Goal: Transaction & Acquisition: Purchase product/service

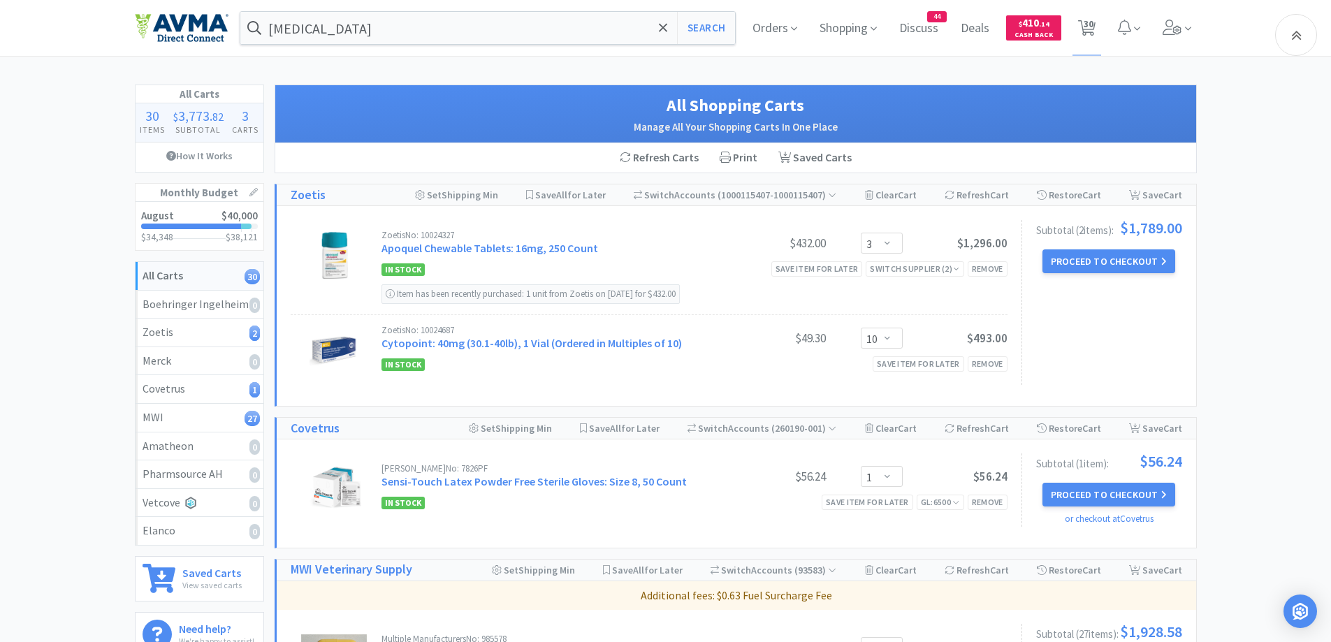
select select "3"
select select "10"
select select "1"
select select "2"
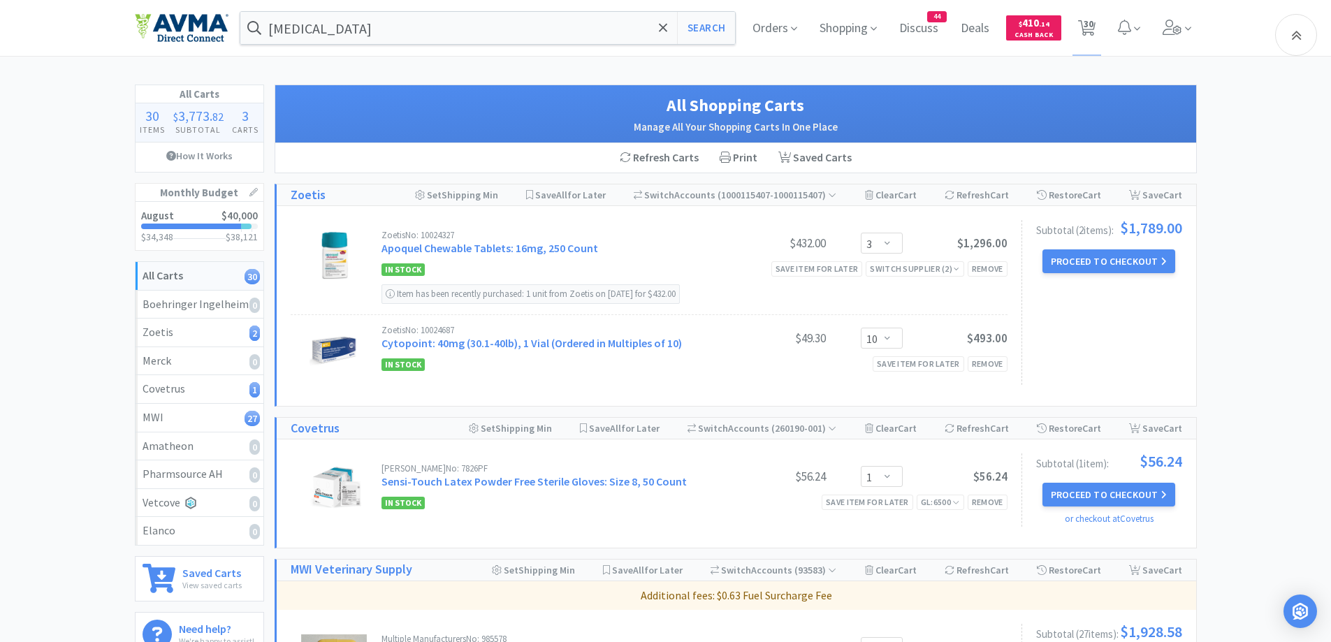
select select "1"
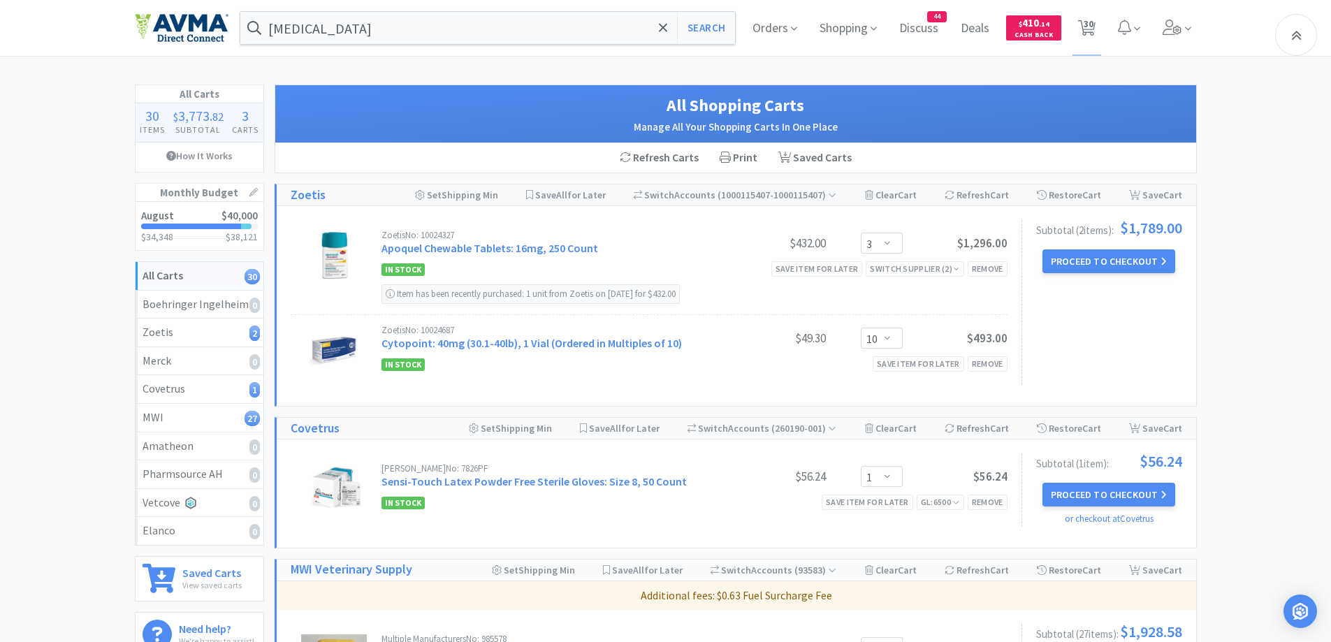
select select "1"
select select "50"
select select "1"
select select "12"
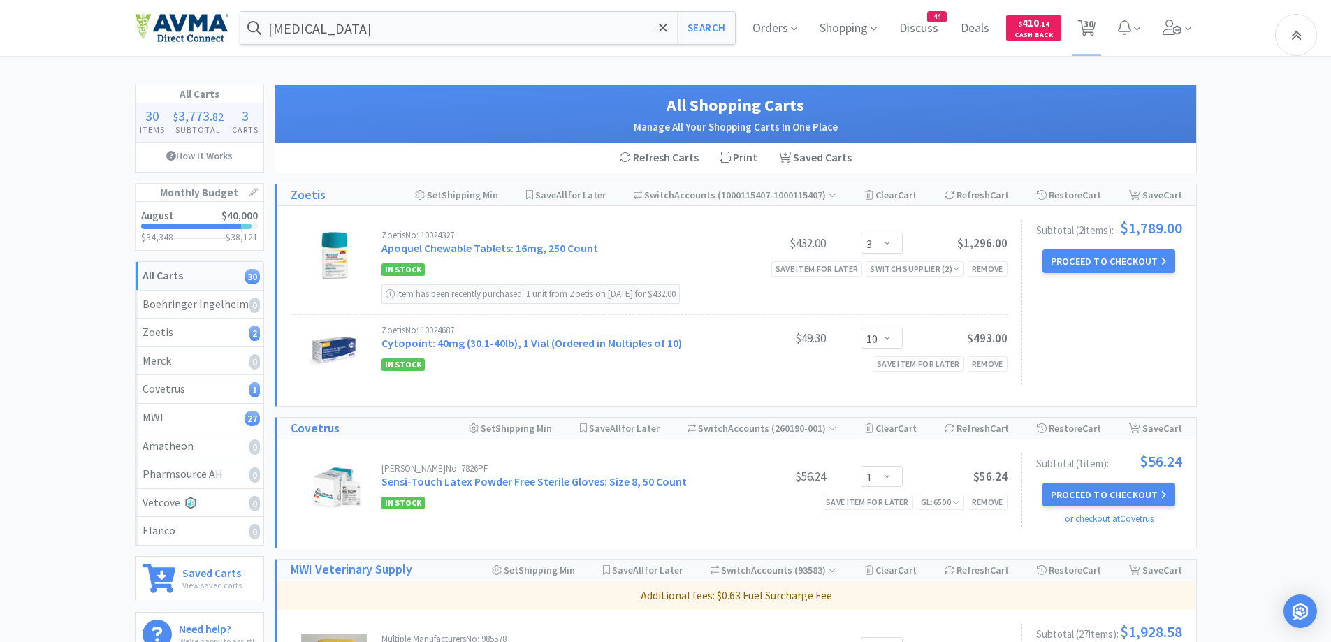
select select "1"
select select "10"
select select "1"
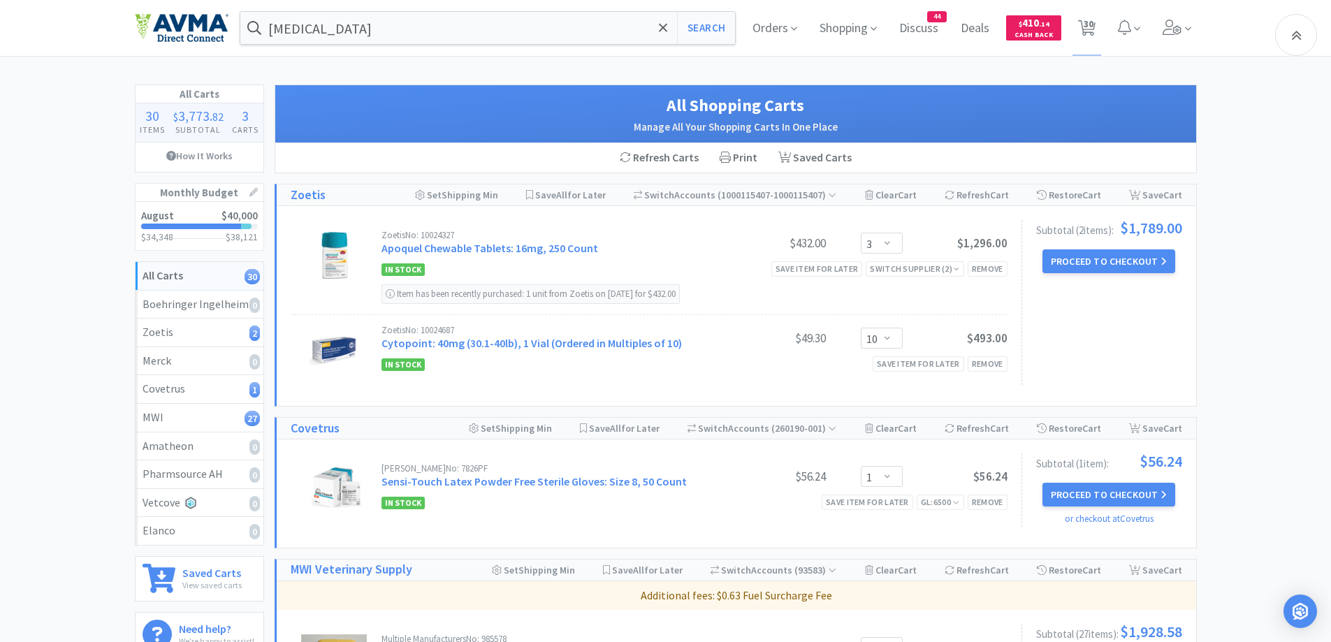
select select "2"
select select "6"
select select "1"
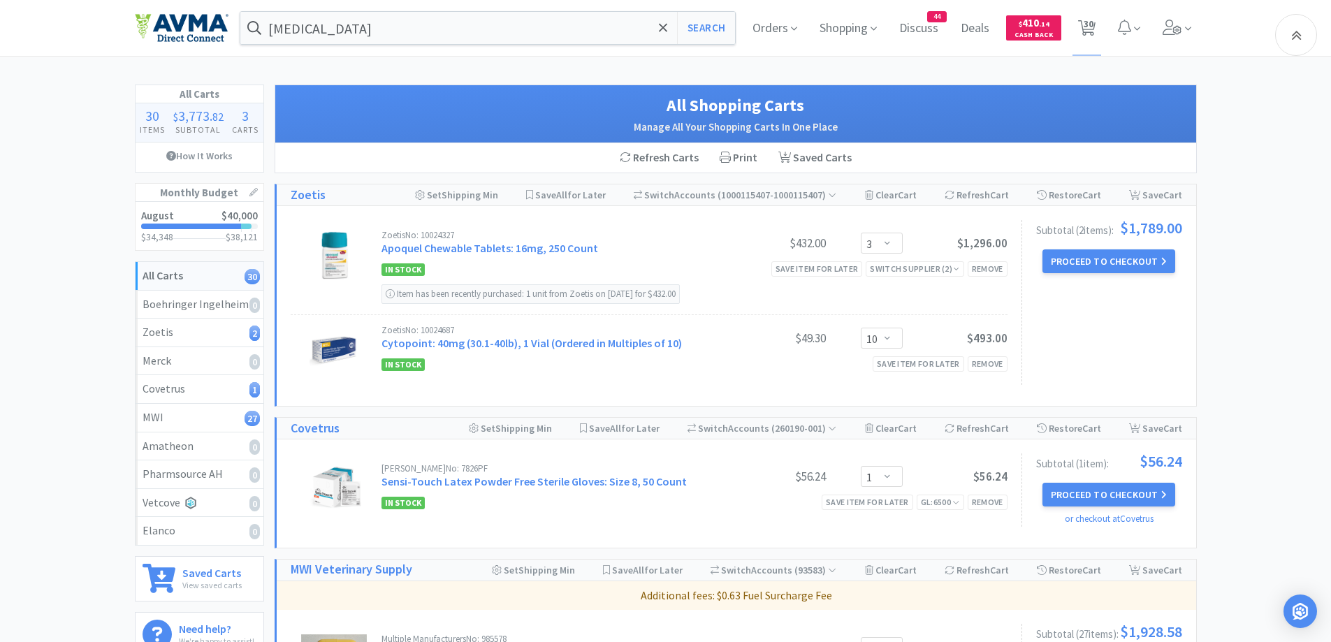
select select "5"
select select "1"
drag, startPoint x: 401, startPoint y: 3, endPoint x: 400, endPoint y: 32, distance: 29.4
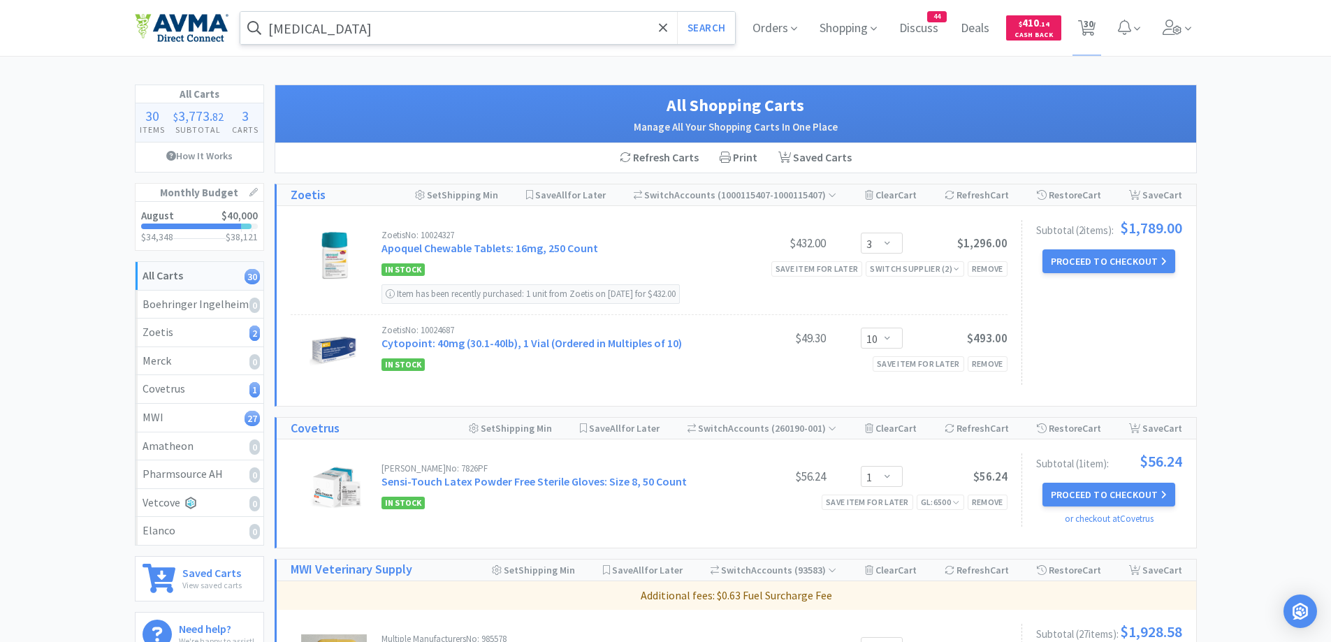
click at [401, 19] on div "[MEDICAL_DATA] Search Orders Shopping Discuss Discuss 44 Deals Deals $ 410 . 14…" at bounding box center [666, 28] width 1062 height 56
click at [400, 32] on input "[MEDICAL_DATA]" at bounding box center [487, 28] width 495 height 32
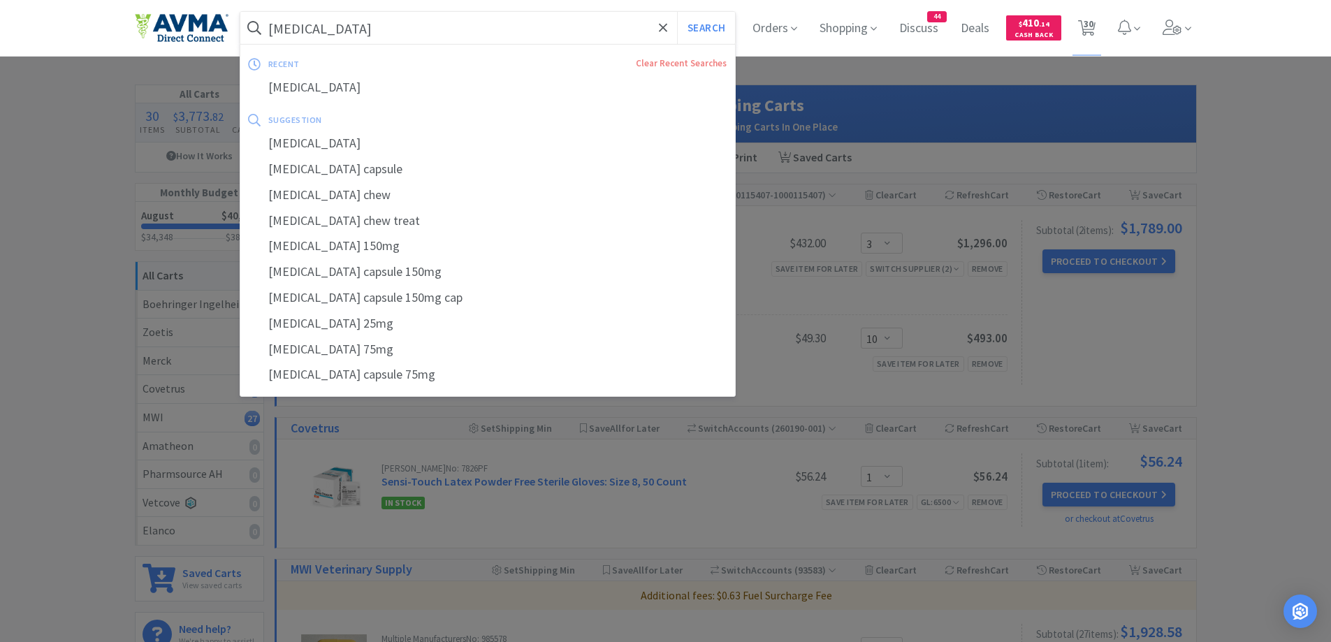
paste input "[MEDICAL_DATA] Test"
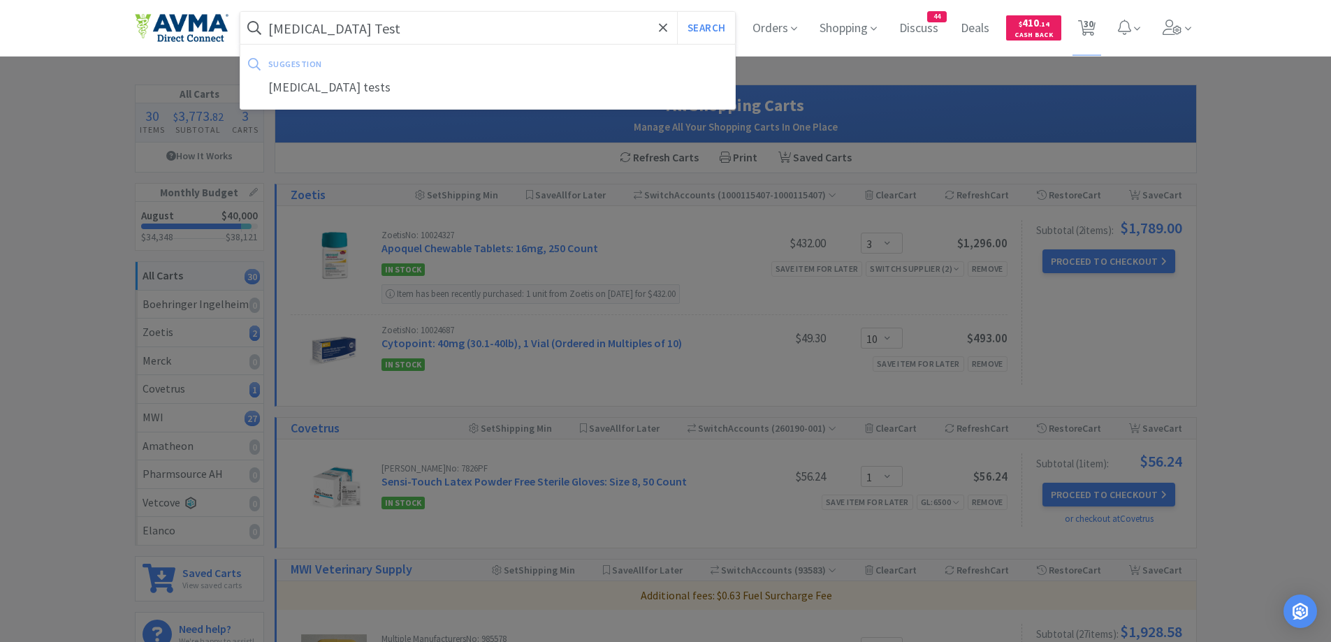
type input "[MEDICAL_DATA] Test"
click at [677, 12] on button "Search" at bounding box center [706, 28] width 58 height 32
select select "1"
select select "2"
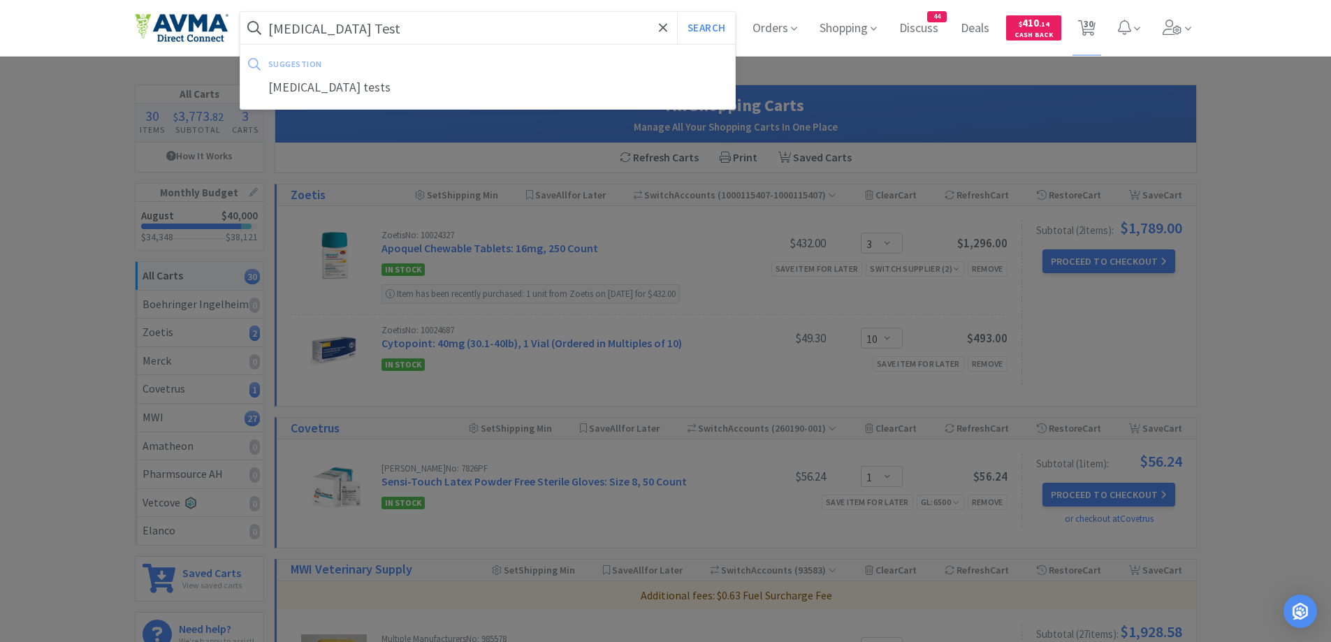
select select "1"
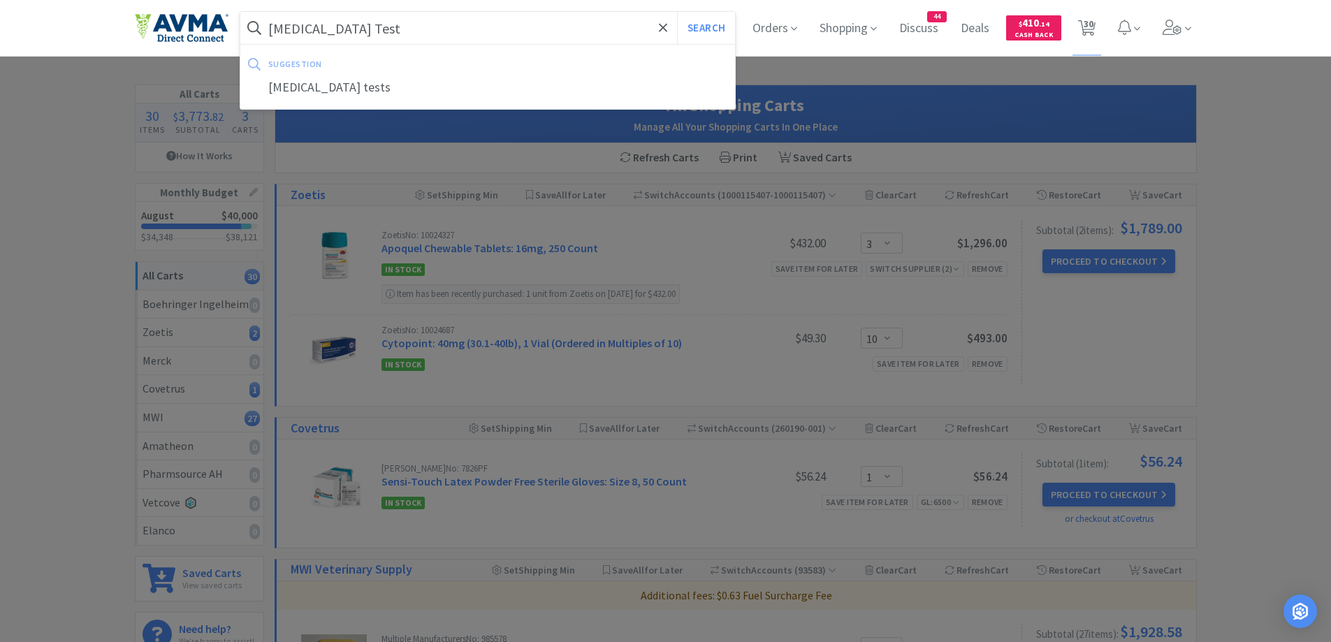
select select "1"
select select "50"
select select "1"
select select "12"
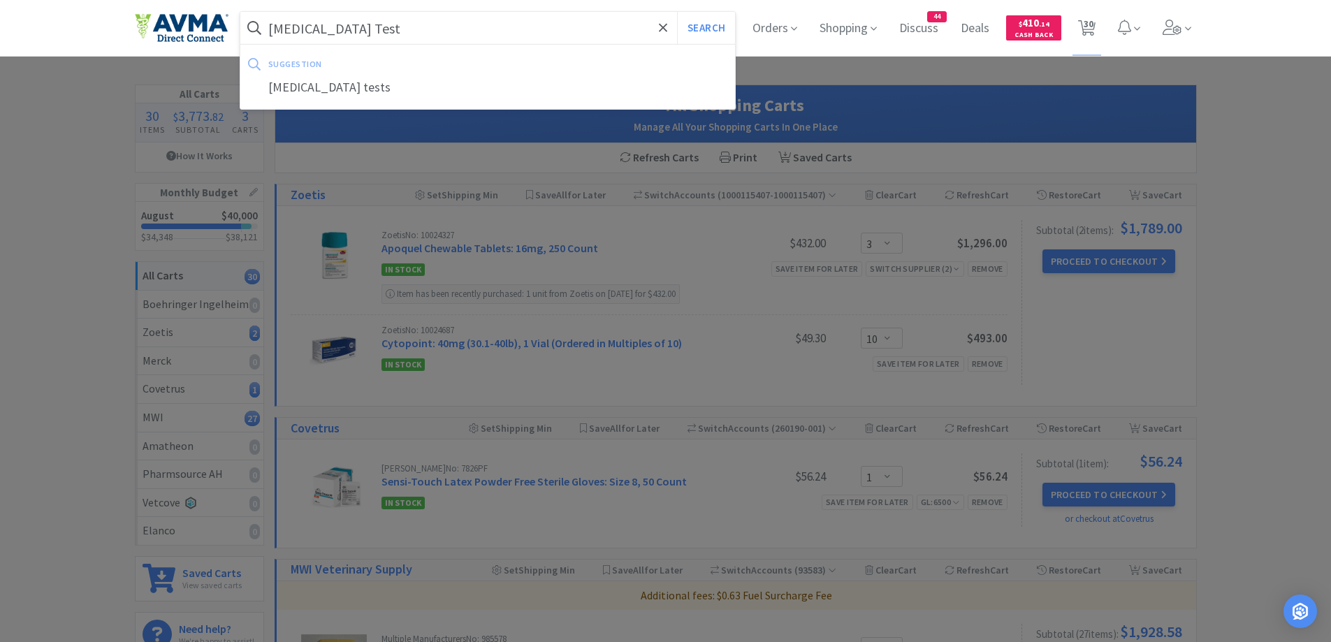
select select "1"
select select "10"
select select "1"
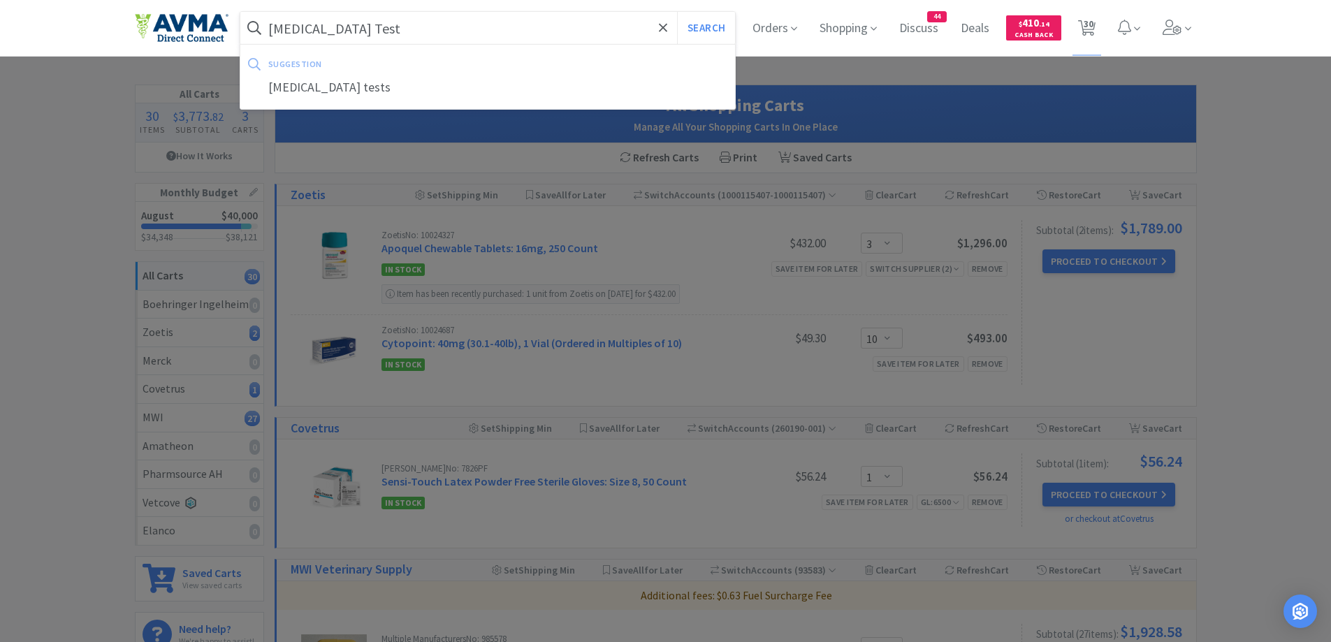
select select "2"
select select "6"
select select "1"
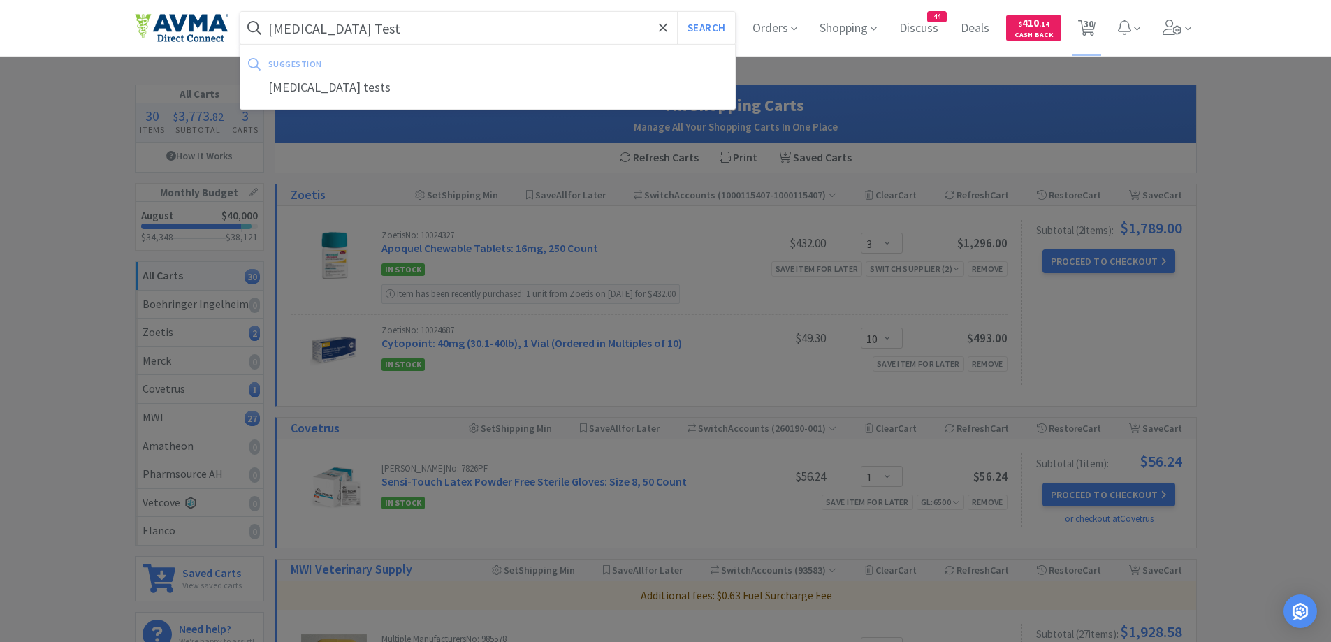
select select "5"
select select "1"
select select "3"
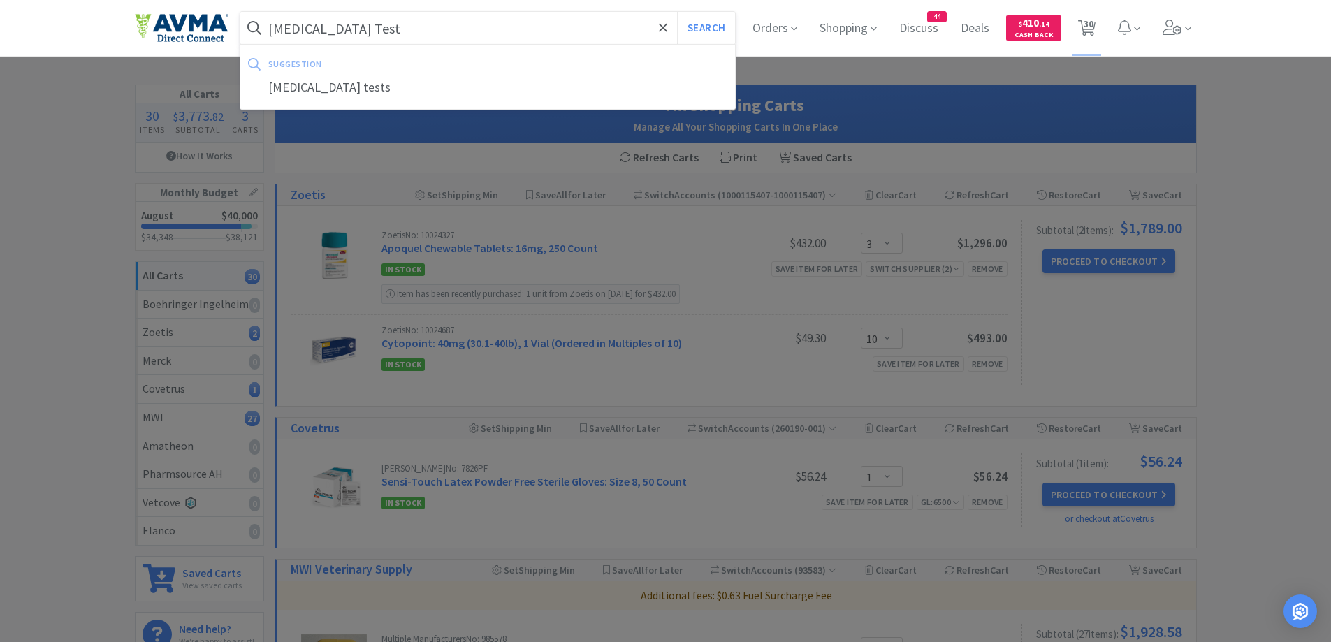
select select "10"
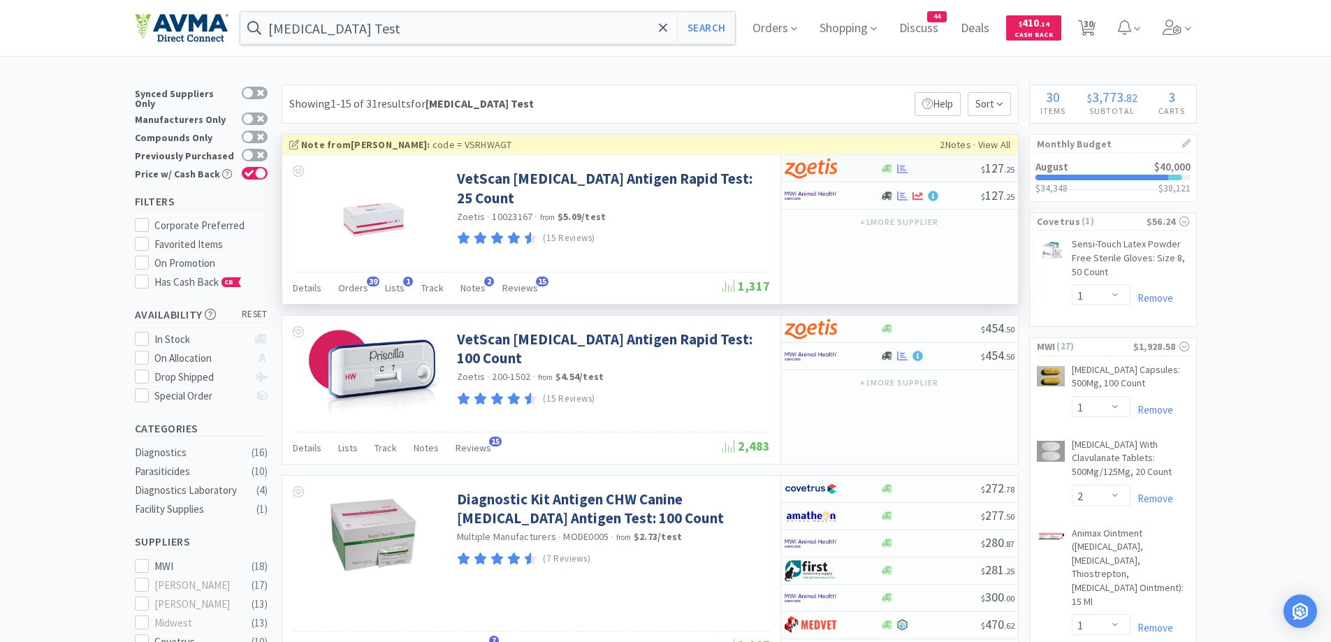
click at [860, 161] on div at bounding box center [823, 169] width 77 height 24
select select "1"
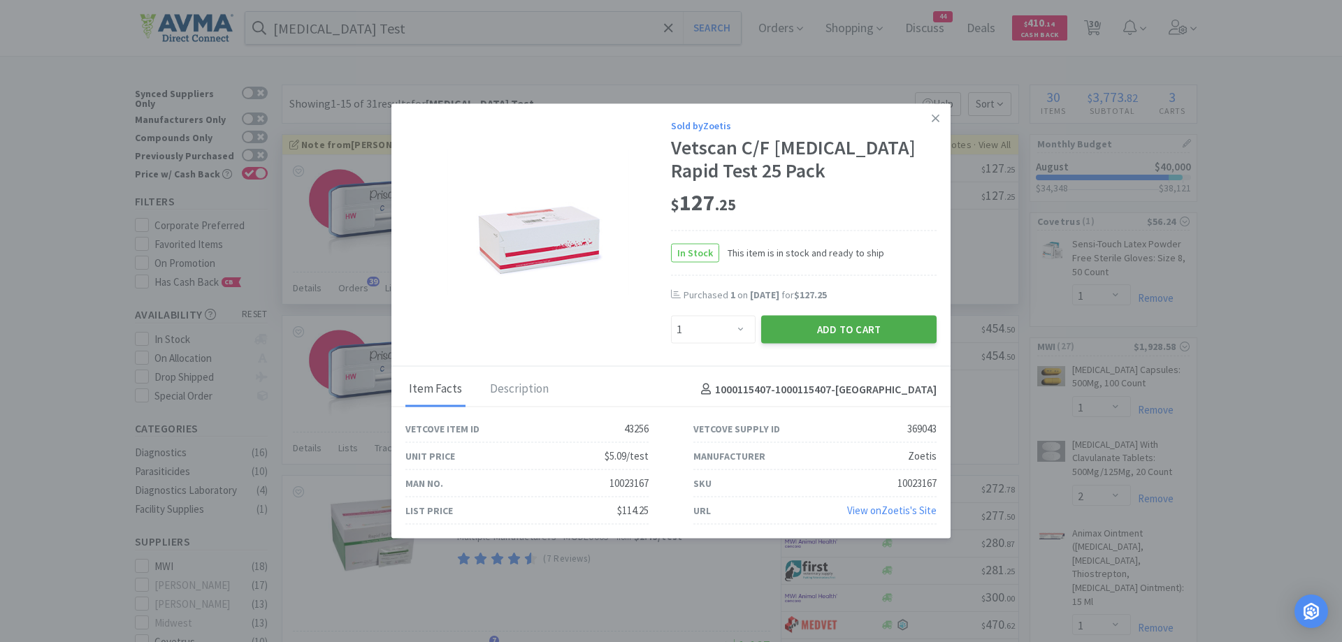
click at [841, 326] on button "Add to Cart" at bounding box center [848, 330] width 175 height 28
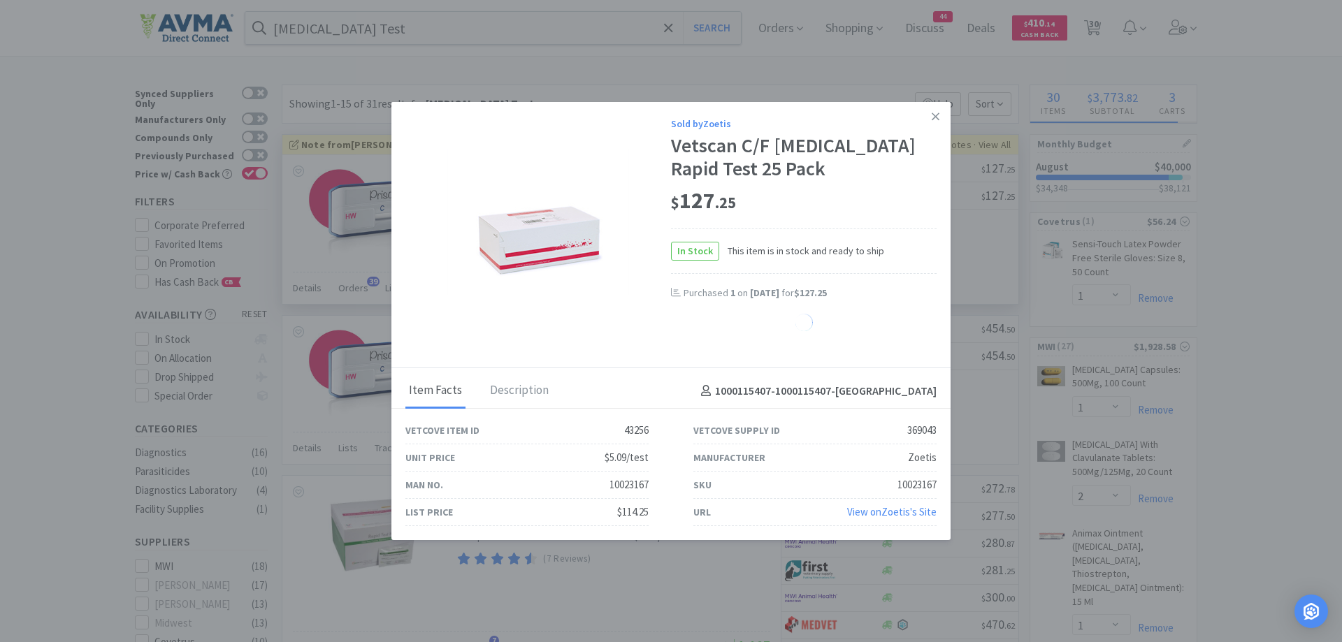
select select "1"
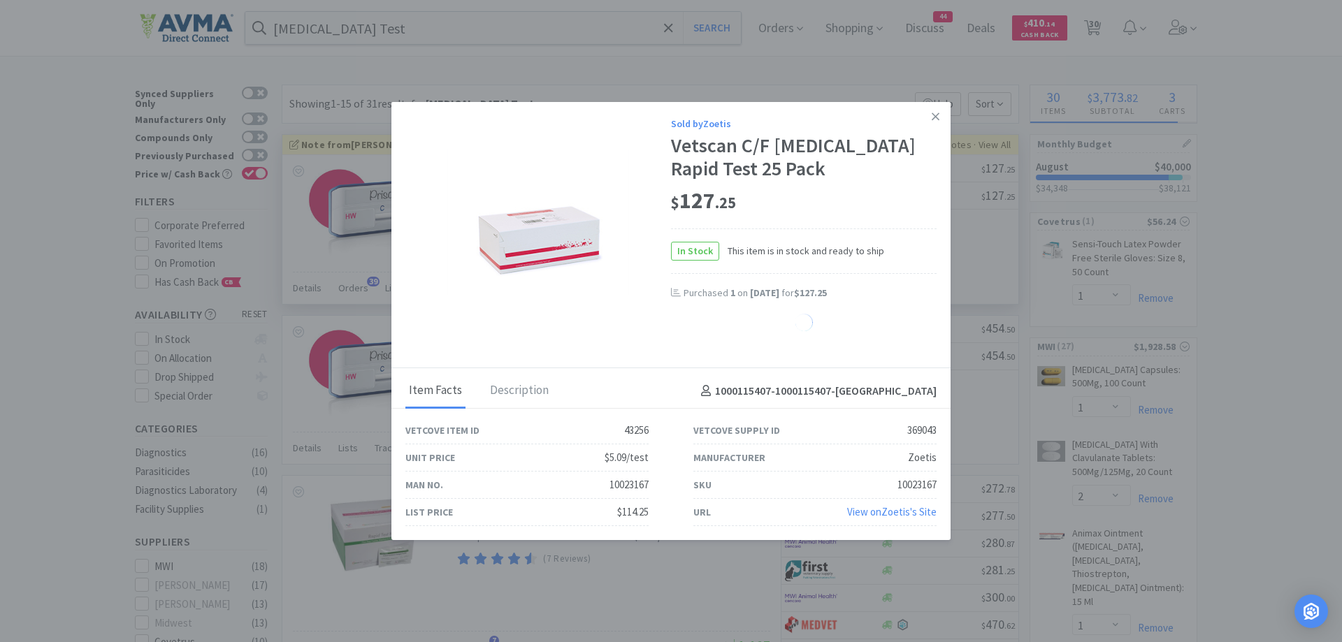
select select "1"
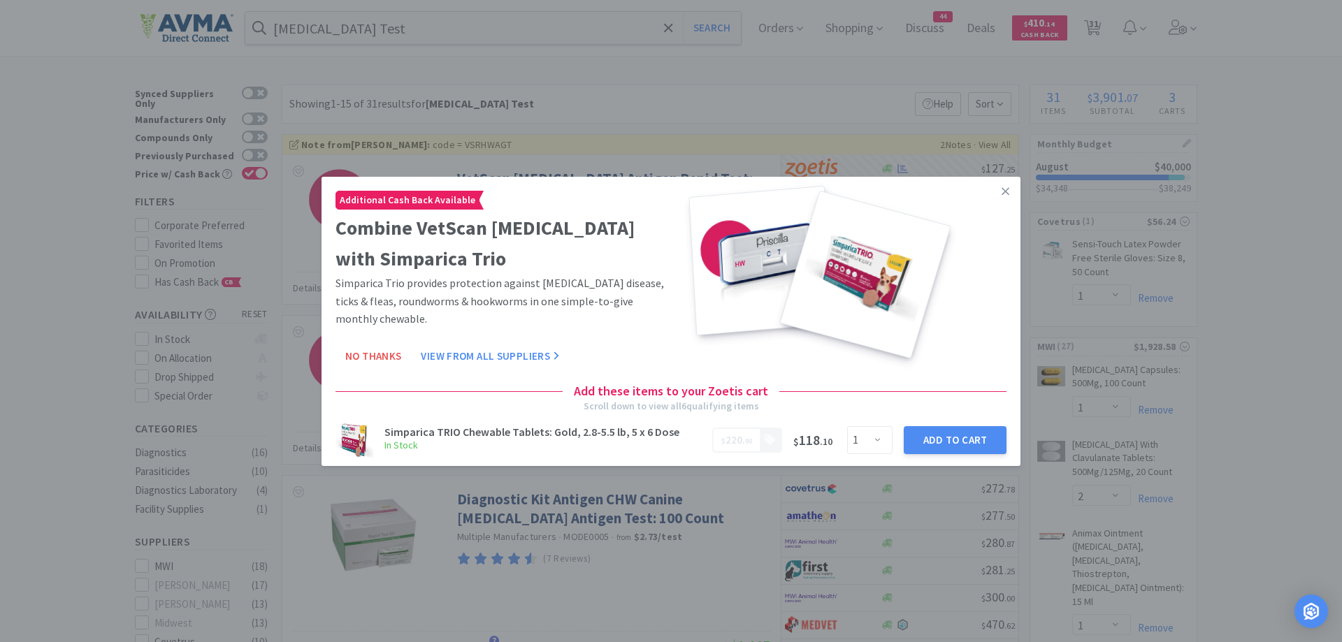
drag, startPoint x: 996, startPoint y: 187, endPoint x: 917, endPoint y: 79, distance: 133.9
click at [1001, 187] on icon at bounding box center [1005, 190] width 8 height 13
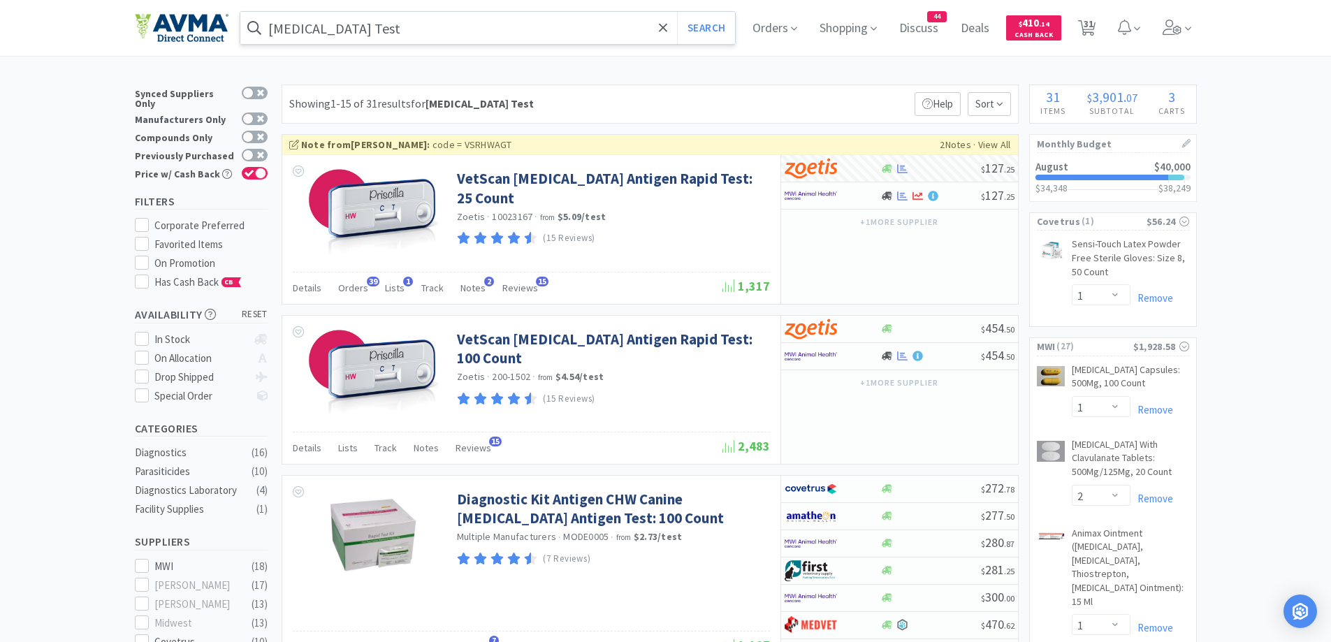
click at [384, 45] on div "[MEDICAL_DATA] Test Search Orders Shopping Discuss Discuss 44 Deals Deals $ 410…" at bounding box center [666, 28] width 1062 height 56
click at [393, 38] on input "[MEDICAL_DATA] Test" at bounding box center [487, 28] width 495 height 32
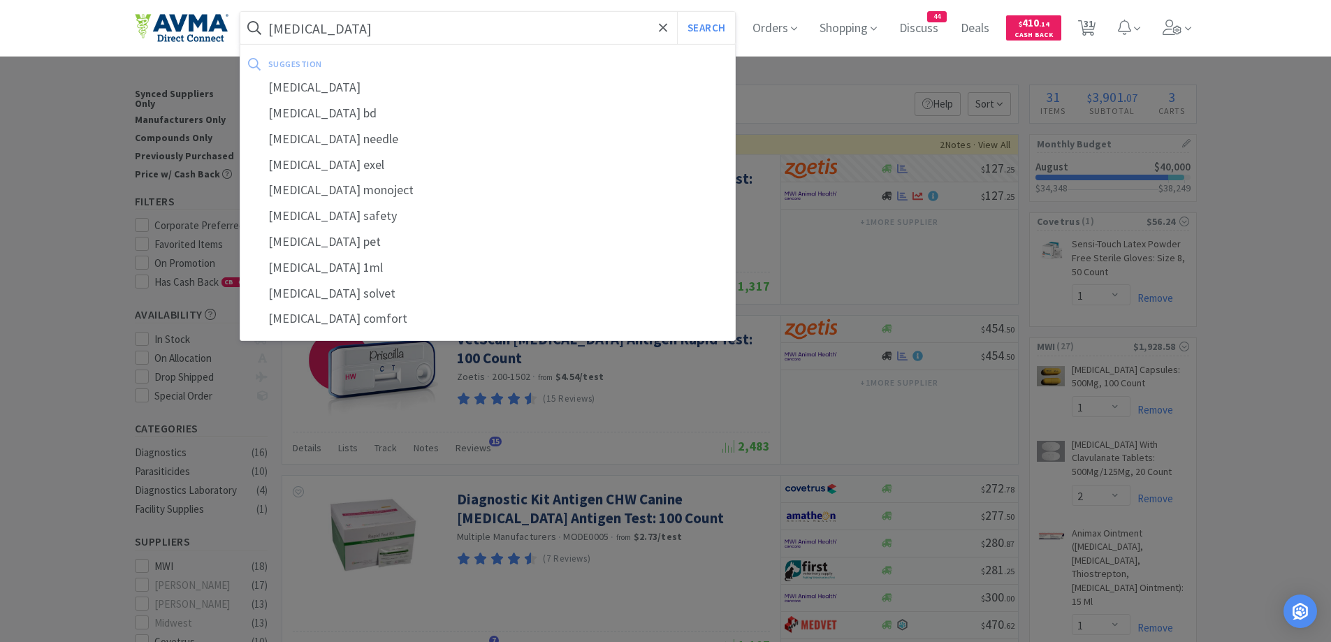
type input "[MEDICAL_DATA]"
click at [677, 12] on button "Search" at bounding box center [706, 28] width 58 height 32
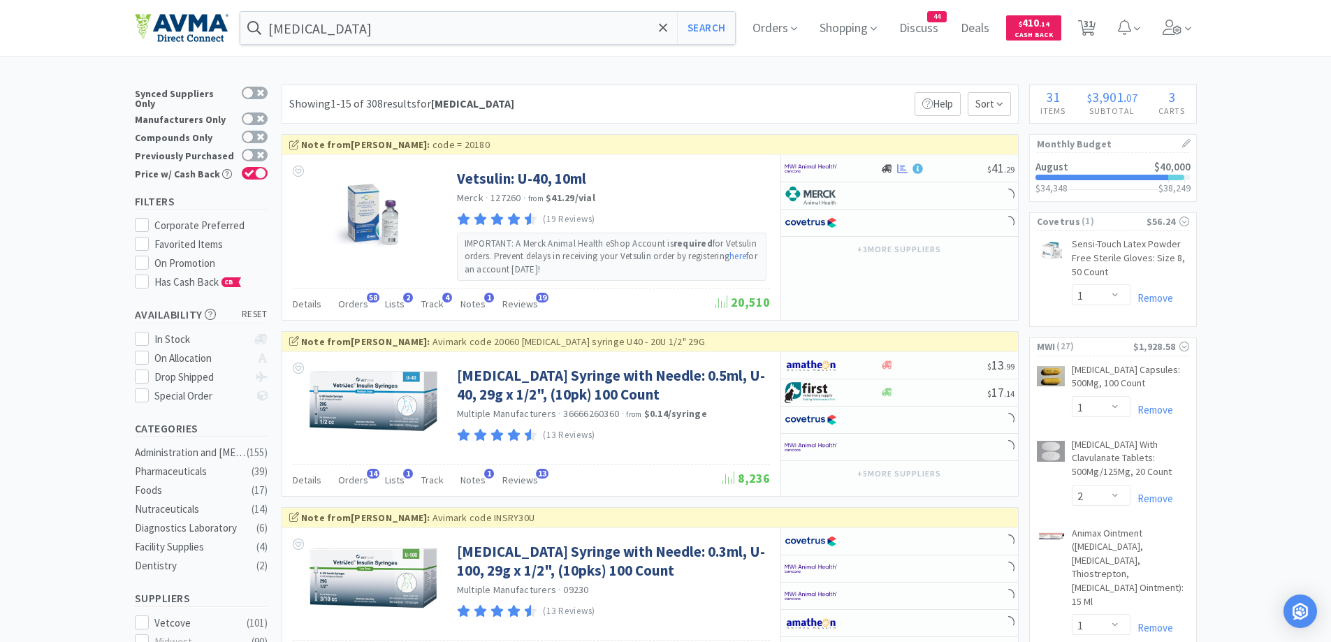
click at [760, 111] on div "Showing 1-15 of 308 results for [MEDICAL_DATA] Filters Help Sort" at bounding box center [650, 104] width 737 height 39
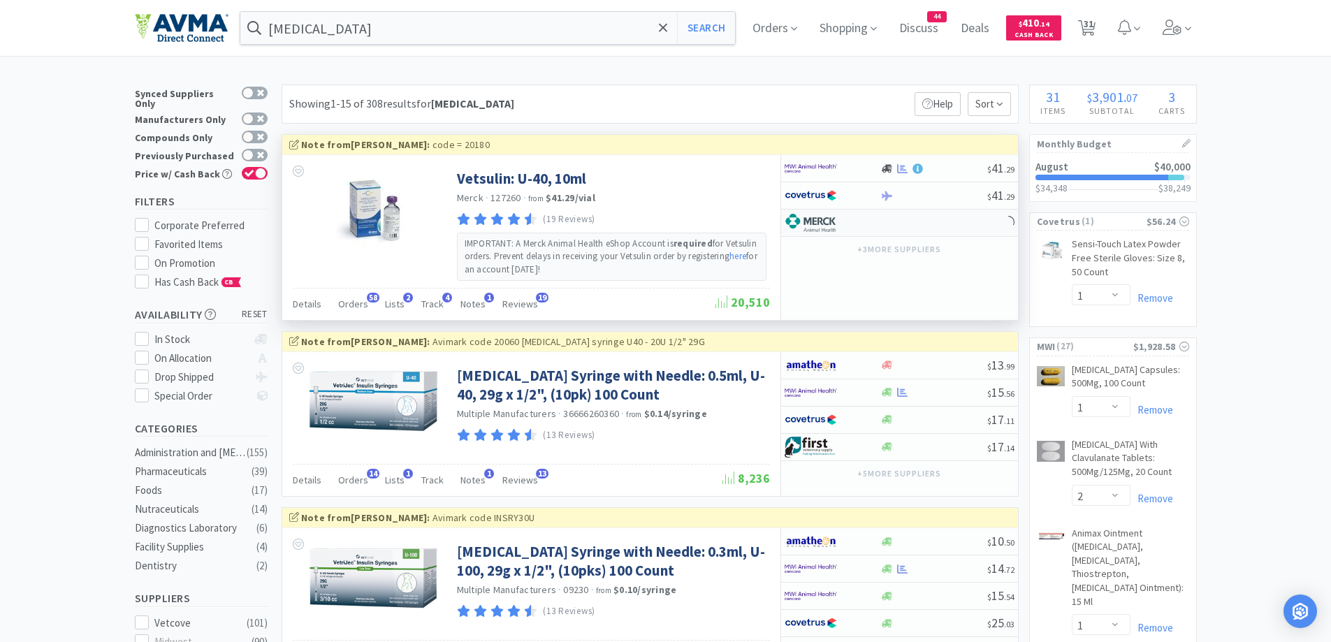
click at [892, 229] on div at bounding box center [899, 223] width 237 height 27
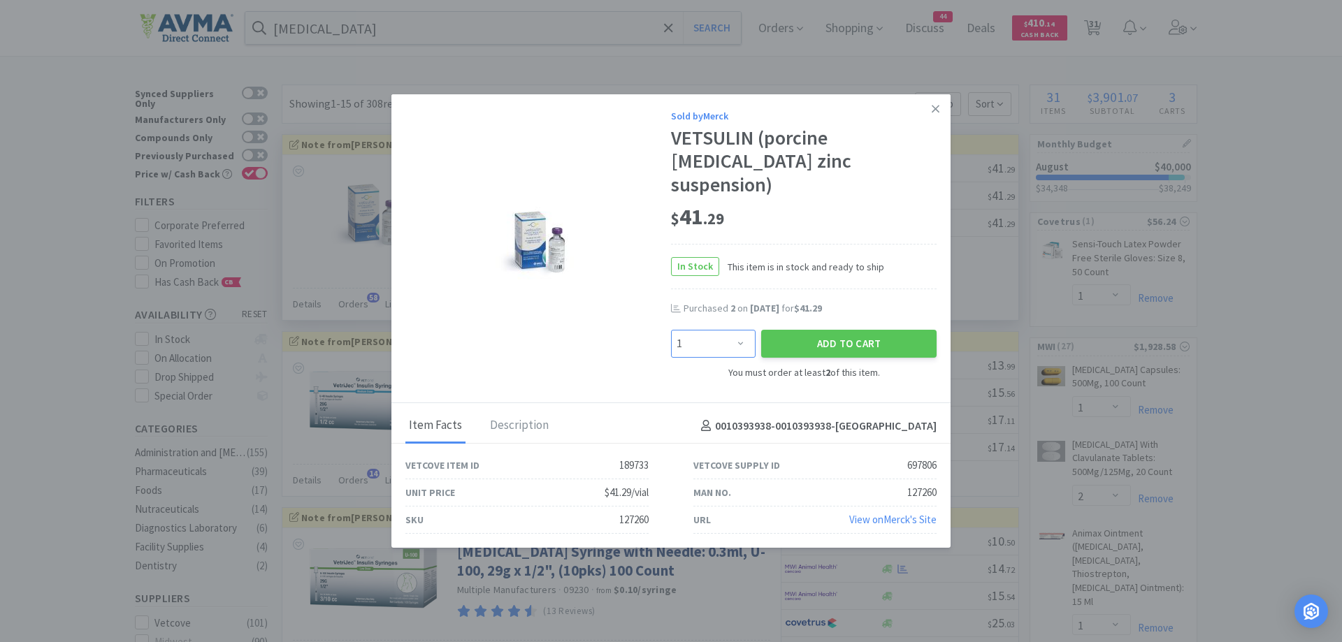
click at [728, 330] on select "Enter Quantity 2 3 4 5 6 7 8 9 10 11 12 13 14 15 16 17 18 19 20 21 1 Enter Quan…" at bounding box center [713, 344] width 85 height 28
select select "2"
click at [671, 330] on select "Enter Quantity 2 3 4 5 6 7 8 9 10 11 12 13 14 15 16 17 18 19 20 21 1 Enter Quan…" at bounding box center [713, 344] width 85 height 28
click at [848, 330] on button "Add to Cart" at bounding box center [848, 344] width 175 height 28
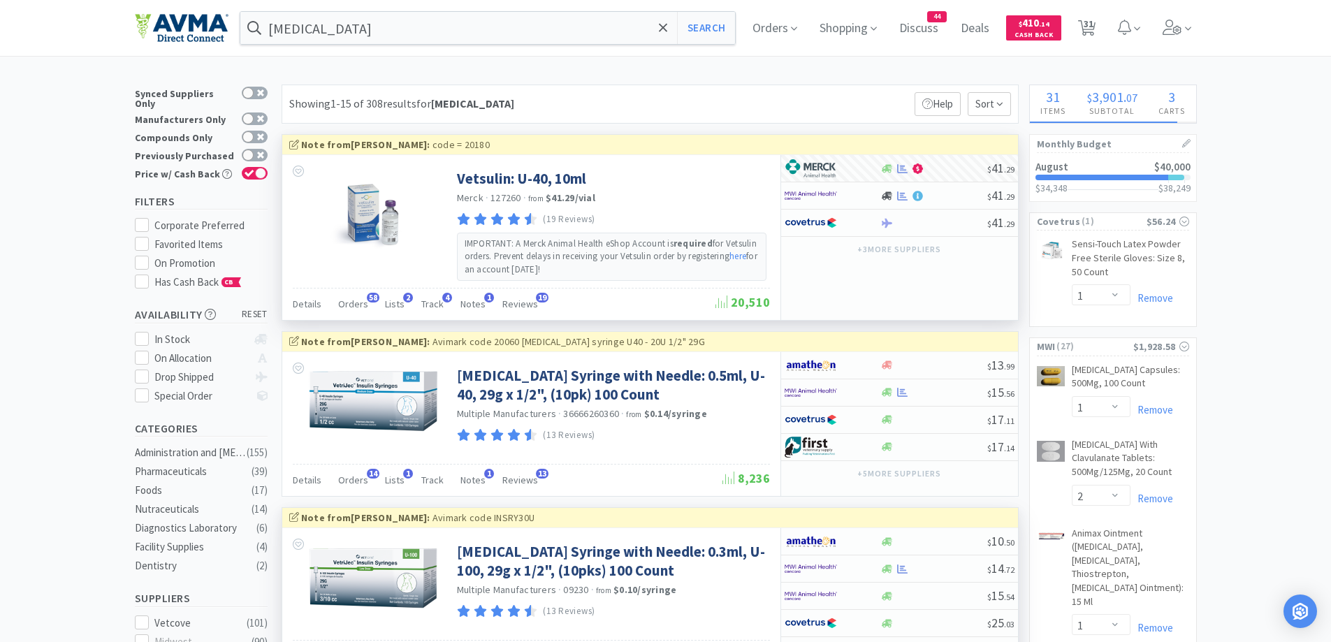
select select "2"
click at [1091, 34] on span "32" at bounding box center [1089, 24] width 10 height 56
select select "3"
select select "10"
select select "1"
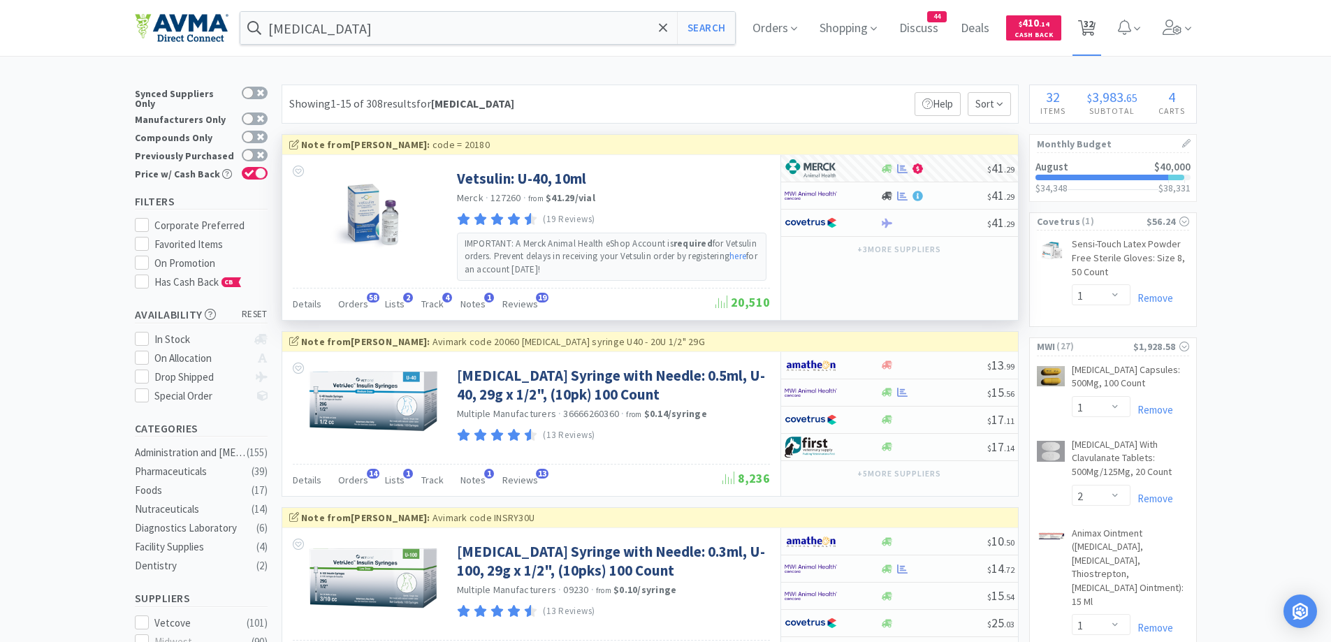
select select "2"
select select "1"
select select "2"
select select "1"
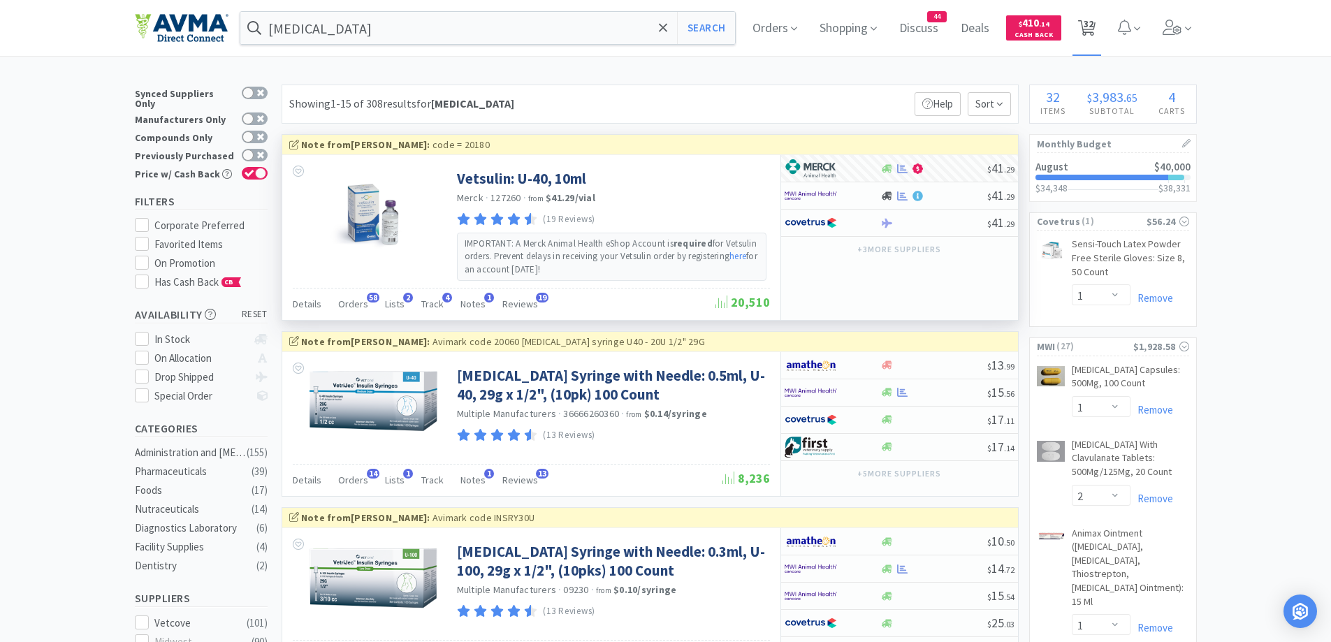
select select "1"
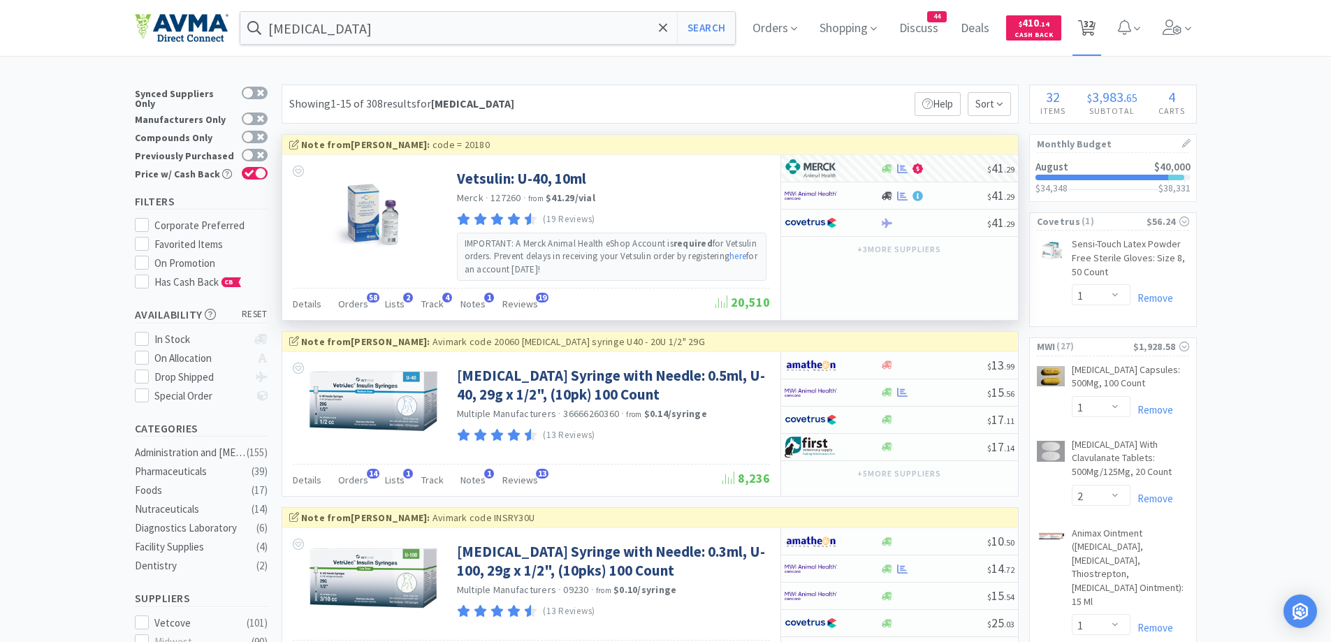
select select "1"
select select "50"
select select "1"
select select "12"
select select "1"
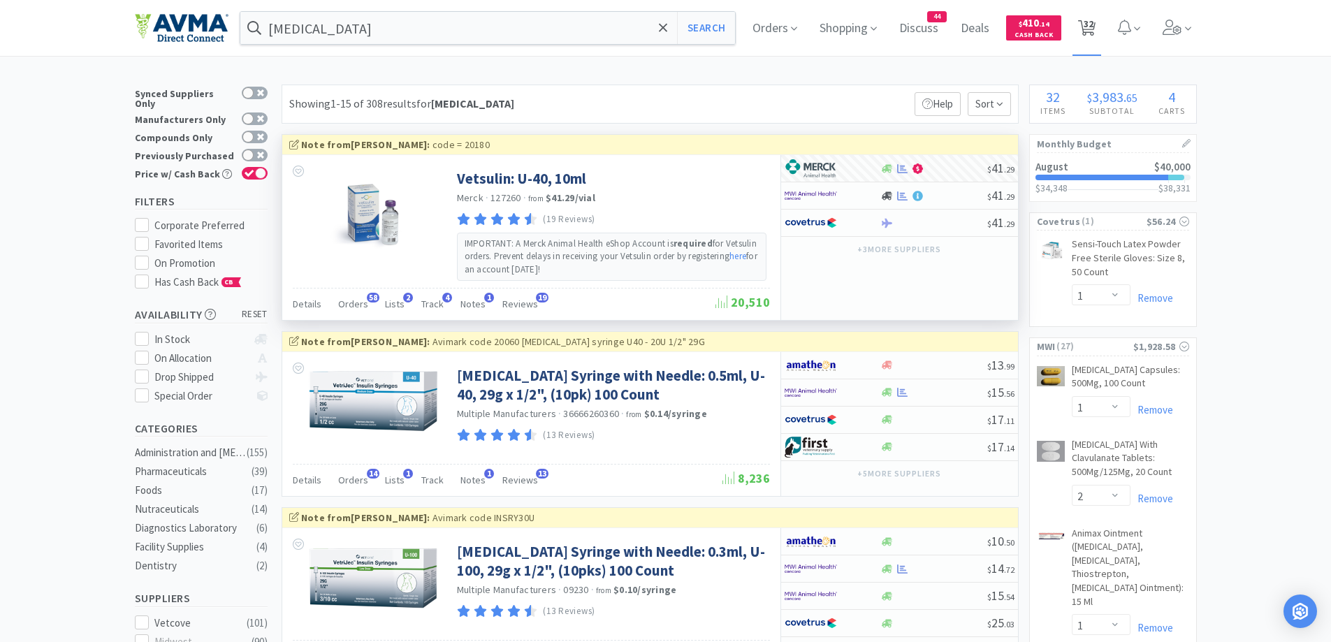
select select "10"
select select "1"
select select "2"
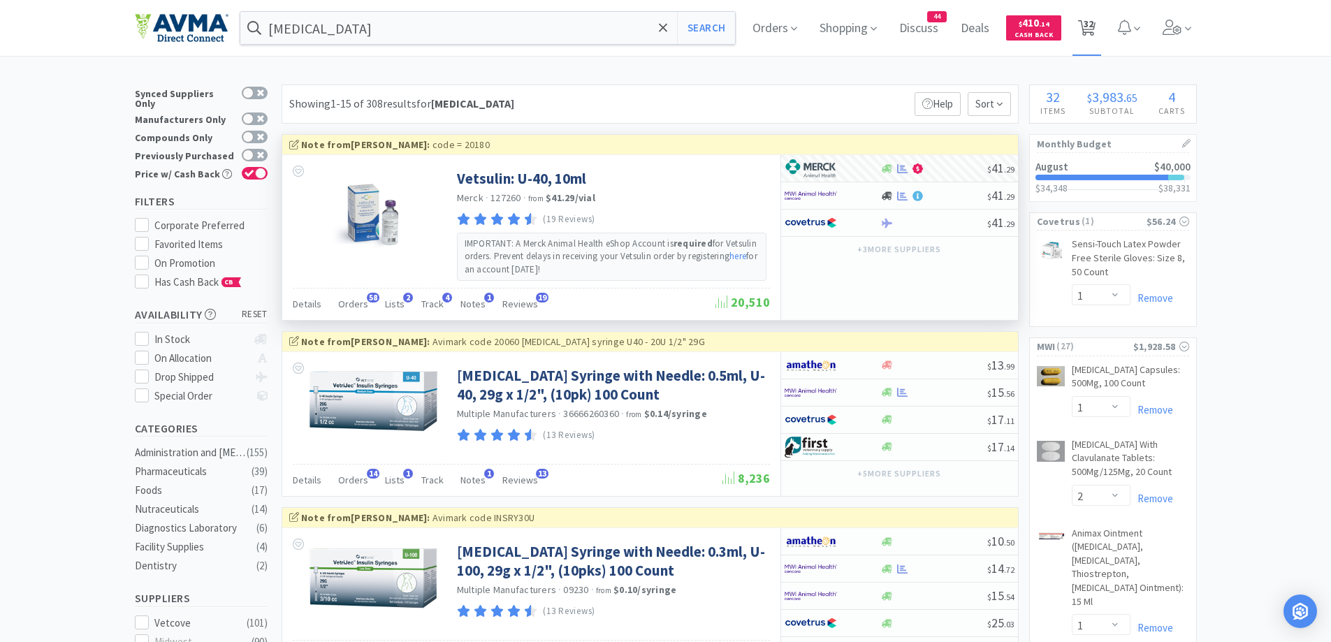
select select "2"
select select "6"
select select "1"
select select "5"
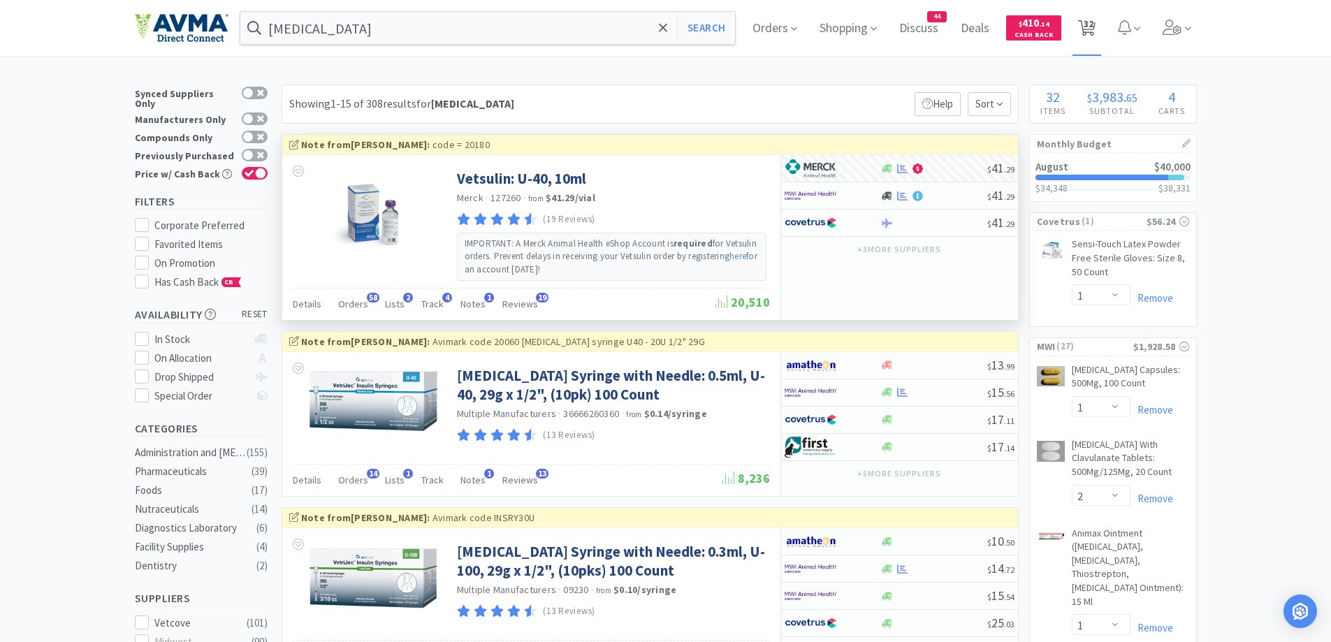
select select "1"
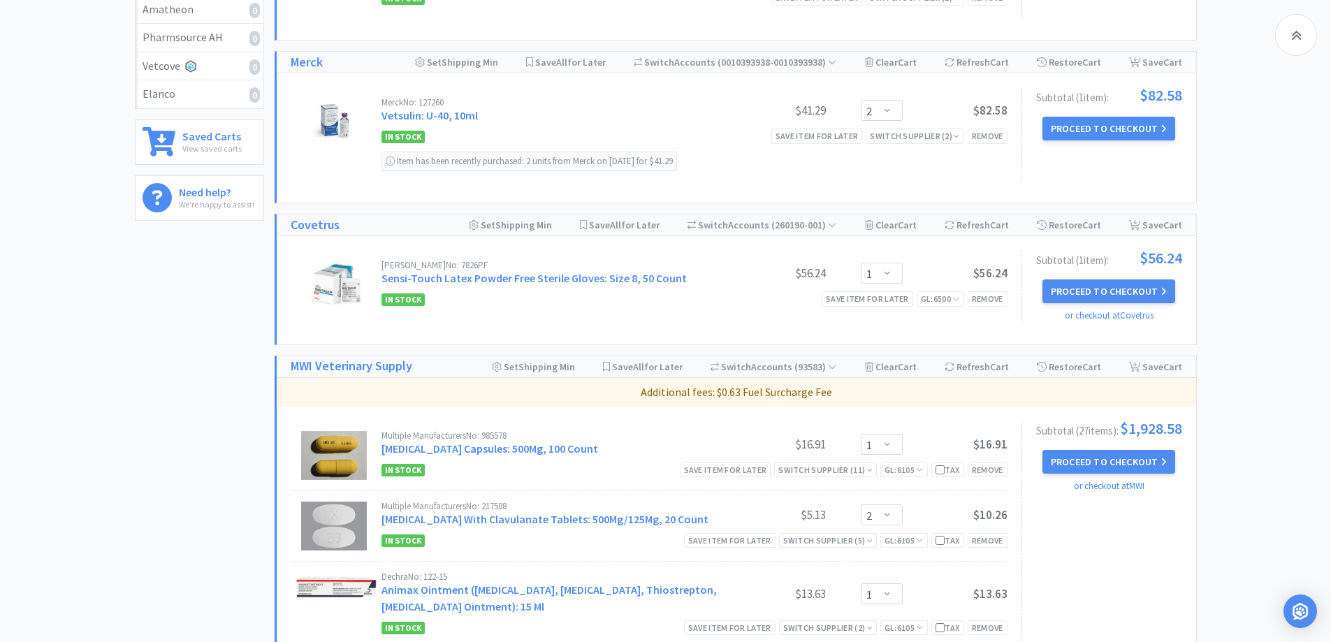
scroll to position [419, 0]
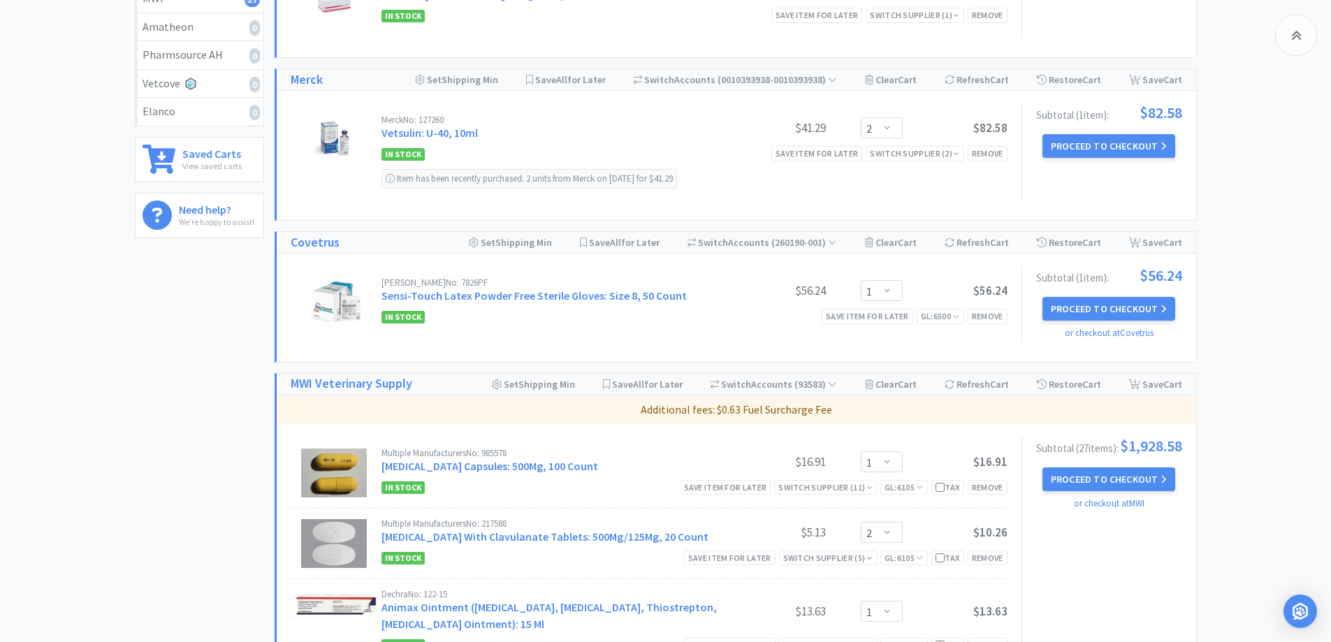
drag, startPoint x: 634, startPoint y: 246, endPoint x: 1286, endPoint y: 291, distance: 653.5
click at [634, 246] on span "Save All for Later" at bounding box center [624, 242] width 71 height 13
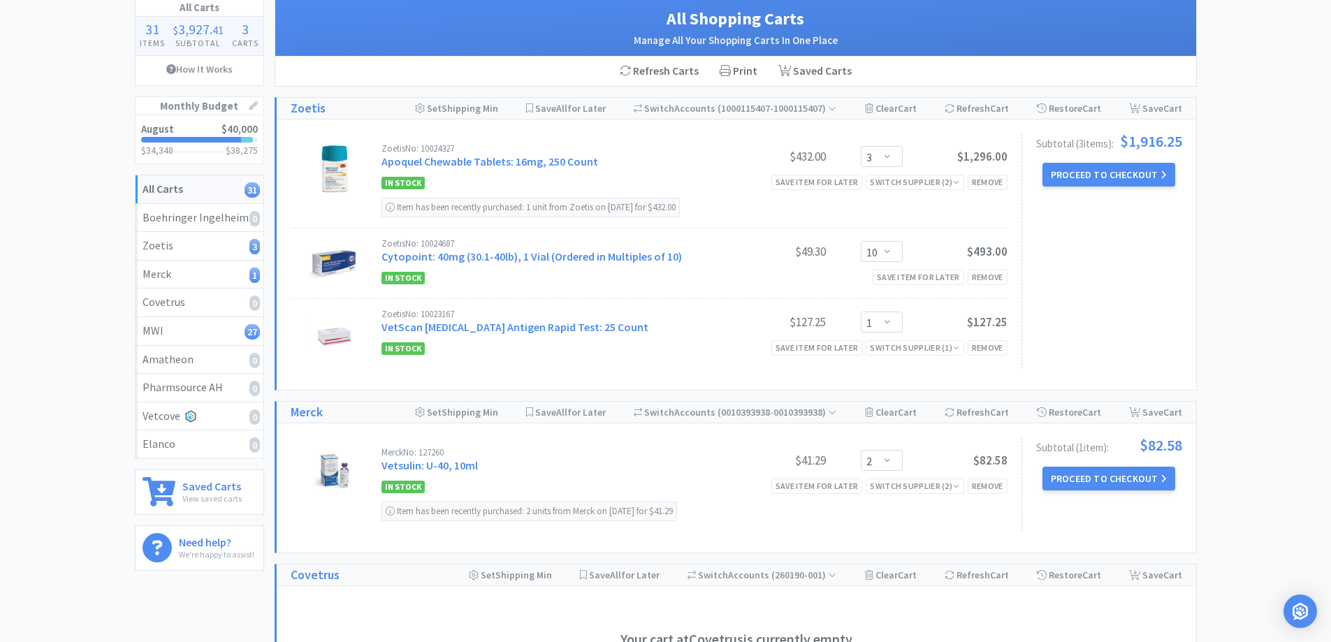
scroll to position [0, 0]
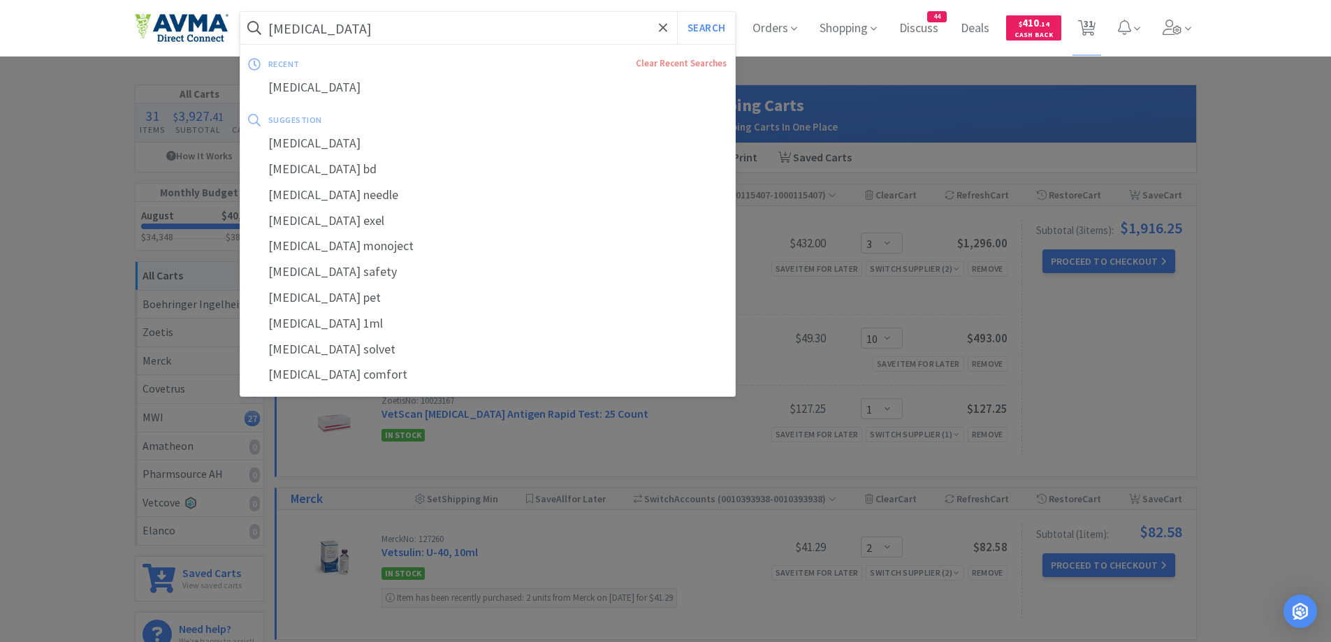
click at [403, 27] on input "[MEDICAL_DATA]" at bounding box center [487, 28] width 495 height 32
paste input "CK Mousse"
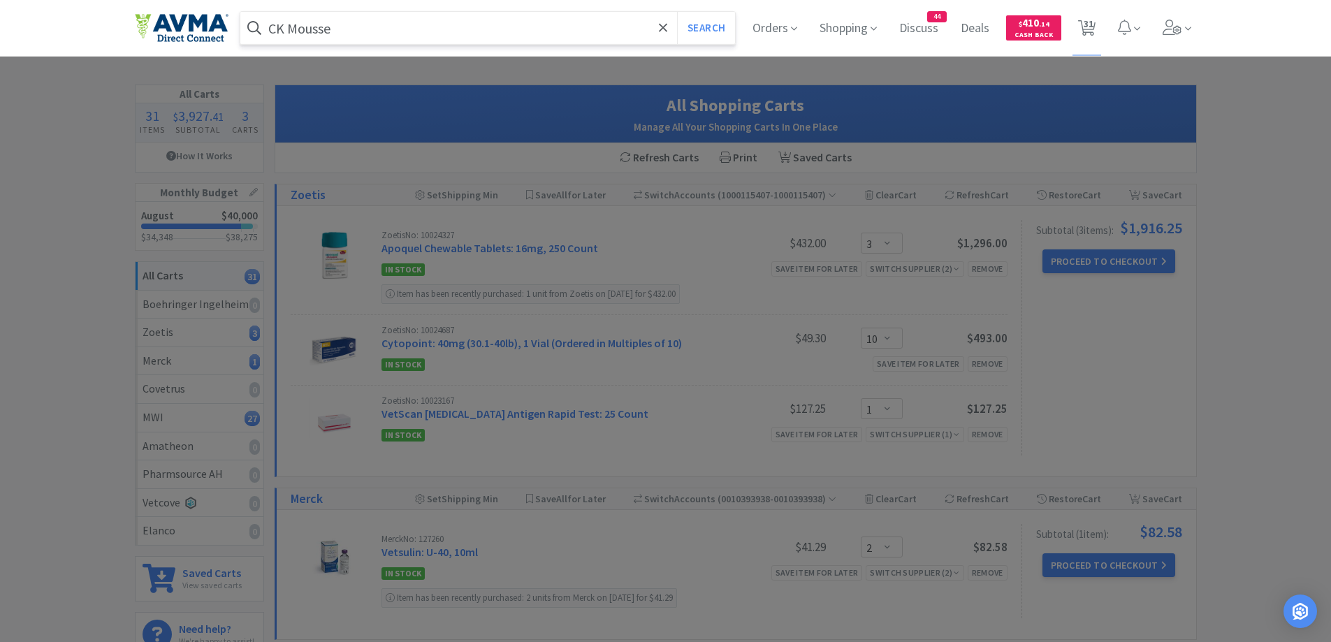
type input "CK Mousse"
click at [677, 12] on button "Search" at bounding box center [706, 28] width 58 height 32
select select "1"
select select "2"
select select "1"
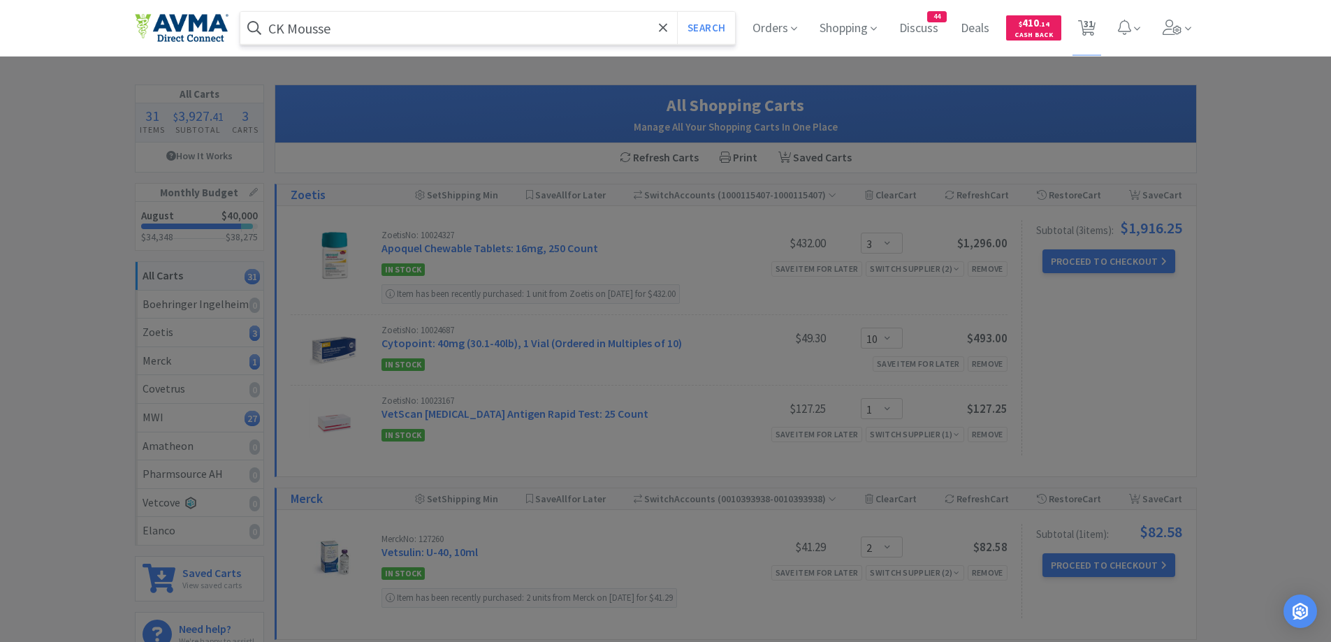
select select "1"
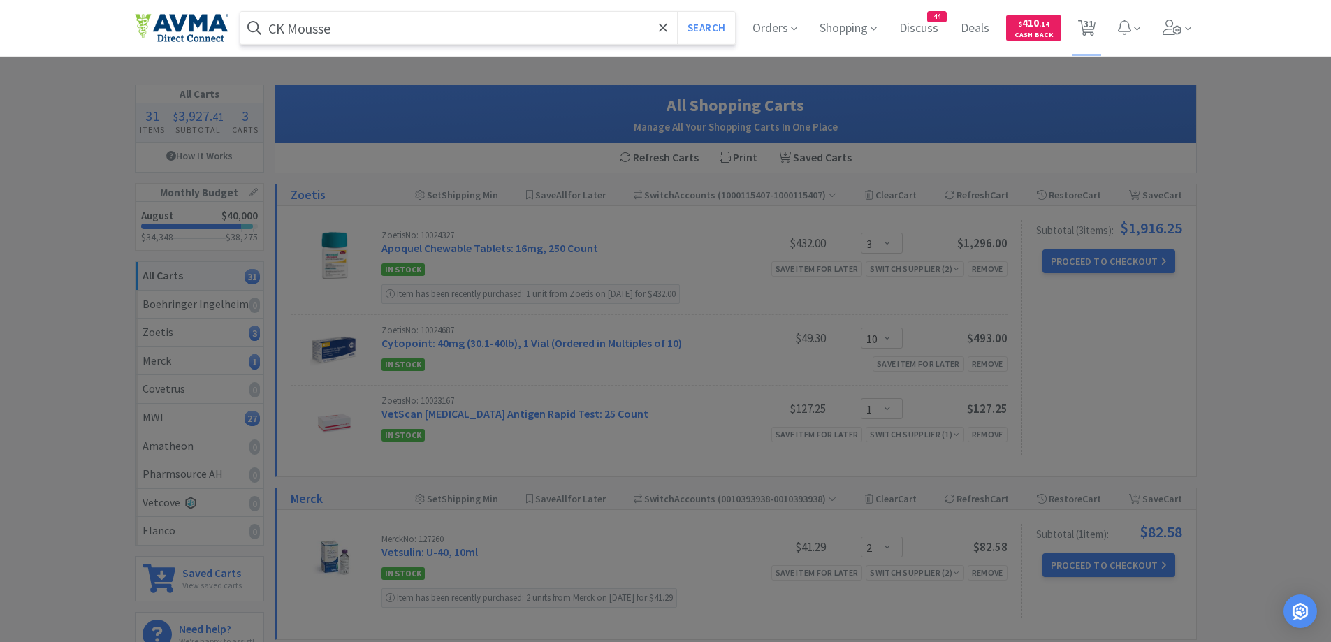
select select "1"
select select "50"
select select "1"
select select "12"
select select "1"
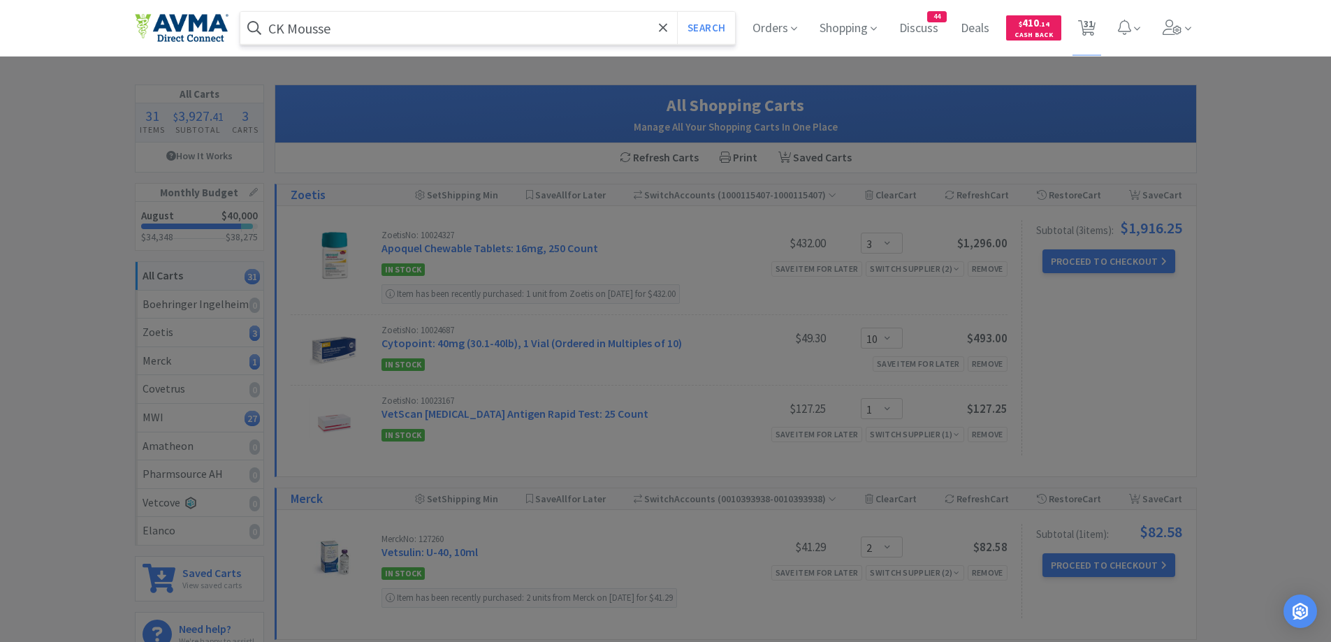
select select "10"
select select "1"
select select "2"
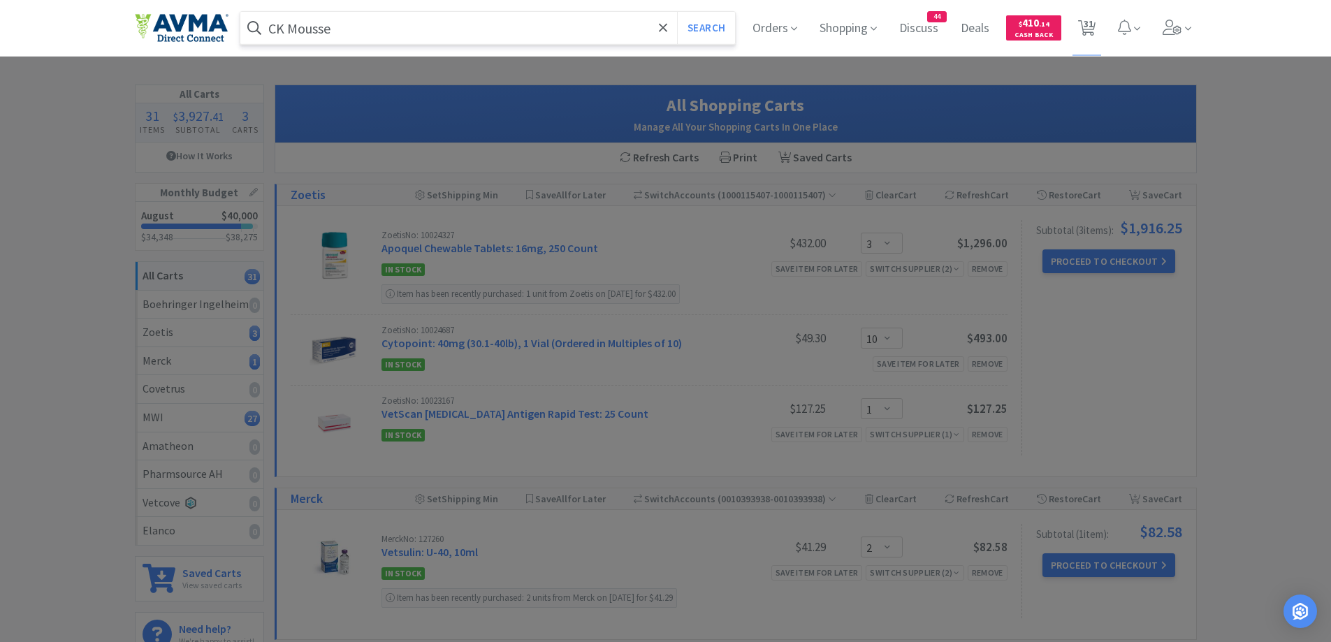
select select "2"
select select "6"
select select "1"
select select "5"
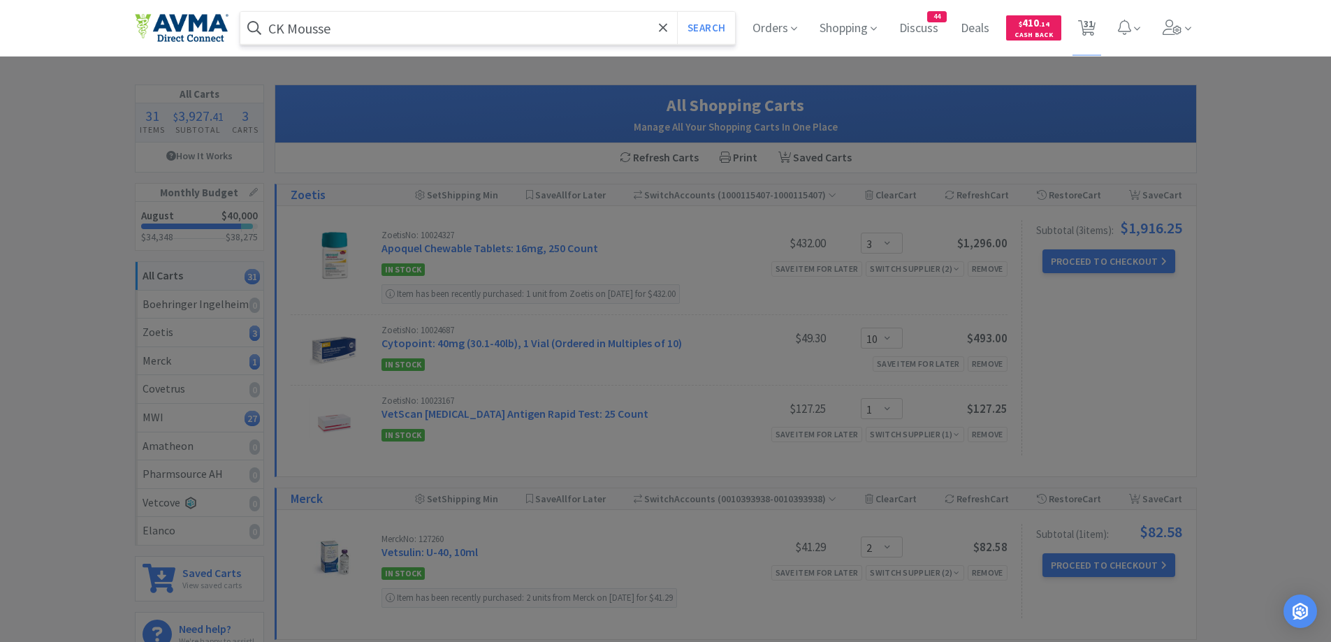
select select "1"
select select "3"
select select "10"
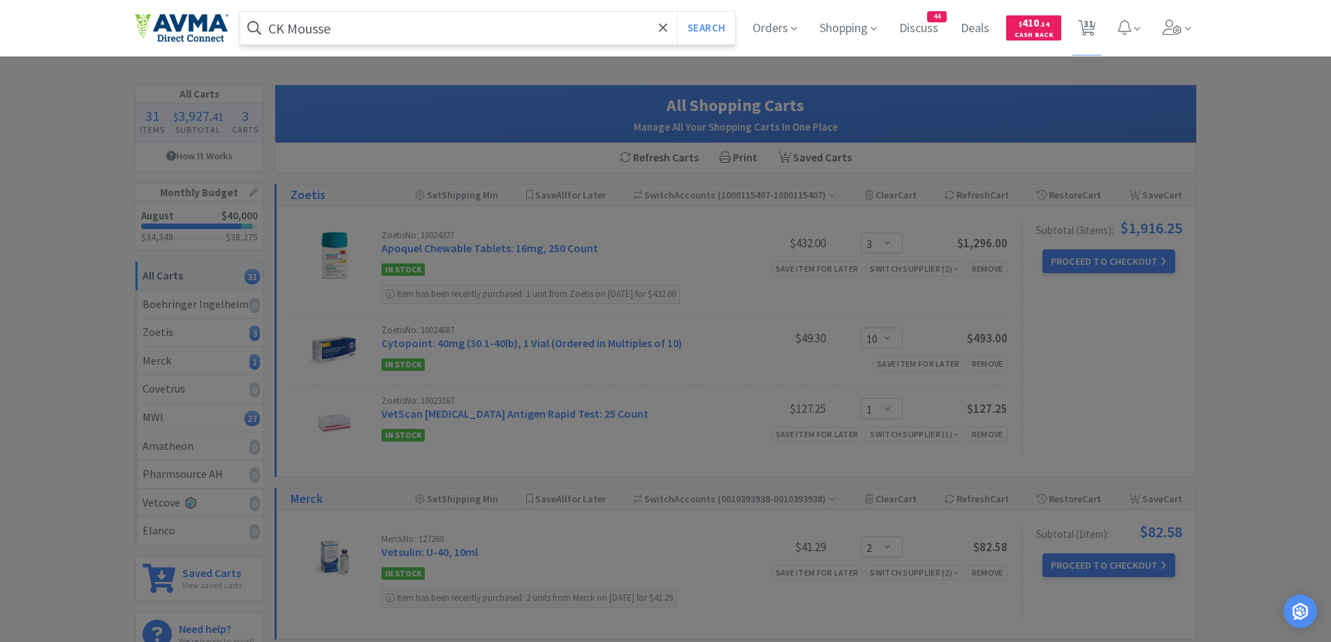
select select "1"
select select "2"
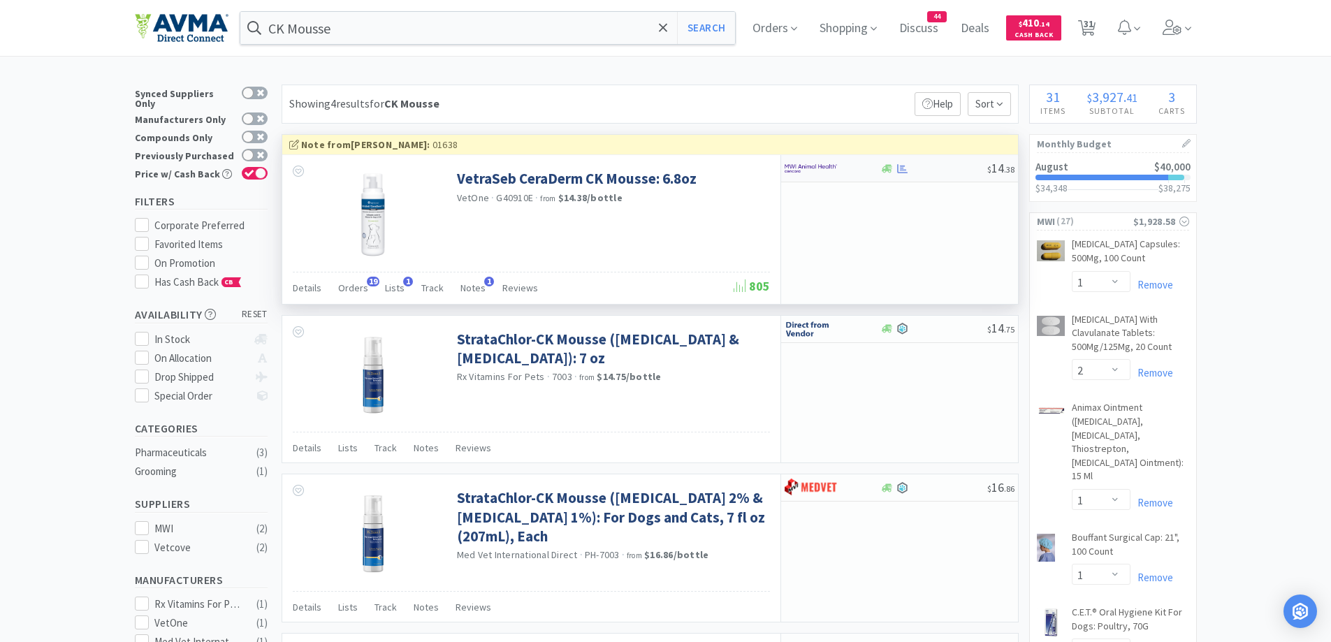
click at [883, 167] on icon at bounding box center [887, 169] width 10 height 10
select select "1"
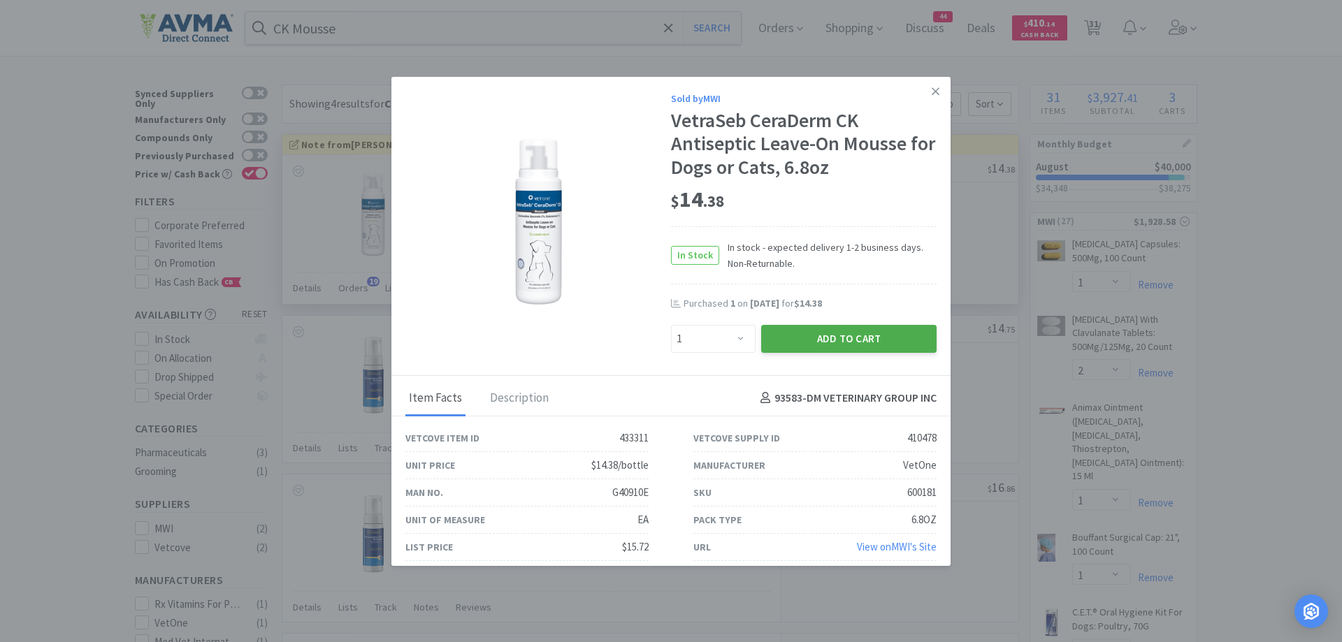
click at [811, 340] on button "Add to Cart" at bounding box center [848, 339] width 175 height 28
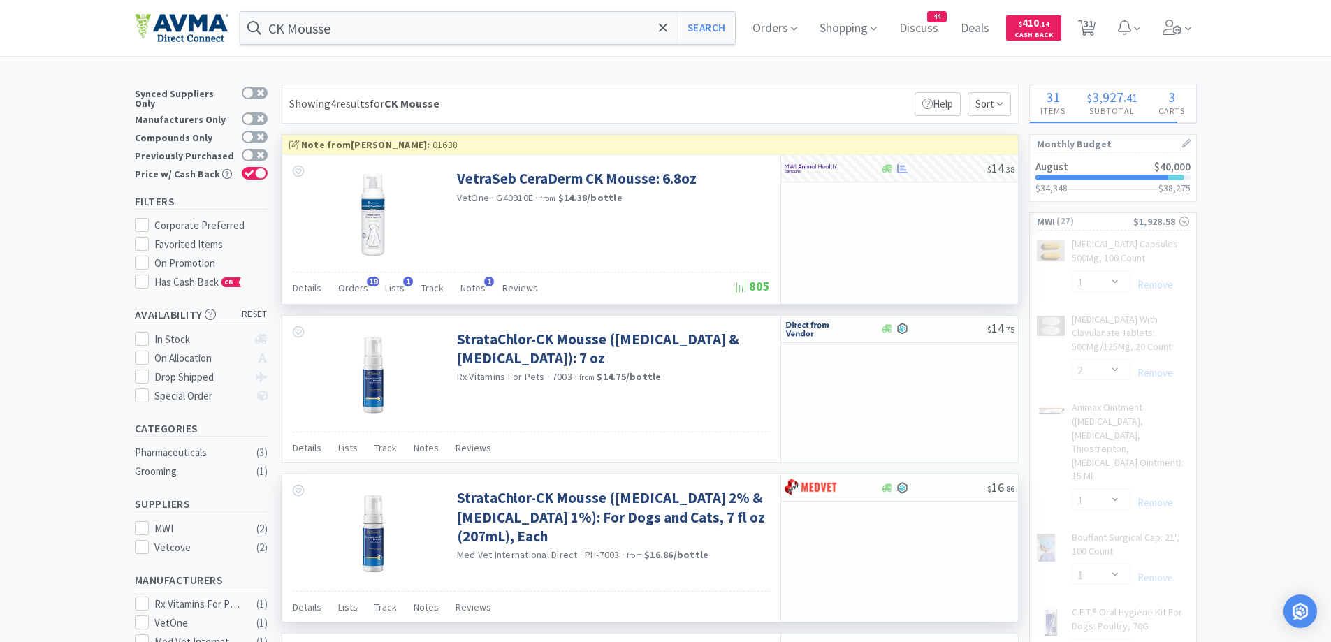
select select "1"
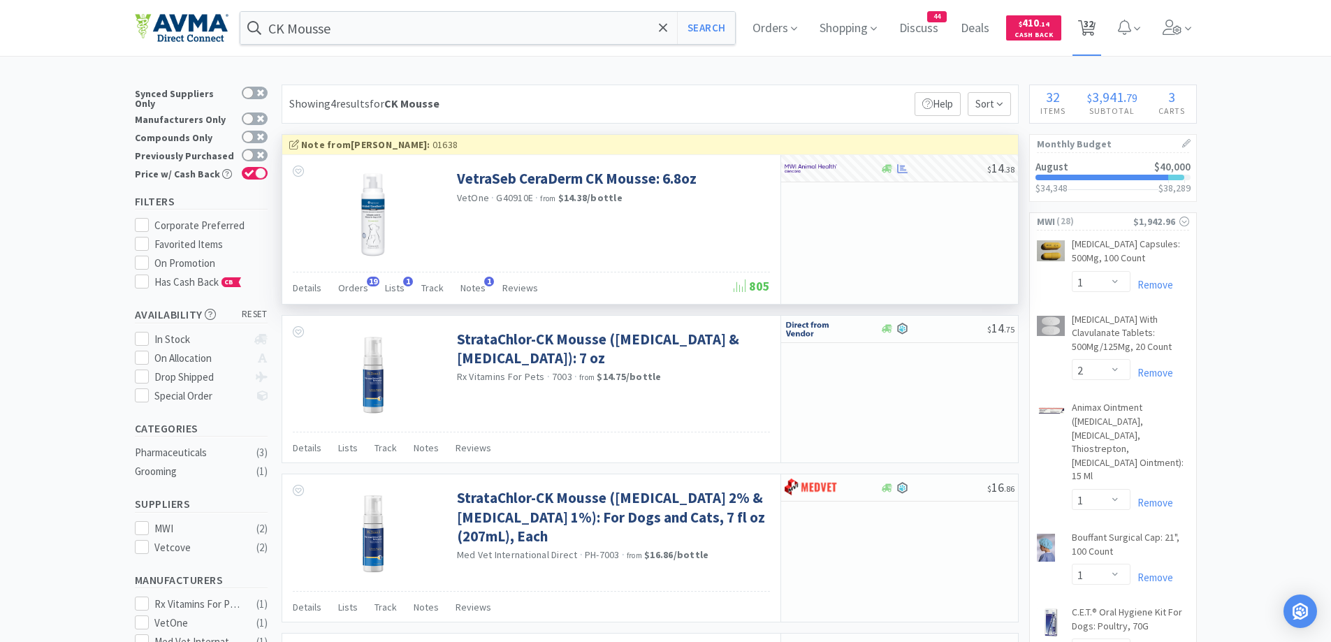
click at [1094, 31] on span "32" at bounding box center [1089, 24] width 10 height 56
select select "3"
select select "10"
select select "1"
select select "2"
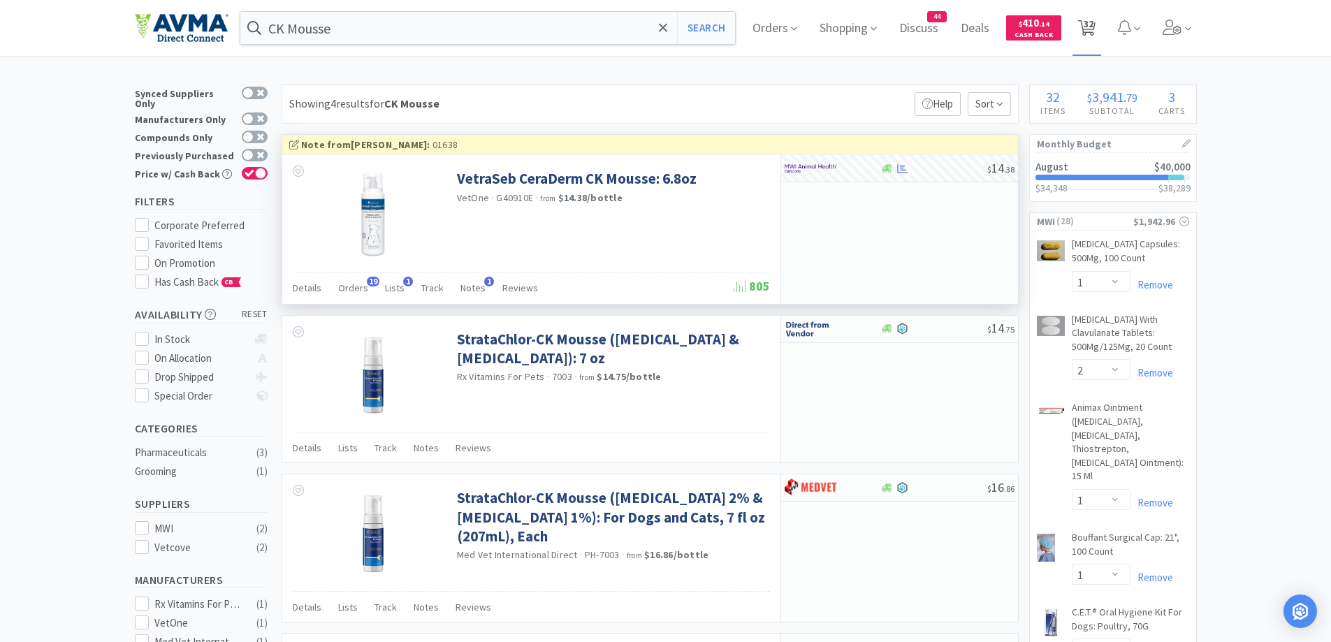
select select "1"
select select "2"
select select "1"
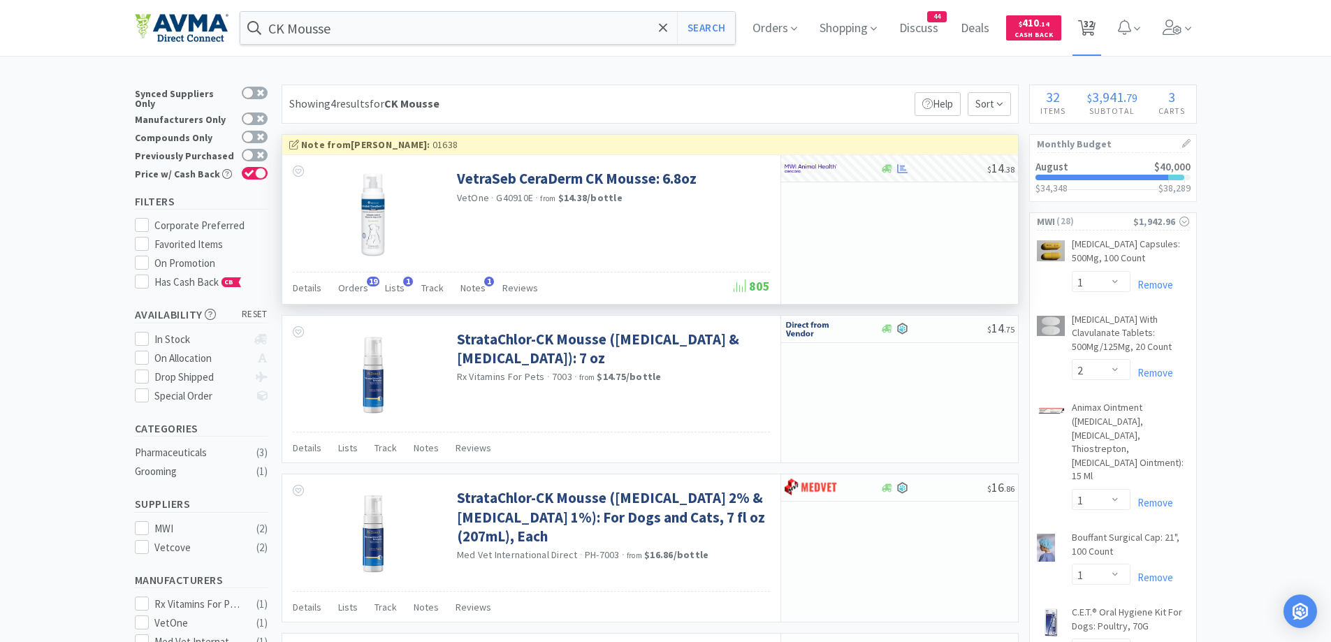
select select "1"
select select "50"
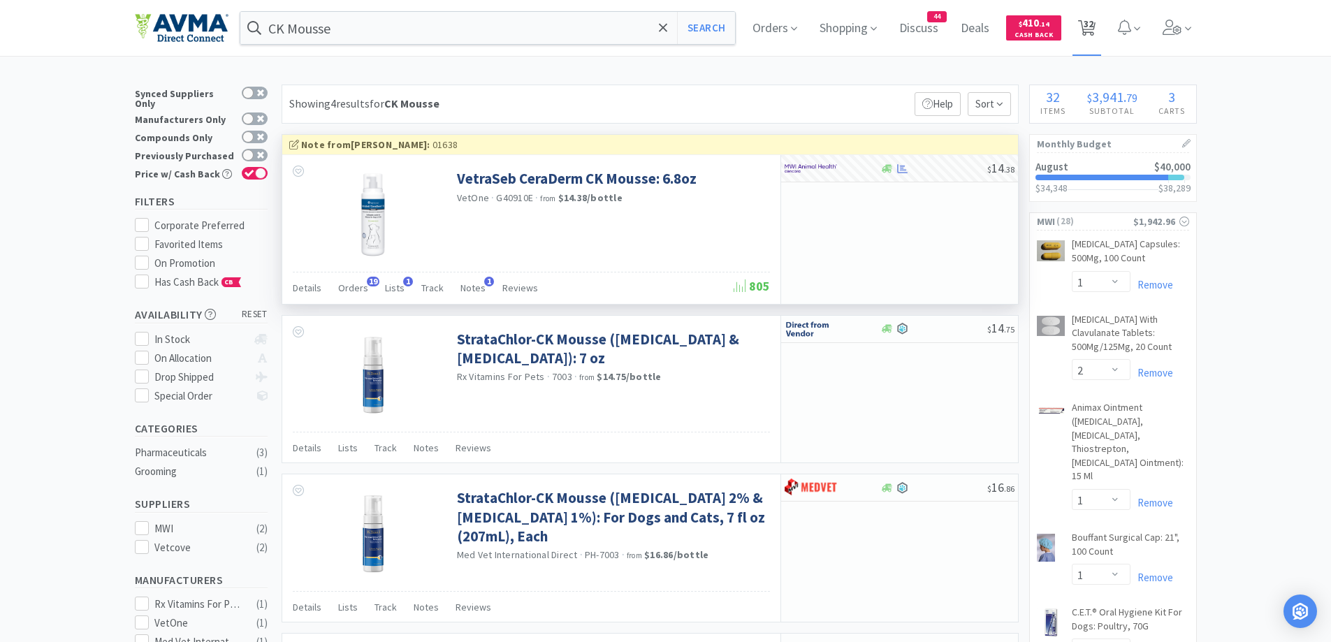
select select "1"
select select "12"
select select "1"
select select "10"
select select "1"
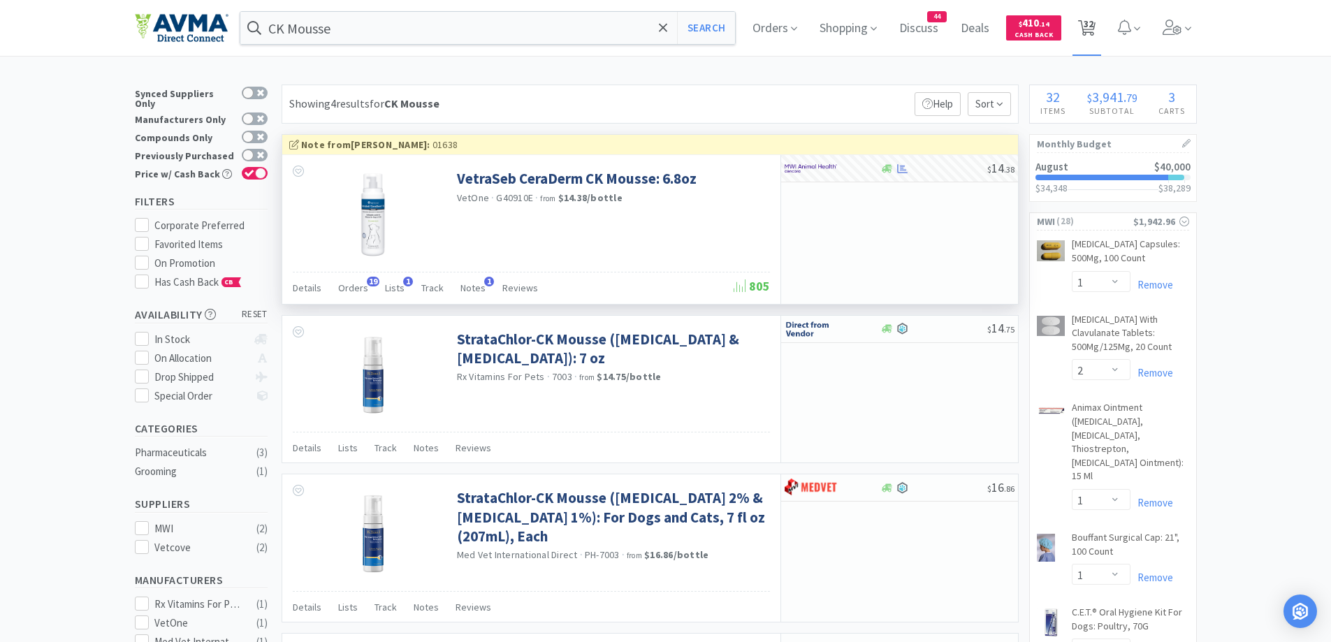
select select "1"
select select "2"
select select "6"
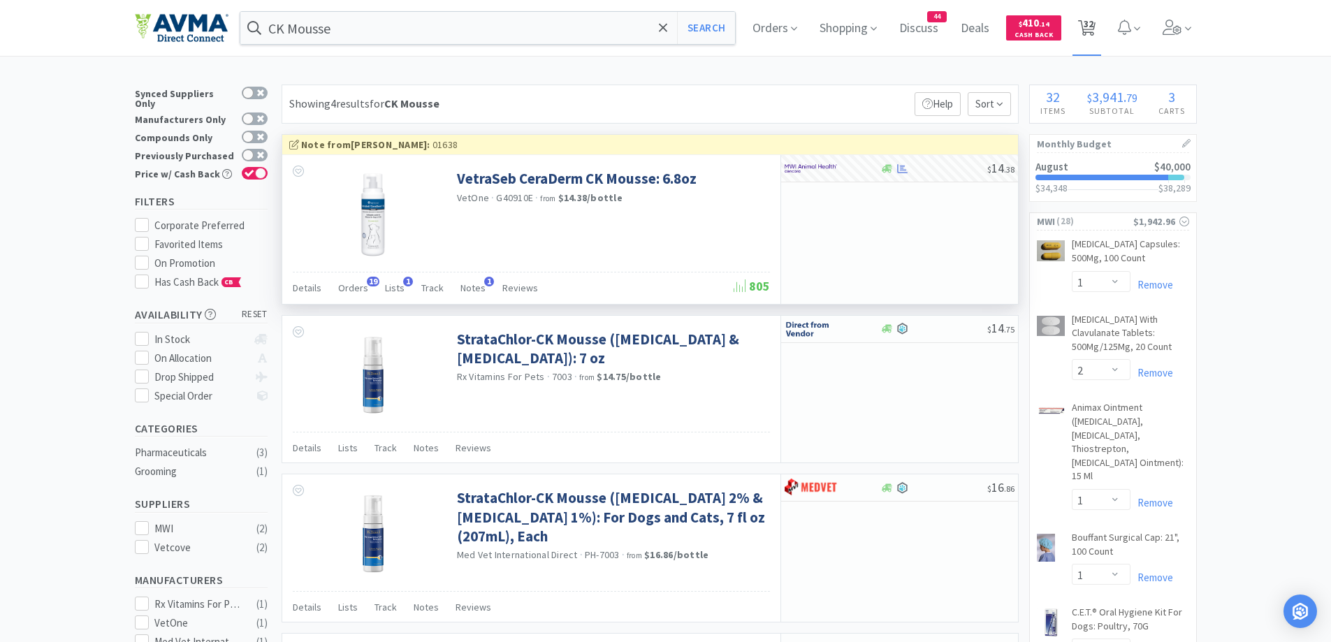
select select "6"
select select "1"
select select "5"
select select "1"
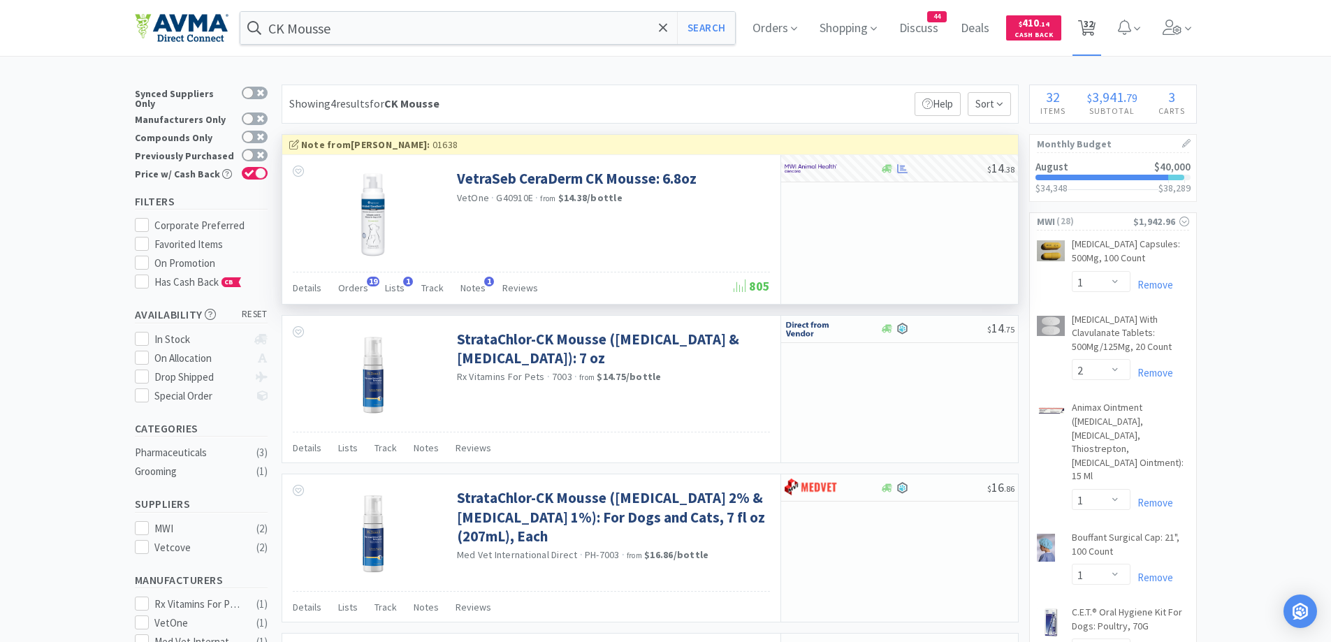
select select "1"
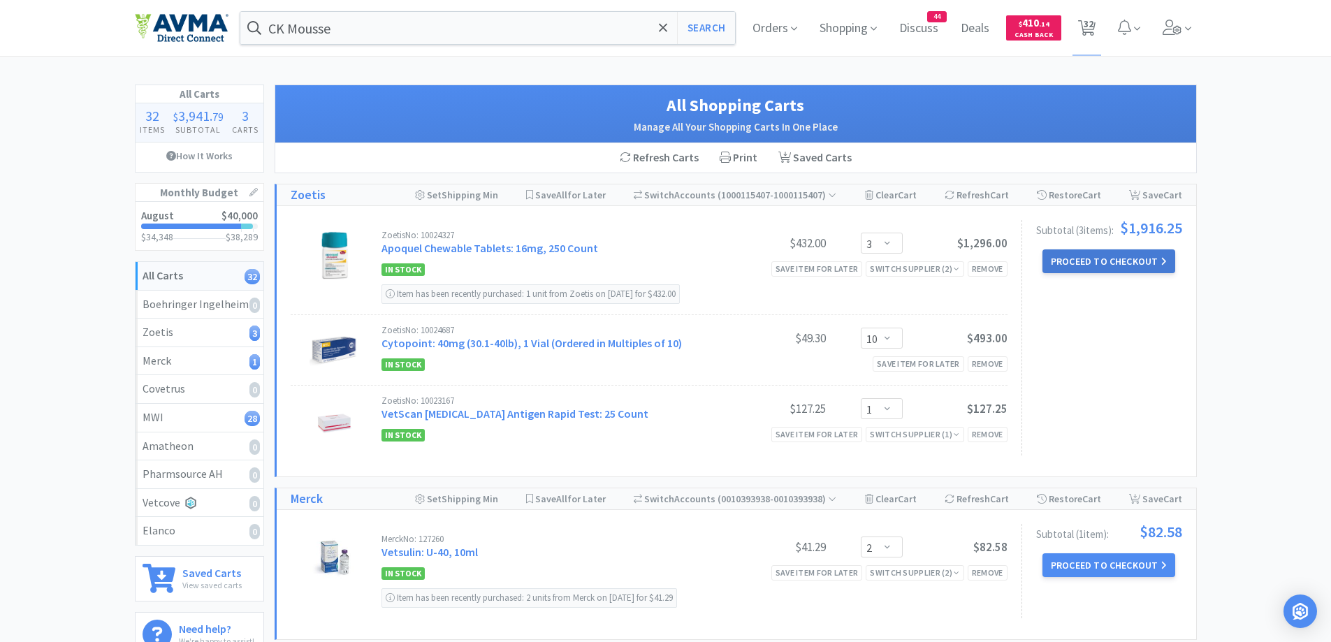
click at [1129, 262] on button "Proceed to Checkout" at bounding box center [1109, 261] width 133 height 24
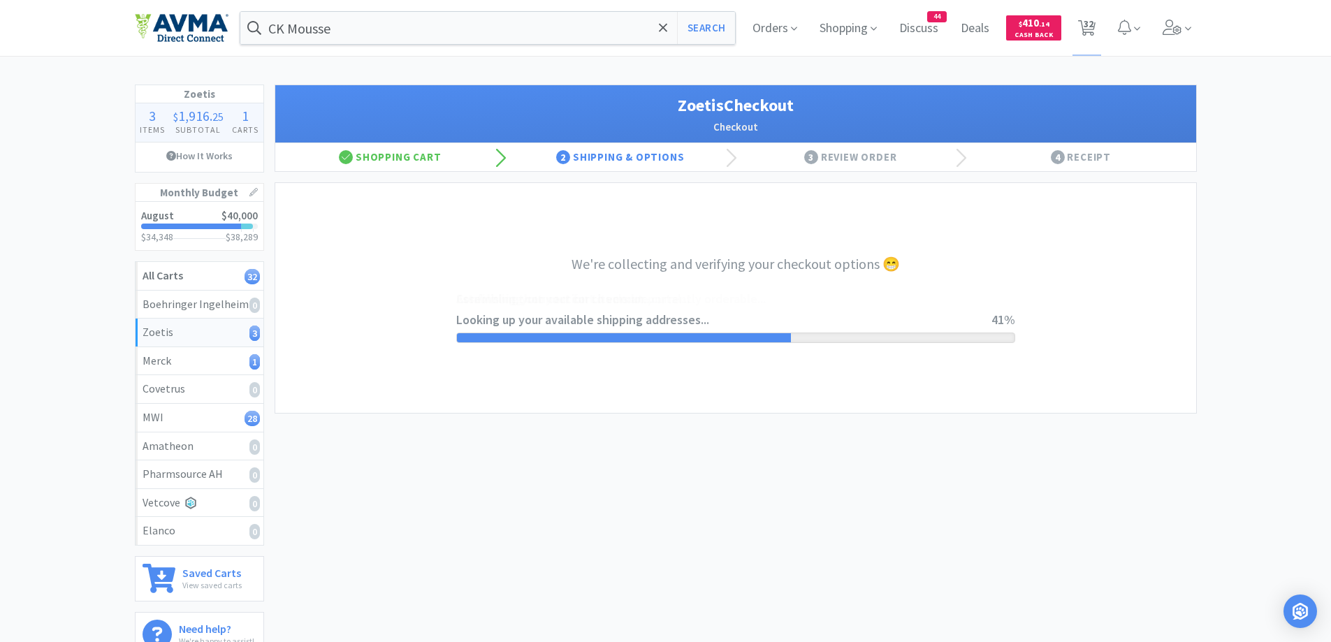
select select "invoice"
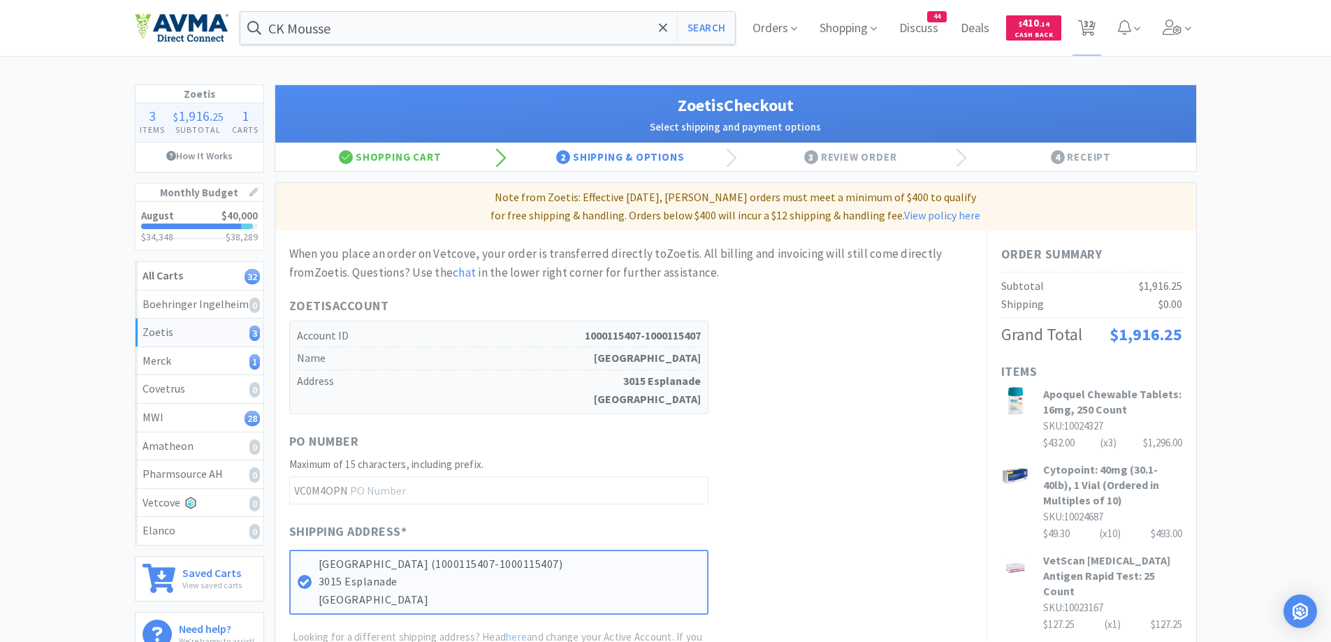
scroll to position [280, 0]
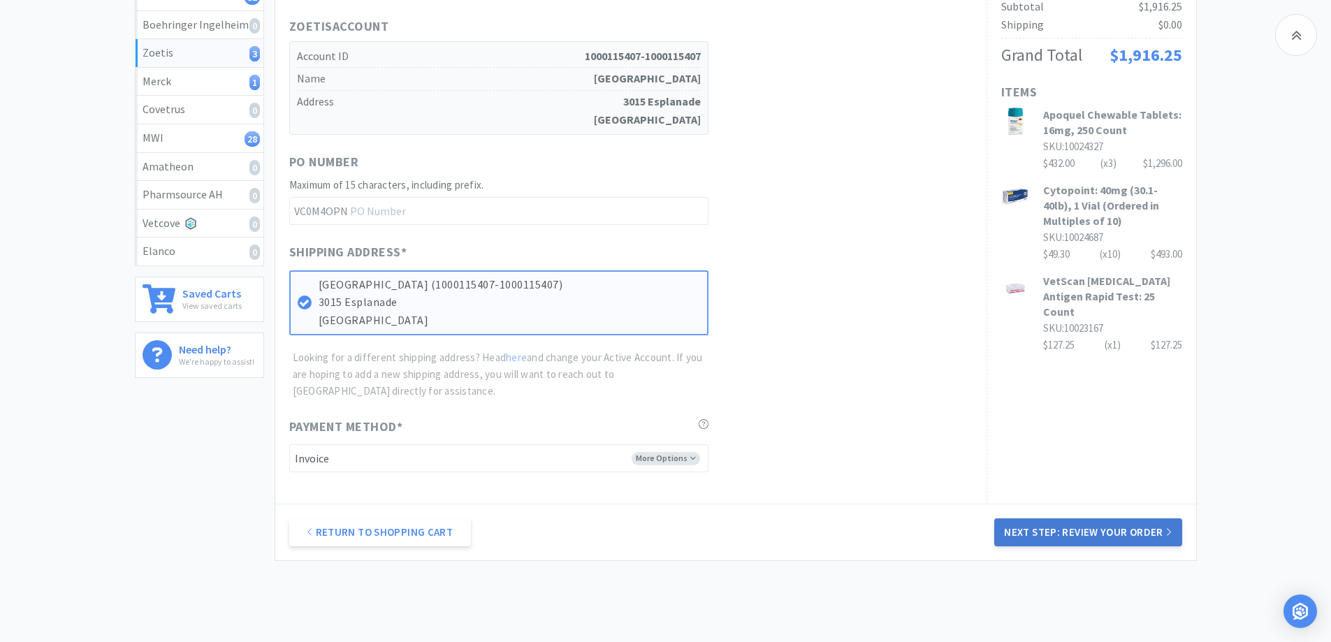
click at [1122, 539] on button "Next Step: Review Your Order" at bounding box center [1087, 532] width 187 height 28
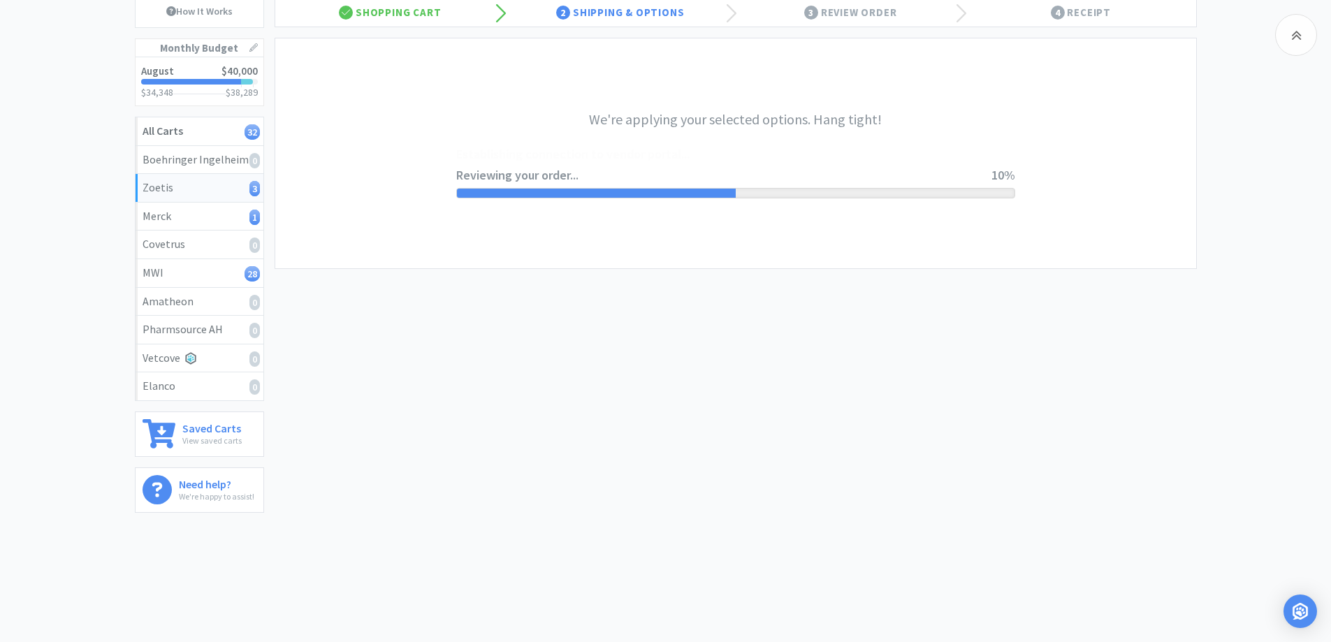
scroll to position [0, 0]
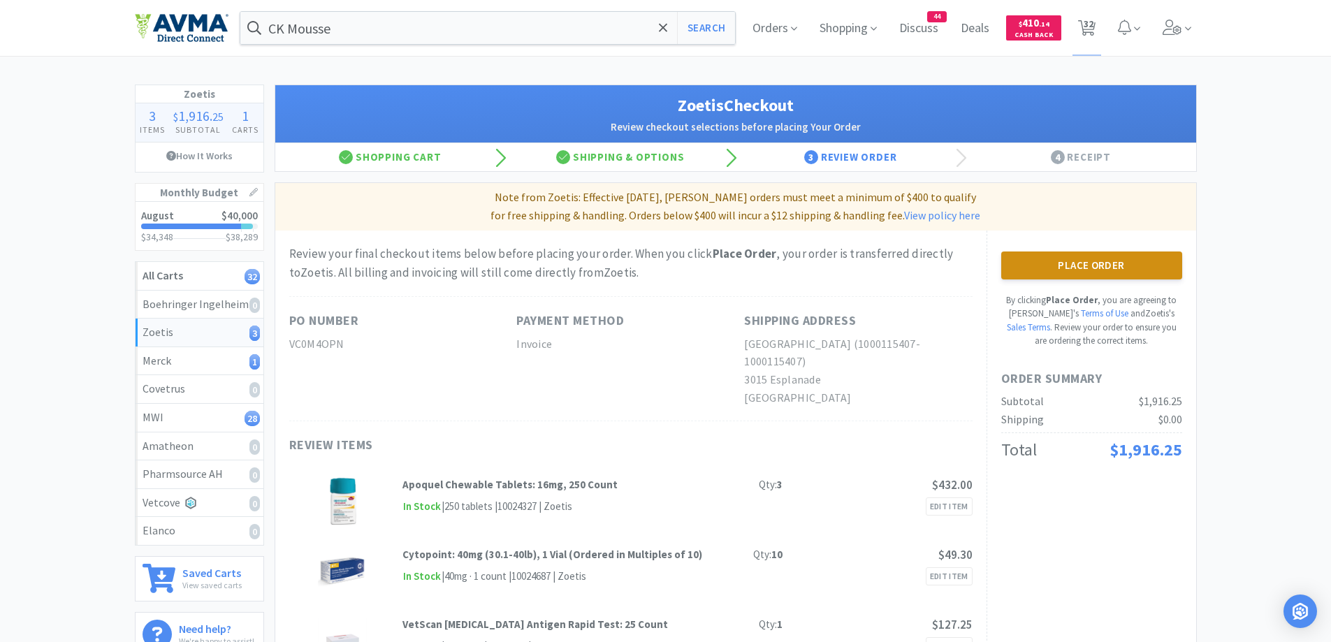
click at [1055, 262] on button "Place Order" at bounding box center [1091, 266] width 181 height 28
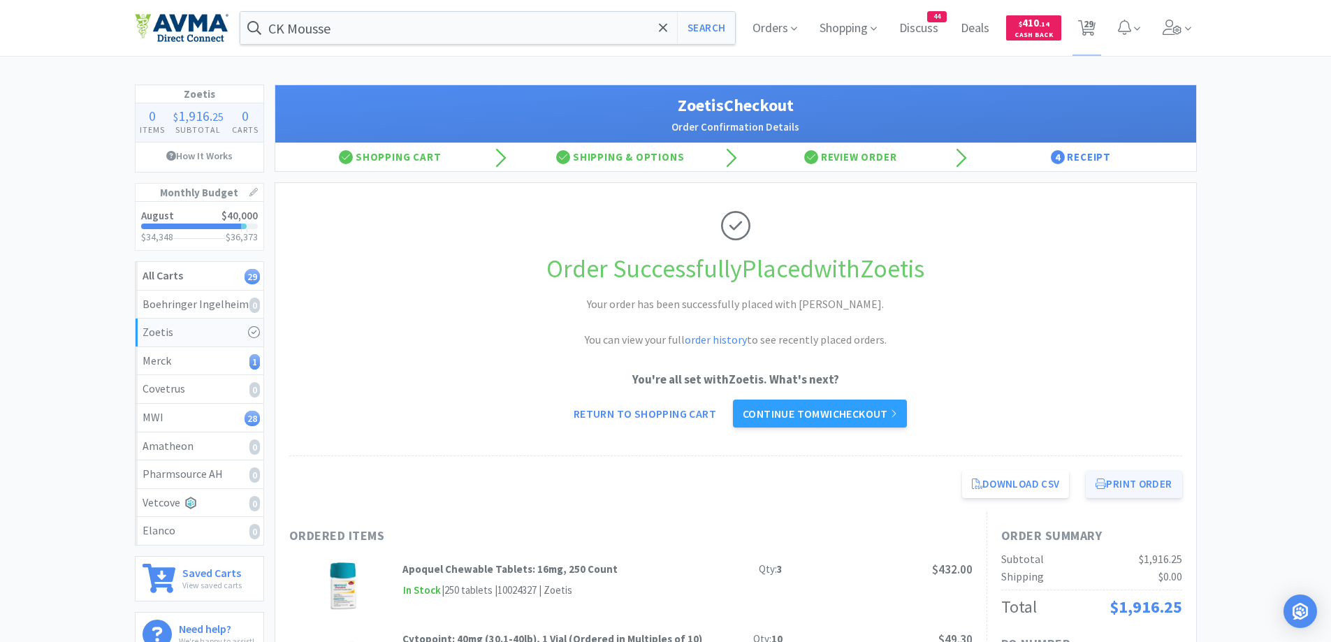
click at [1134, 472] on button "Print Order" at bounding box center [1134, 484] width 96 height 28
click at [862, 409] on link "Continue to MWI checkout" at bounding box center [820, 414] width 174 height 28
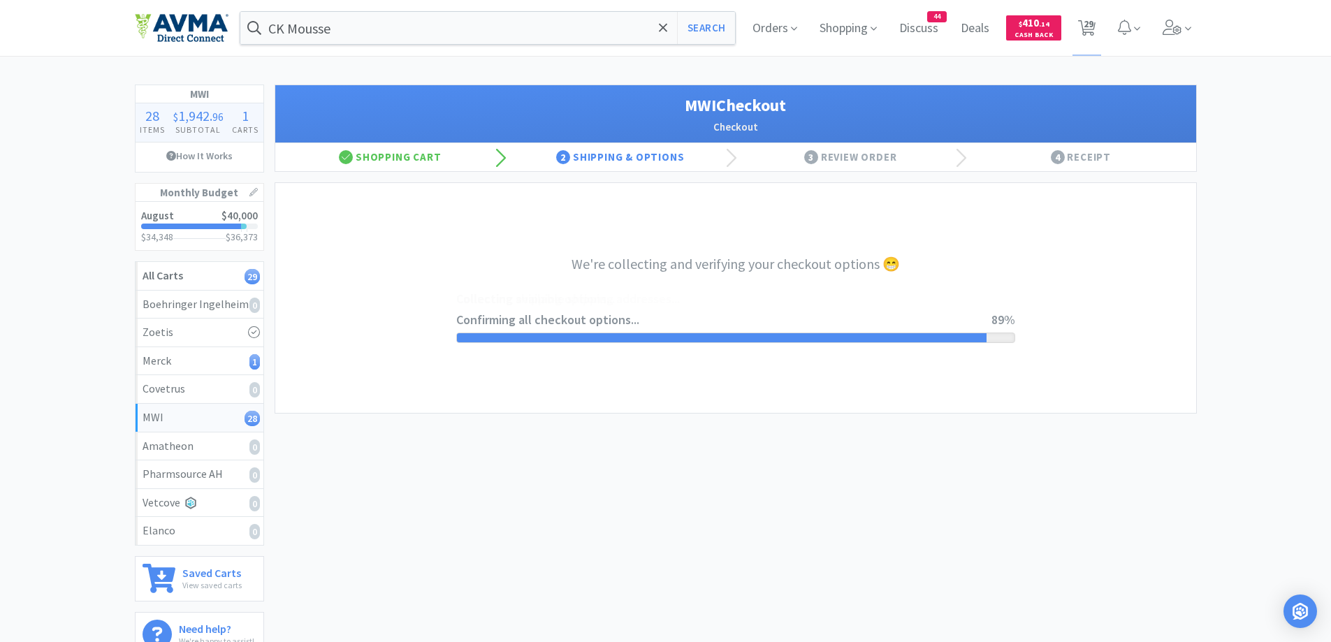
select select "CC_9421154621689816"
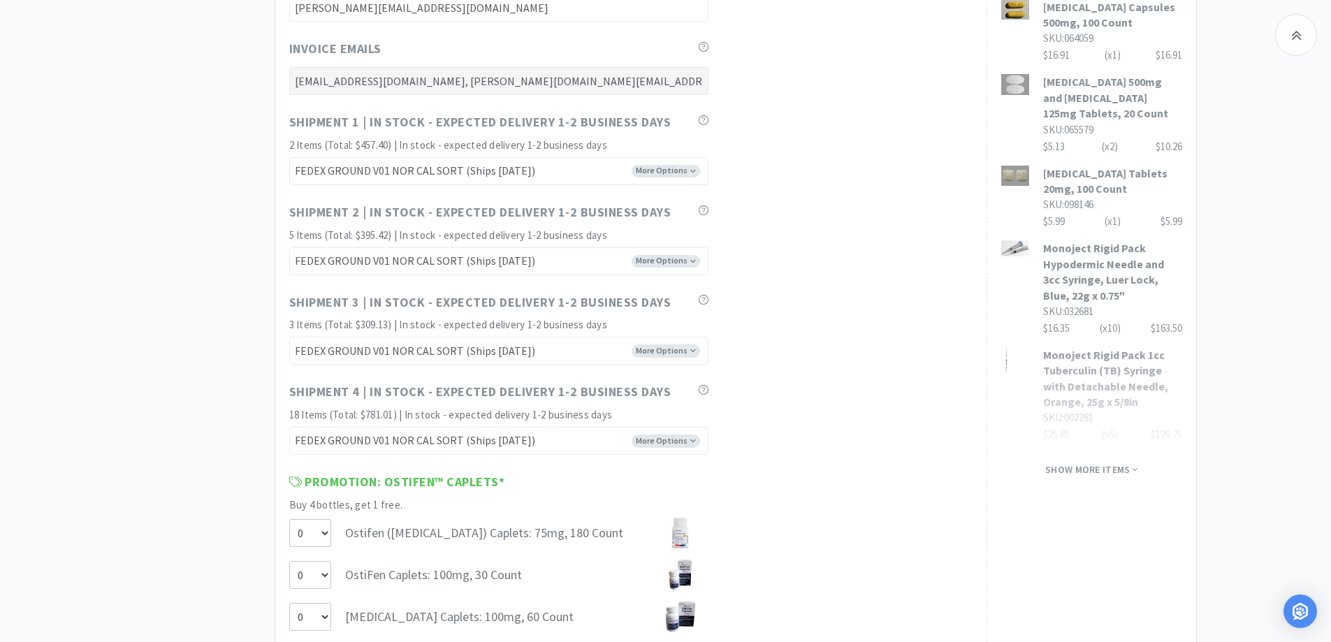
scroll to position [839, 0]
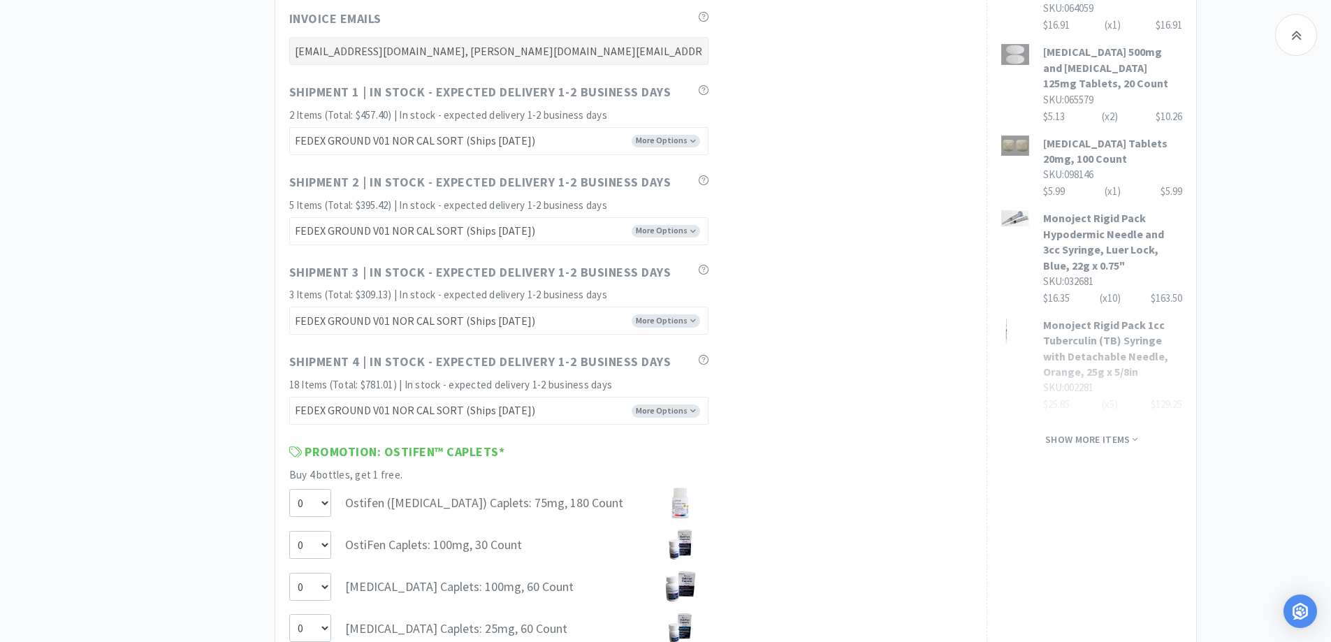
click at [1122, 433] on span "Show more items" at bounding box center [1091, 439] width 92 height 13
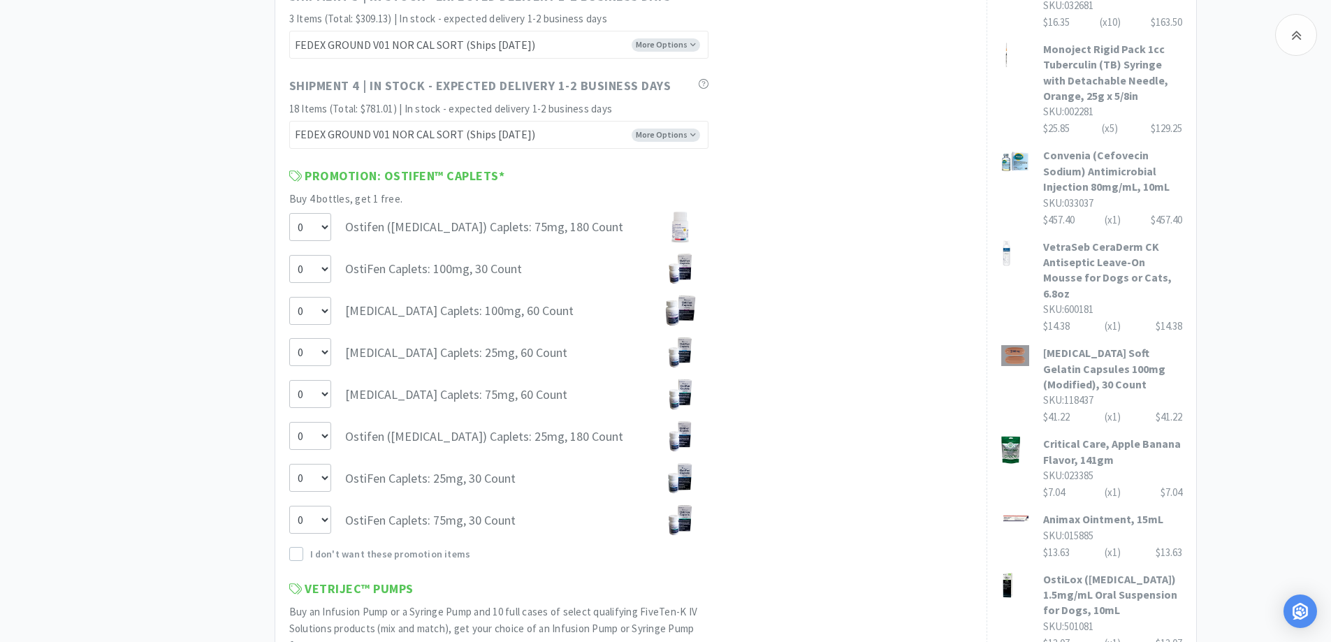
scroll to position [1118, 0]
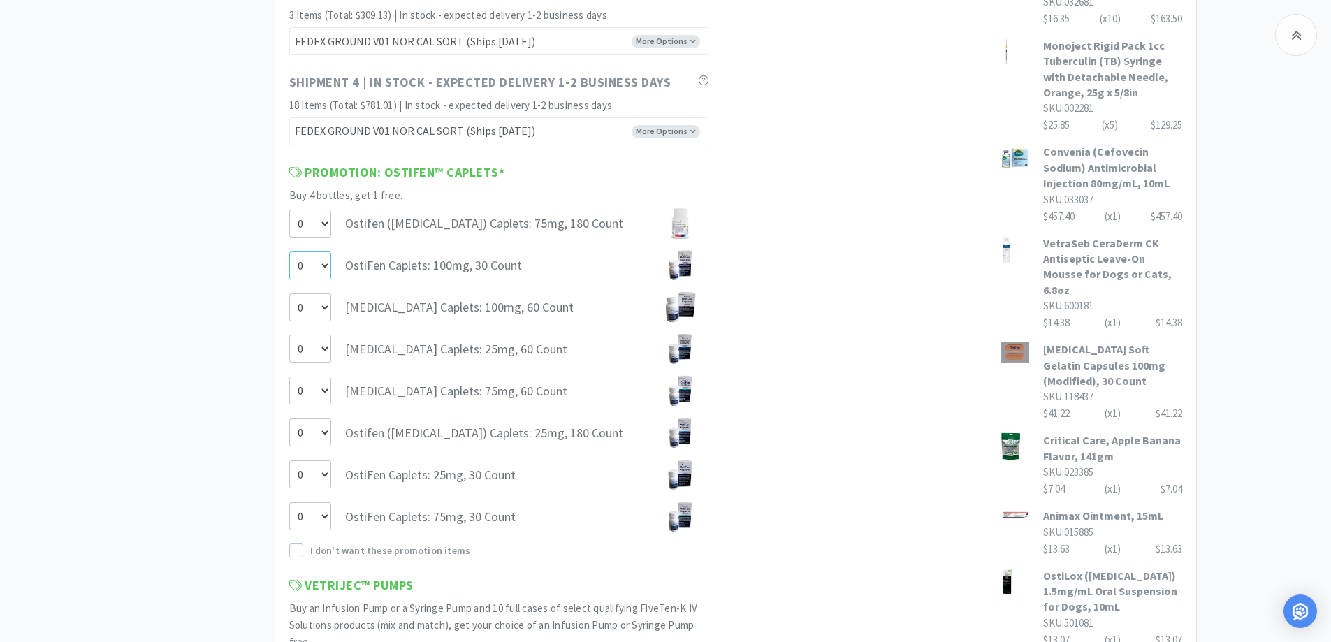
click at [306, 267] on select "0 1" at bounding box center [310, 266] width 42 height 28
click at [289, 252] on select "0 1" at bounding box center [310, 266] width 42 height 28
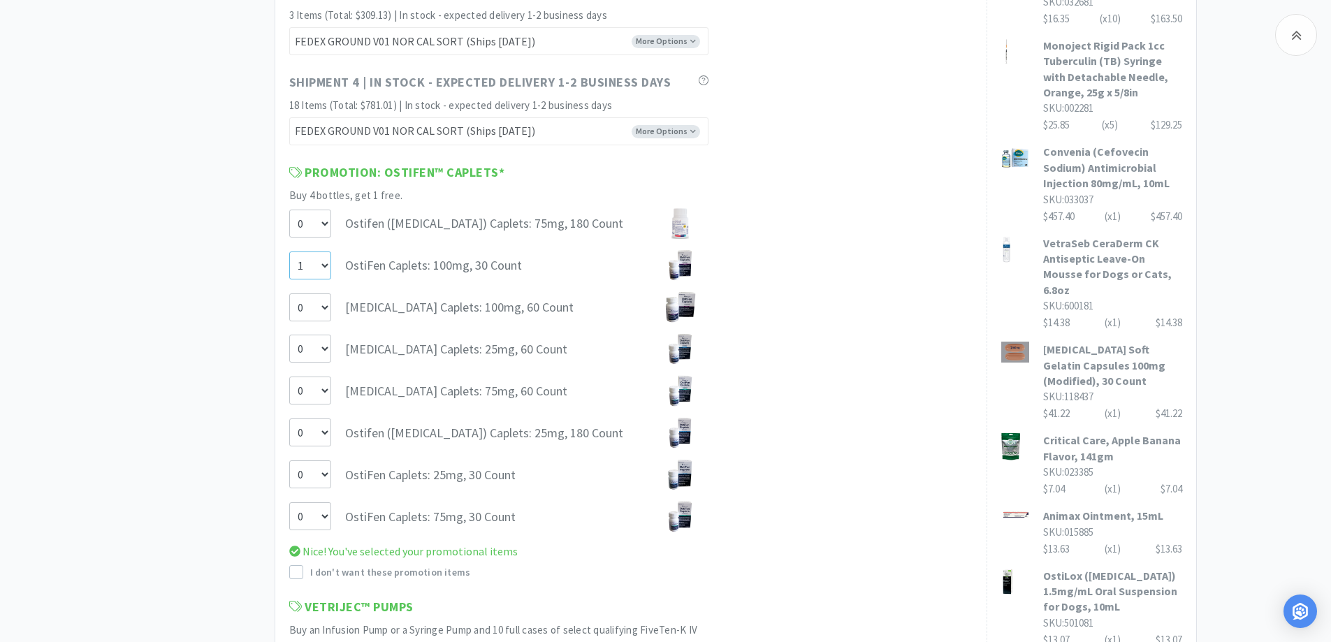
click at [314, 274] on select "0 1" at bounding box center [310, 266] width 42 height 28
select select "0"
click at [289, 252] on select "0 1" at bounding box center [310, 266] width 42 height 28
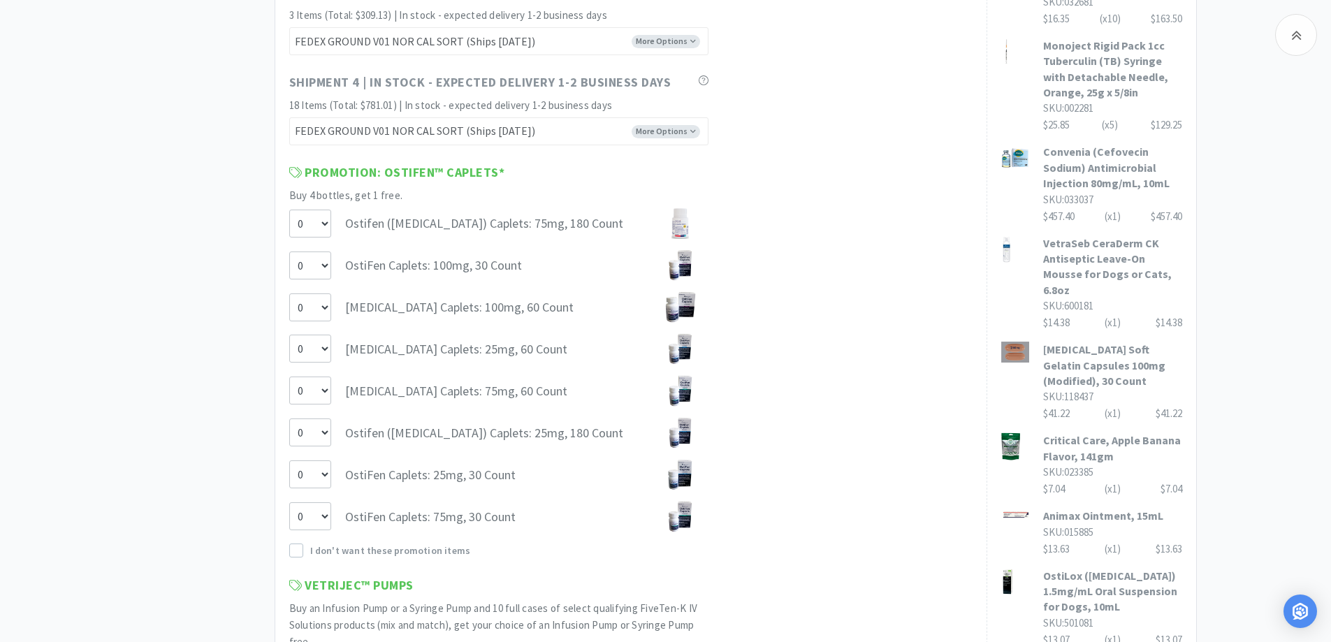
click at [85, 282] on div "MWI 28 Items $ 1,942 . 96 Subtotal 1 Carts How It Works Monthly Budget August $…" at bounding box center [665, 366] width 1331 height 2799
click at [101, 259] on div "MWI 28 Items $ 1,942 . 96 Subtotal 1 Carts How It Works Monthly Budget August $…" at bounding box center [665, 366] width 1331 height 2799
click at [317, 228] on select "0 1" at bounding box center [310, 224] width 42 height 28
select select "1"
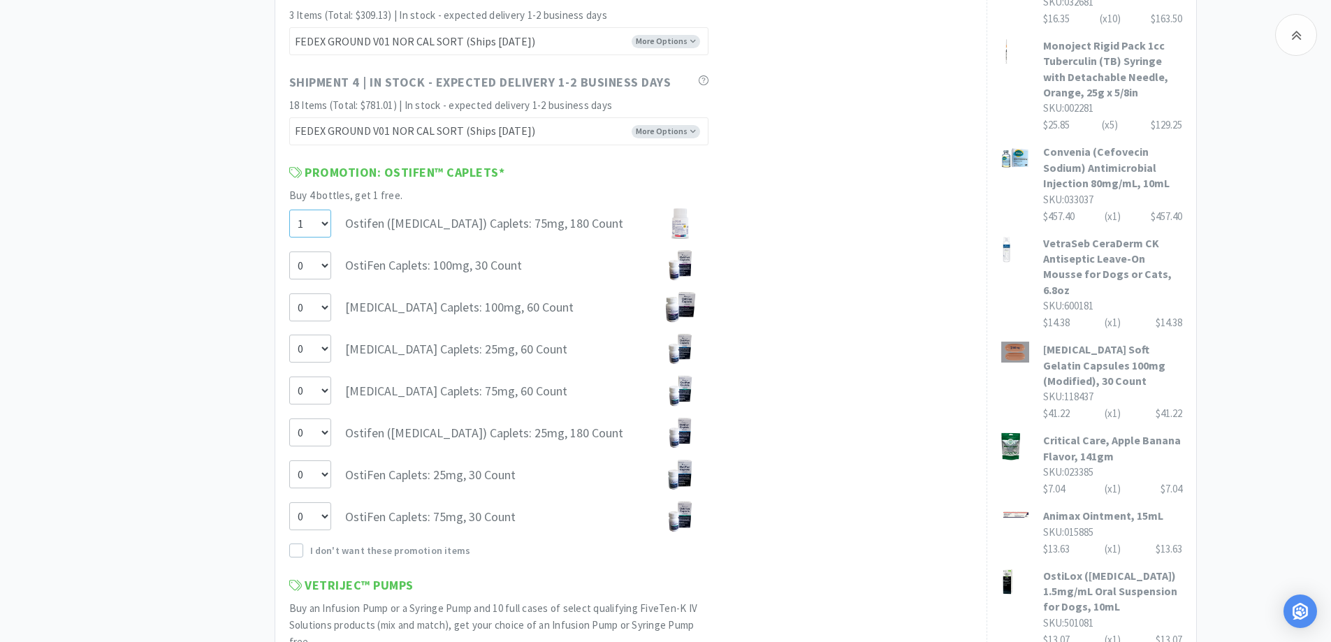
click at [289, 210] on select "0 1" at bounding box center [310, 224] width 42 height 28
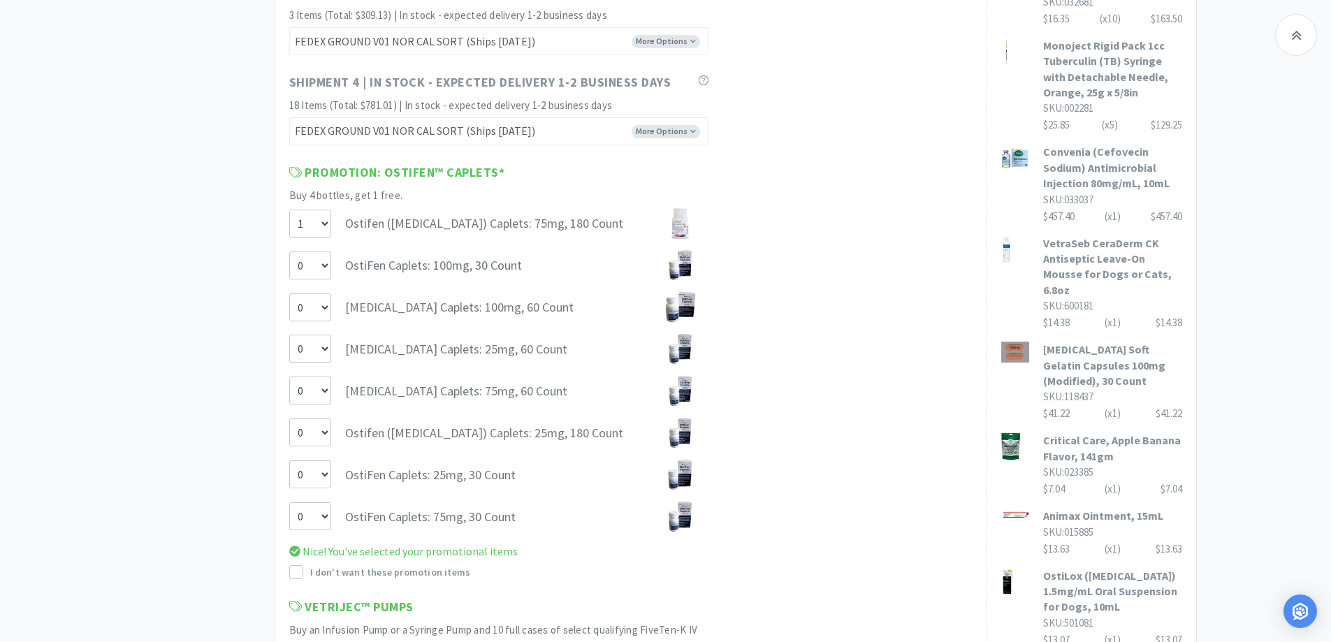
click at [203, 303] on div "MWI 28 Items $ 1,942 . 96 Subtotal 1 Carts How It Works Monthly Budget August $…" at bounding box center [205, 366] width 140 height 2799
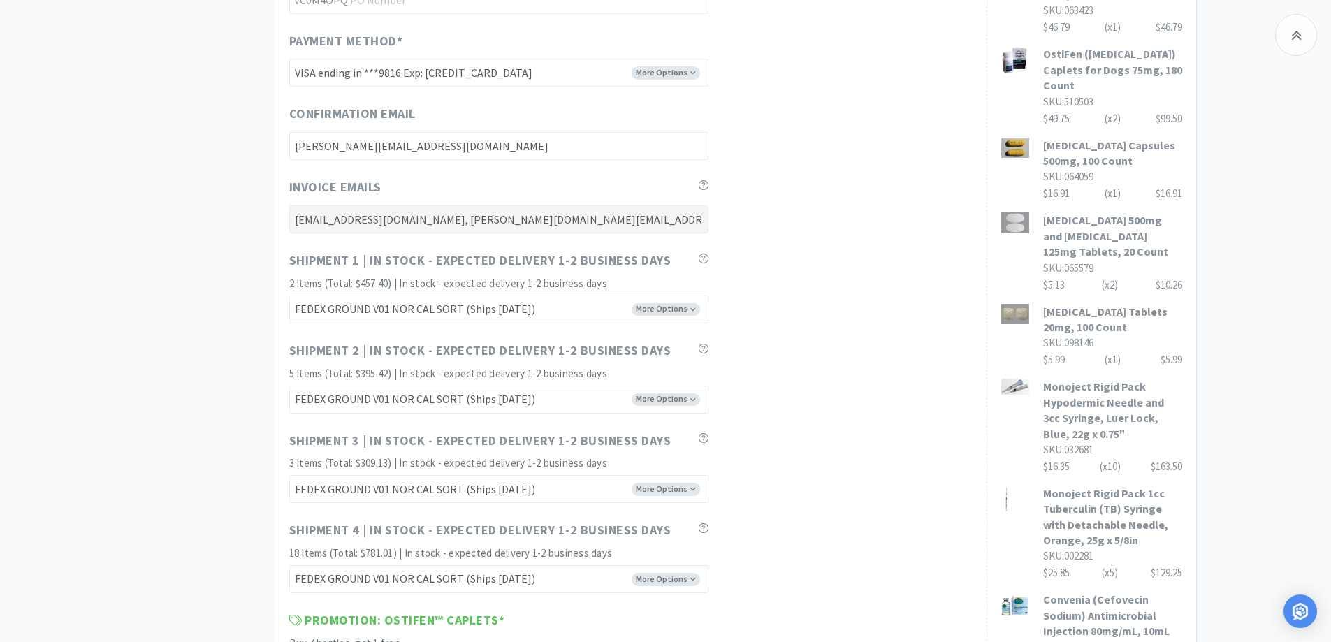
scroll to position [699, 0]
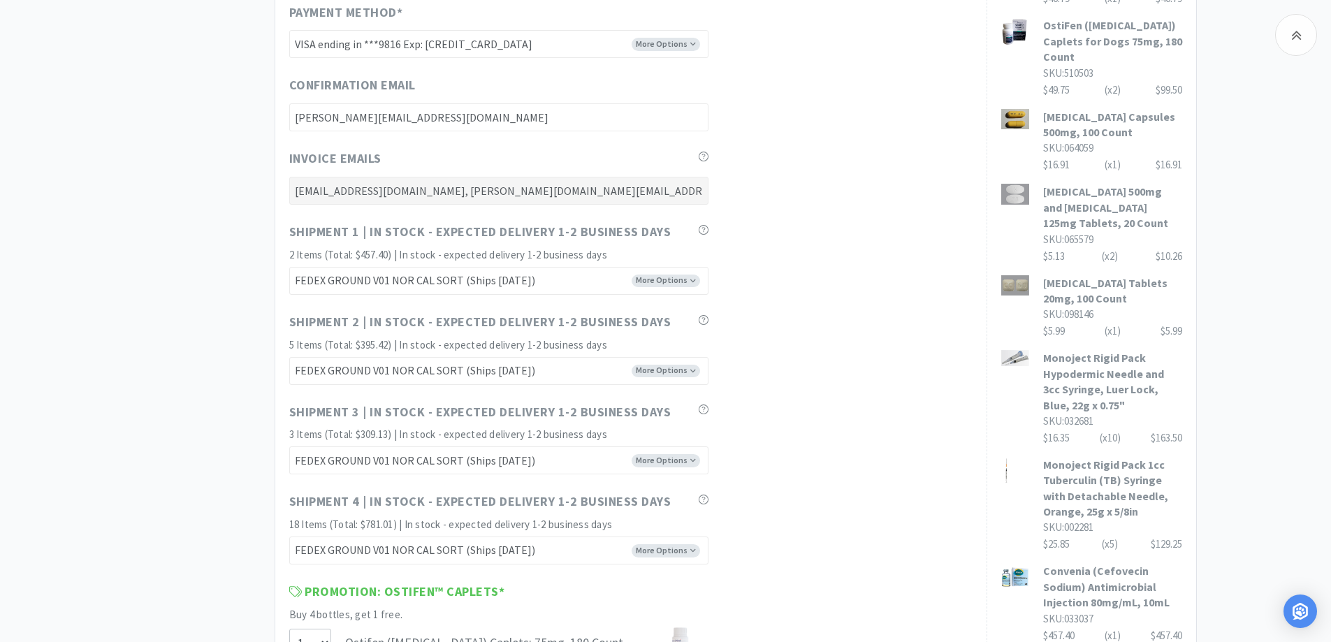
drag, startPoint x: 187, startPoint y: 396, endPoint x: 314, endPoint y: 316, distance: 150.4
click at [611, 277] on select "FEDEX GROUND V01 NOR CAL SORT (Ships [DATE]) FEDEX GROUND V01 SO CAL SORT (Ship…" at bounding box center [498, 281] width 419 height 28
drag, startPoint x: 112, startPoint y: 295, endPoint x: 145, endPoint y: 290, distance: 33.2
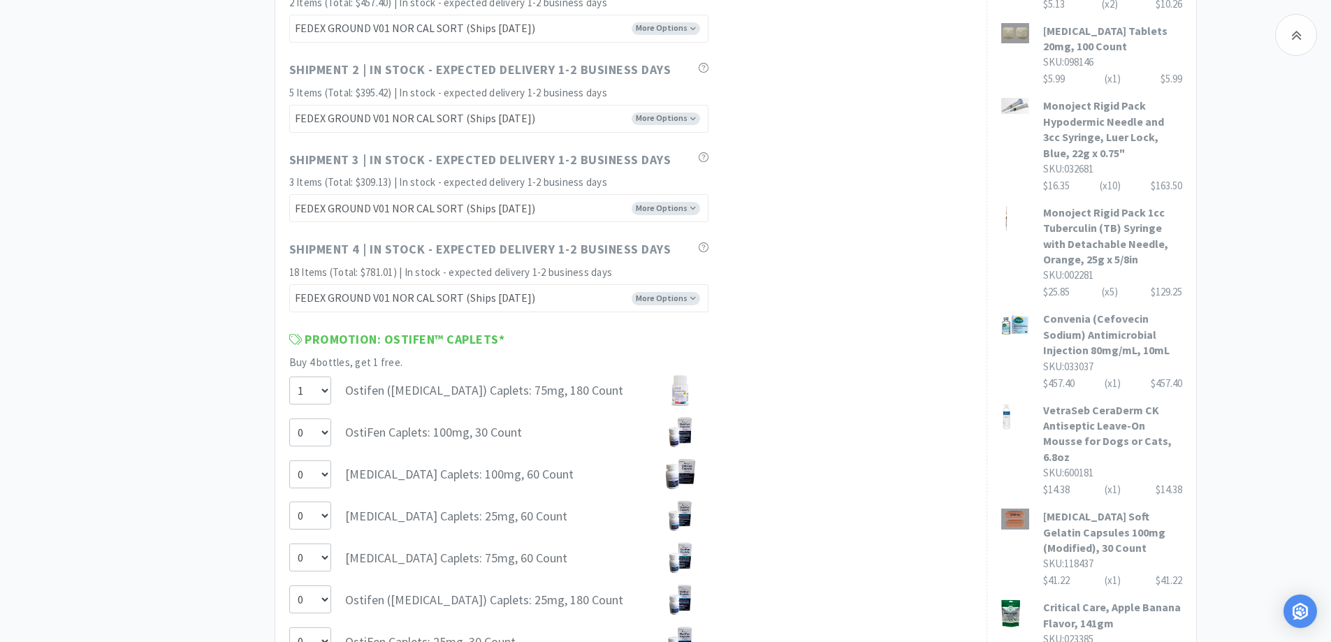
scroll to position [978, 0]
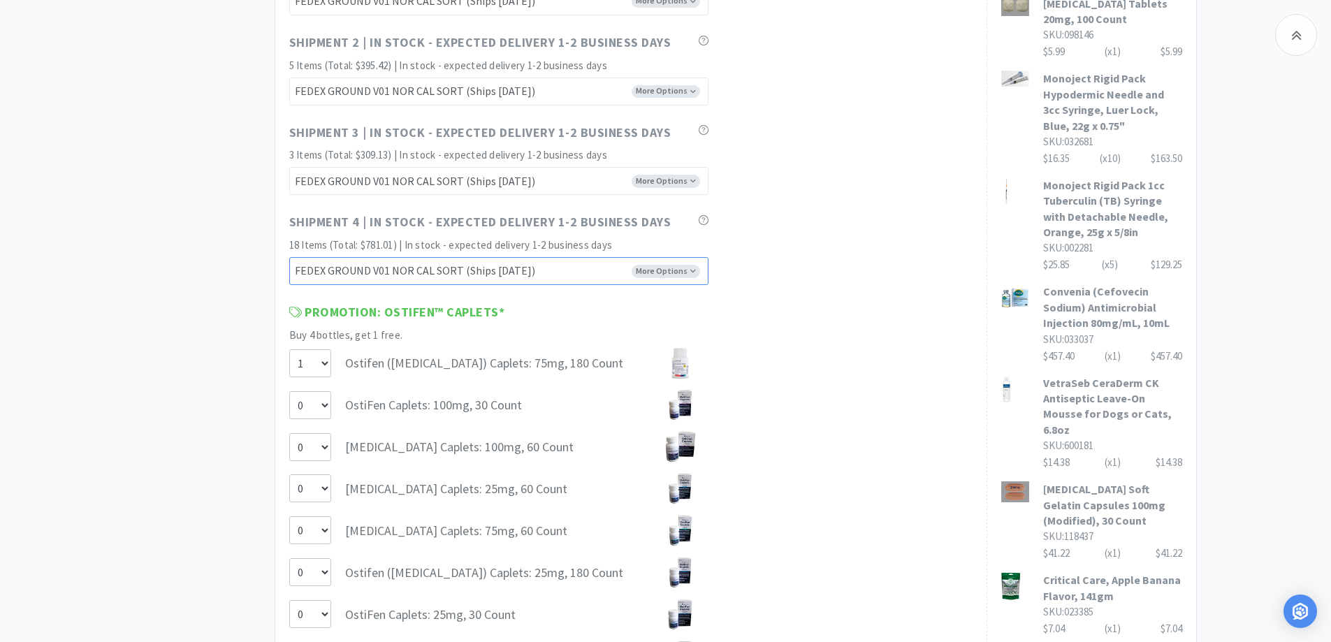
click at [608, 282] on select "FEDEX GROUND V01 NOR CAL SORT (Ships [DATE]) FEDEX GROUND V01 SO CAL SORT (Orde…" at bounding box center [498, 271] width 419 height 28
select select "FVS"
click at [289, 257] on select "FEDEX GROUND V01 NOR CAL SORT (Ships [DATE]) FEDEX GROUND V01 SO CAL SORT (Orde…" at bounding box center [498, 271] width 419 height 28
click at [806, 272] on div "Shipment 4 | In stock - expected delivery 1-2 business days 18 Items (Total: $7…" at bounding box center [630, 248] width 683 height 73
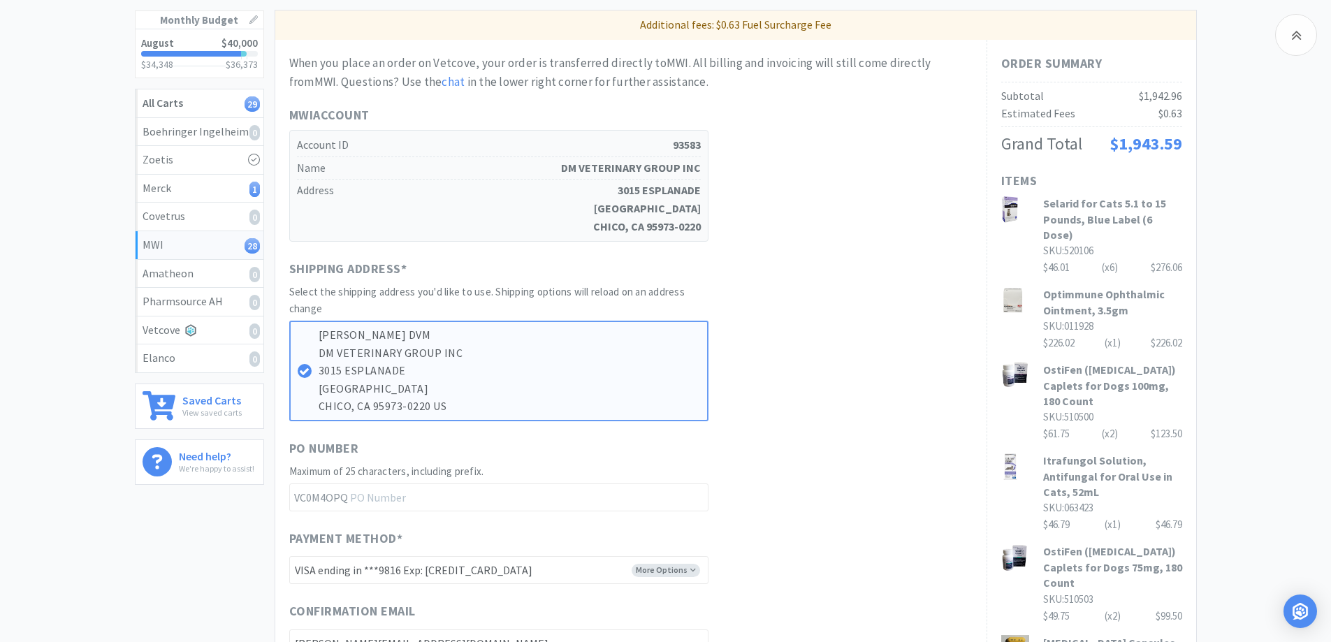
scroll to position [140, 0]
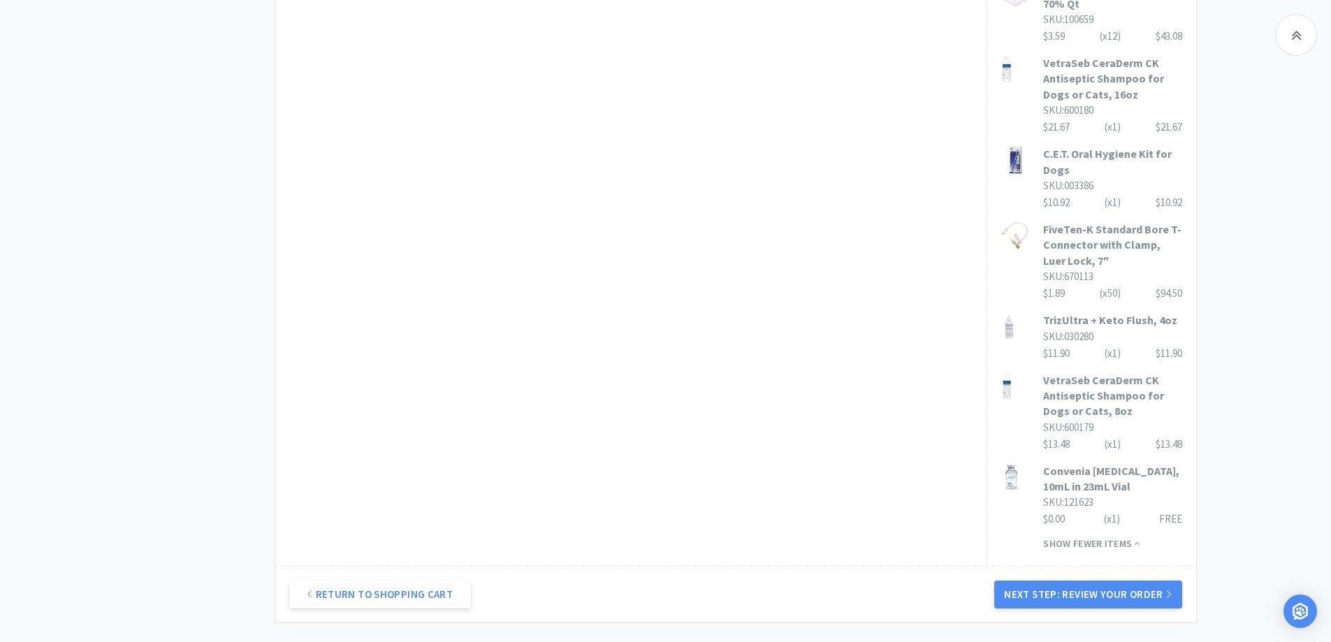
click at [1145, 581] on button "Next Step: Review Your Order" at bounding box center [1087, 595] width 187 height 28
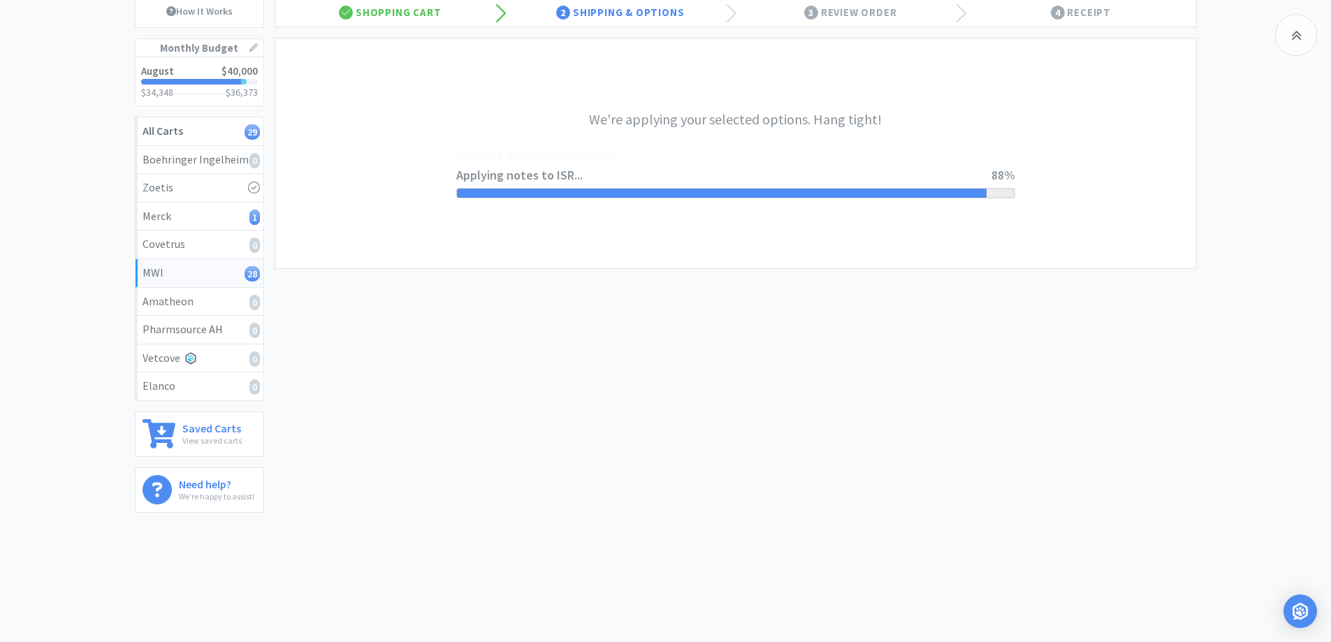
scroll to position [0, 0]
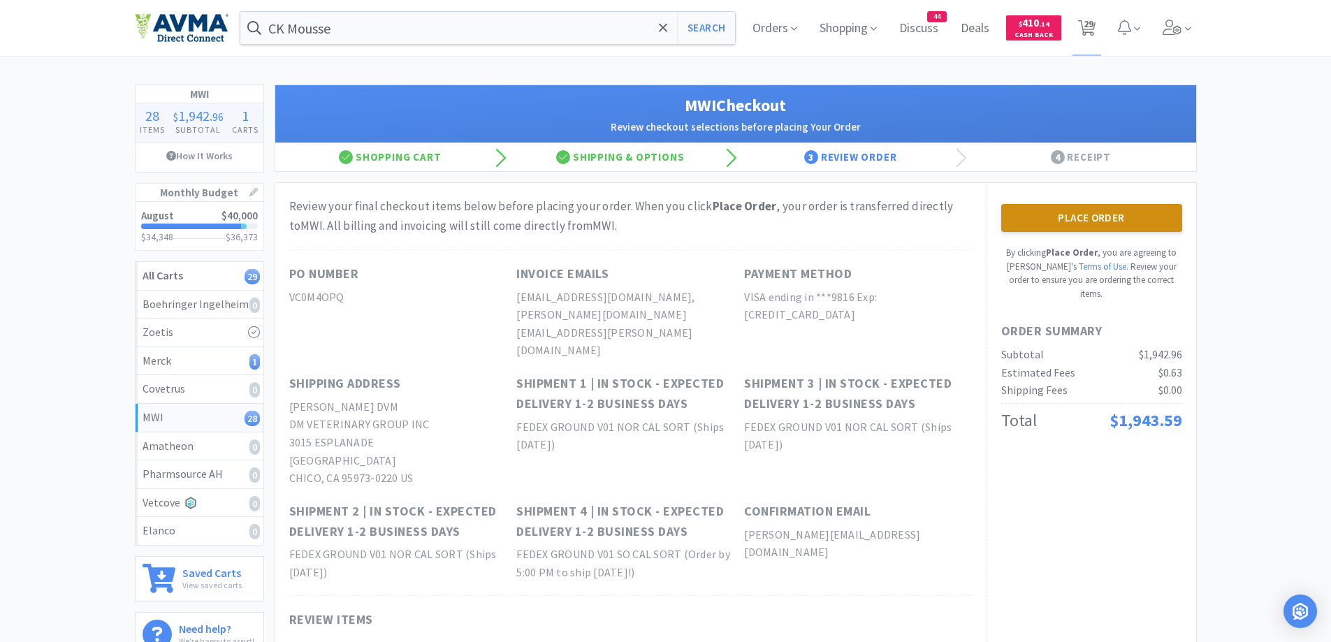
click at [1135, 231] on button "Place Order" at bounding box center [1091, 218] width 181 height 28
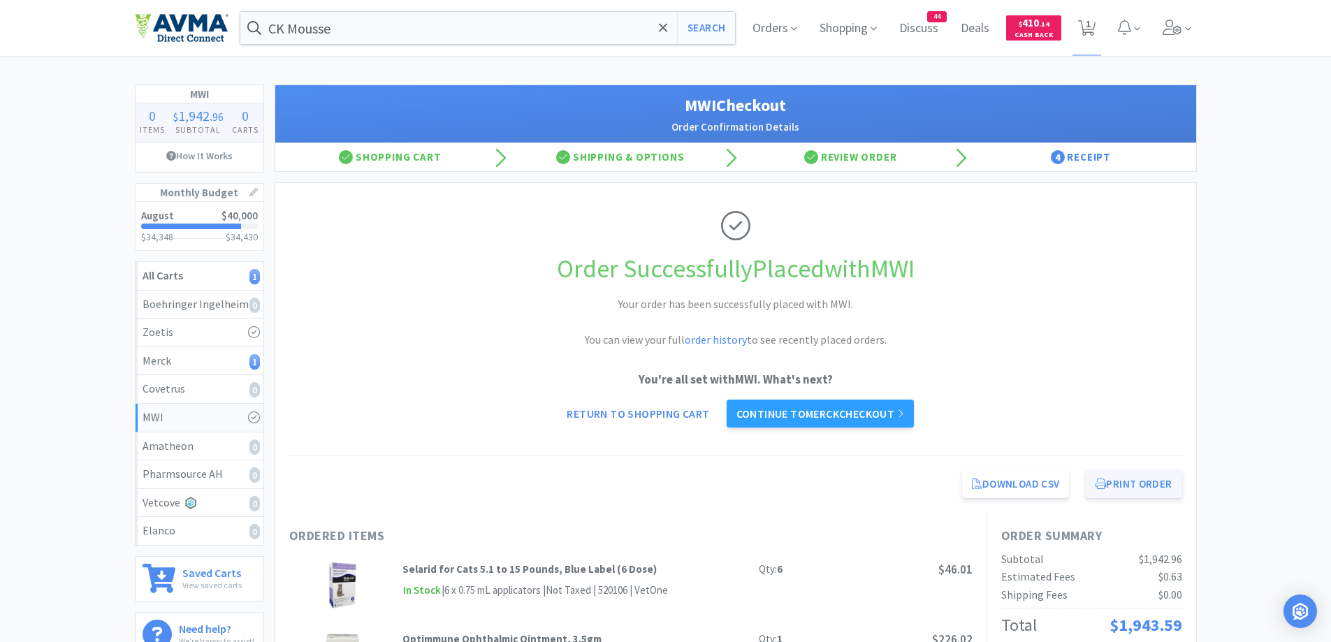
click at [1142, 479] on button "Print Order" at bounding box center [1134, 484] width 96 height 28
click at [839, 407] on link "Continue to Merck checkout" at bounding box center [820, 414] width 187 height 28
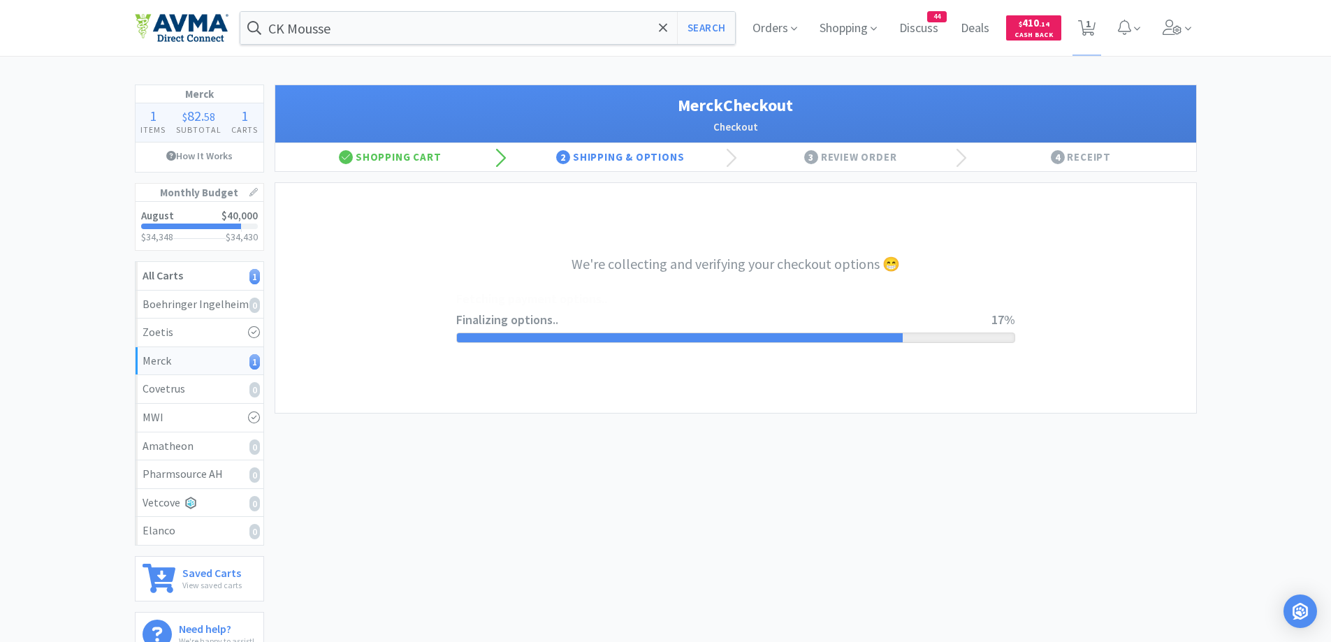
select select "INVOICE"
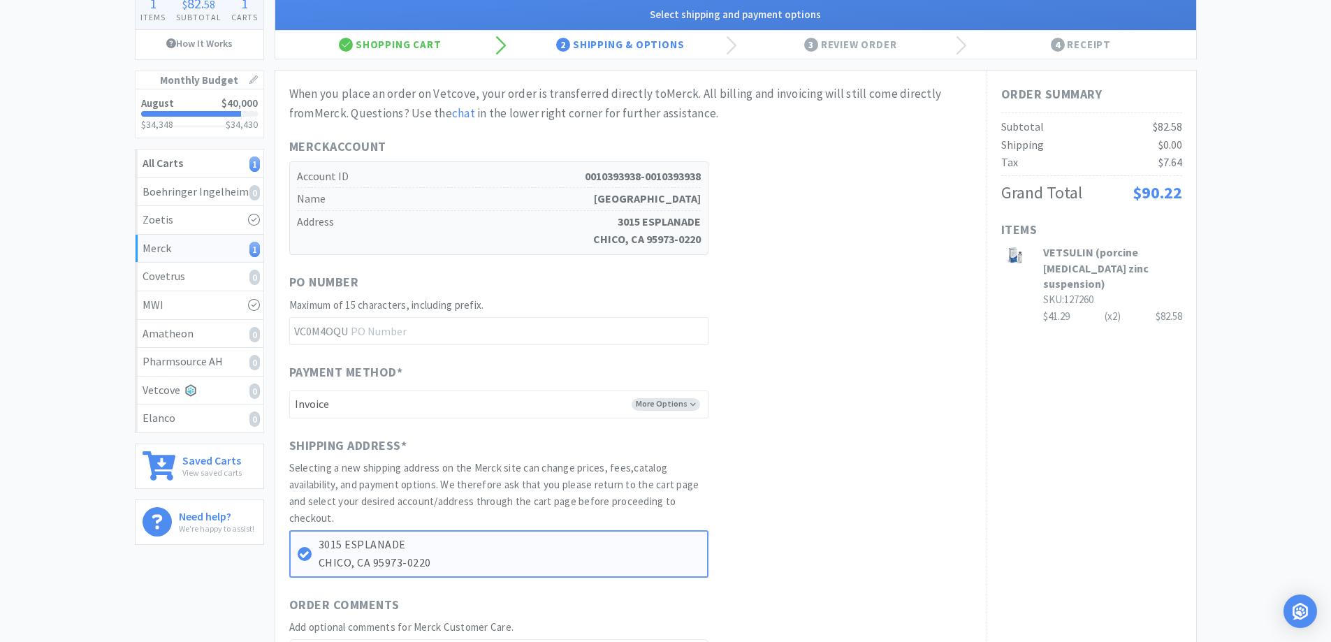
scroll to position [140, 0]
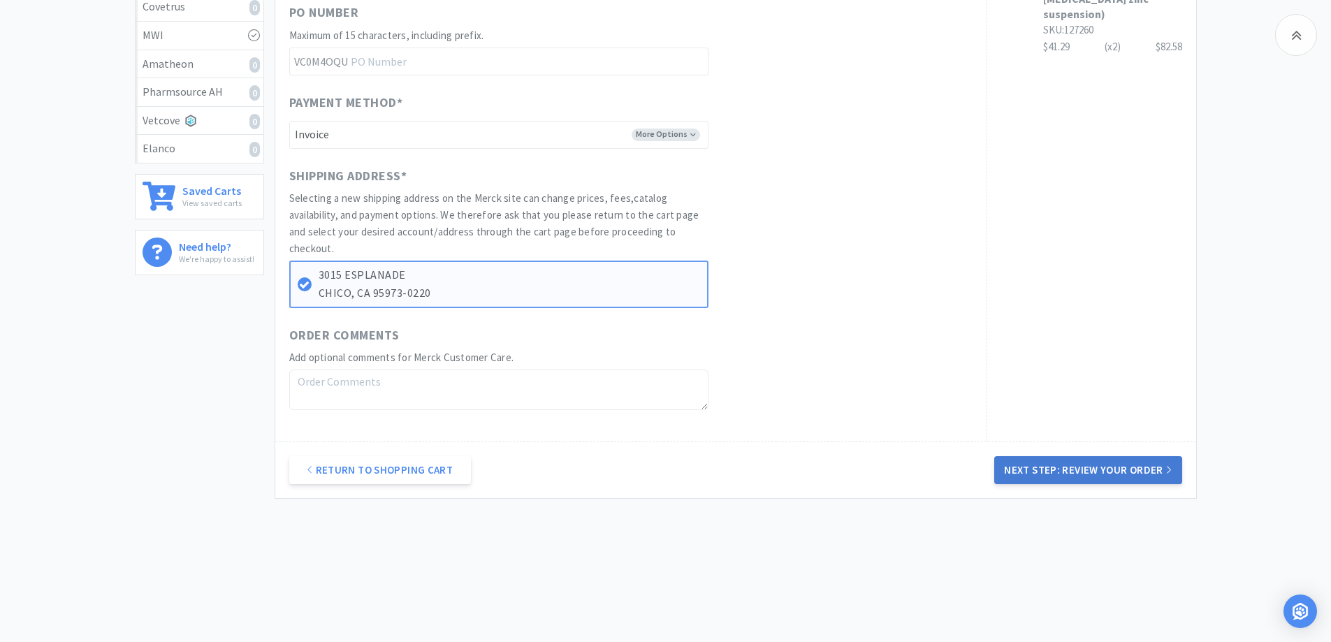
click at [1103, 477] on button "Next Step: Review Your Order" at bounding box center [1087, 470] width 187 height 28
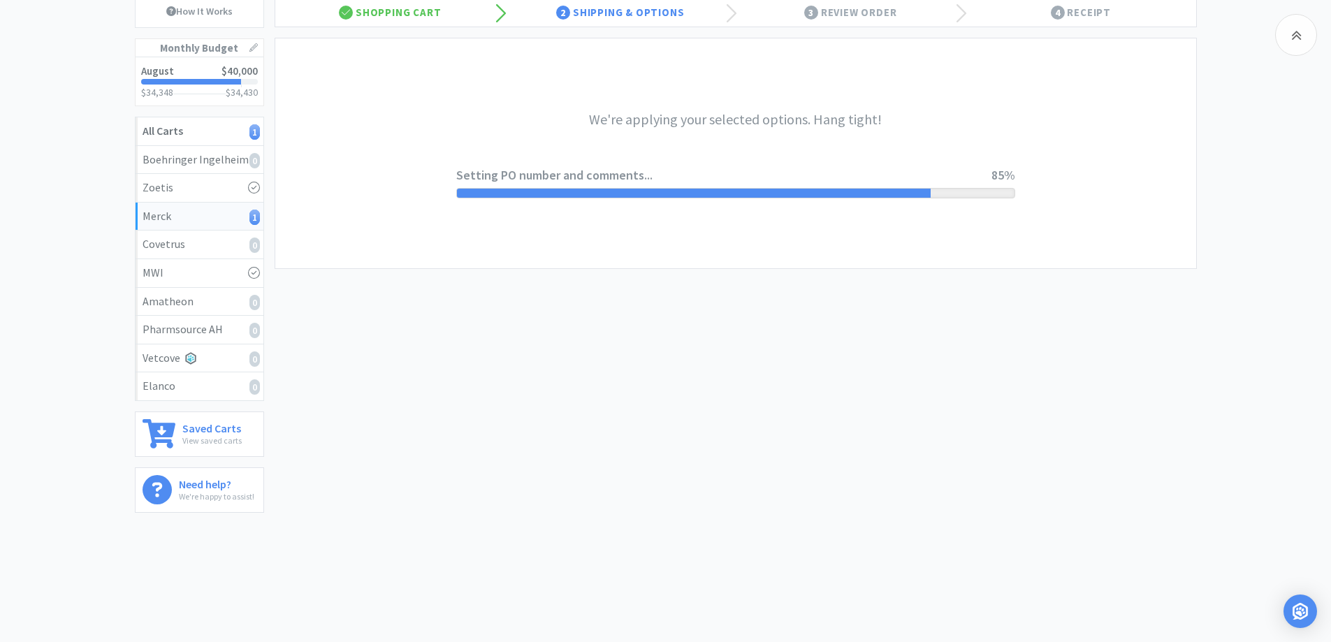
scroll to position [0, 0]
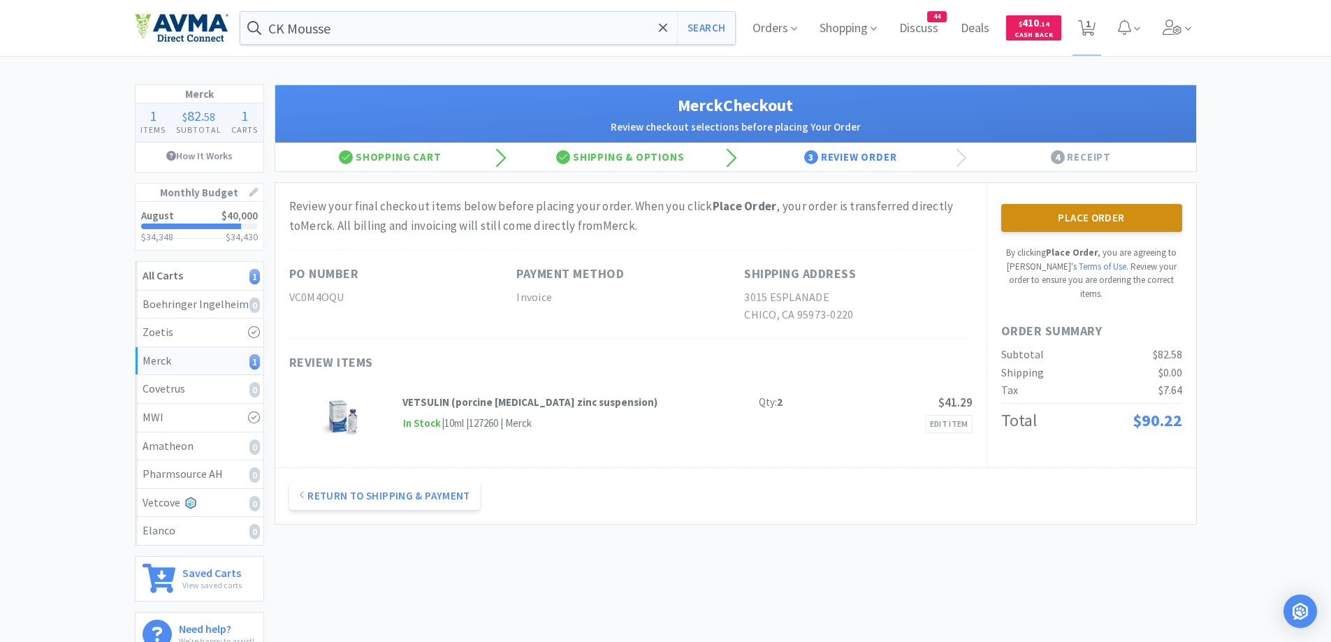
click at [1096, 213] on button "Place Order" at bounding box center [1091, 218] width 181 height 28
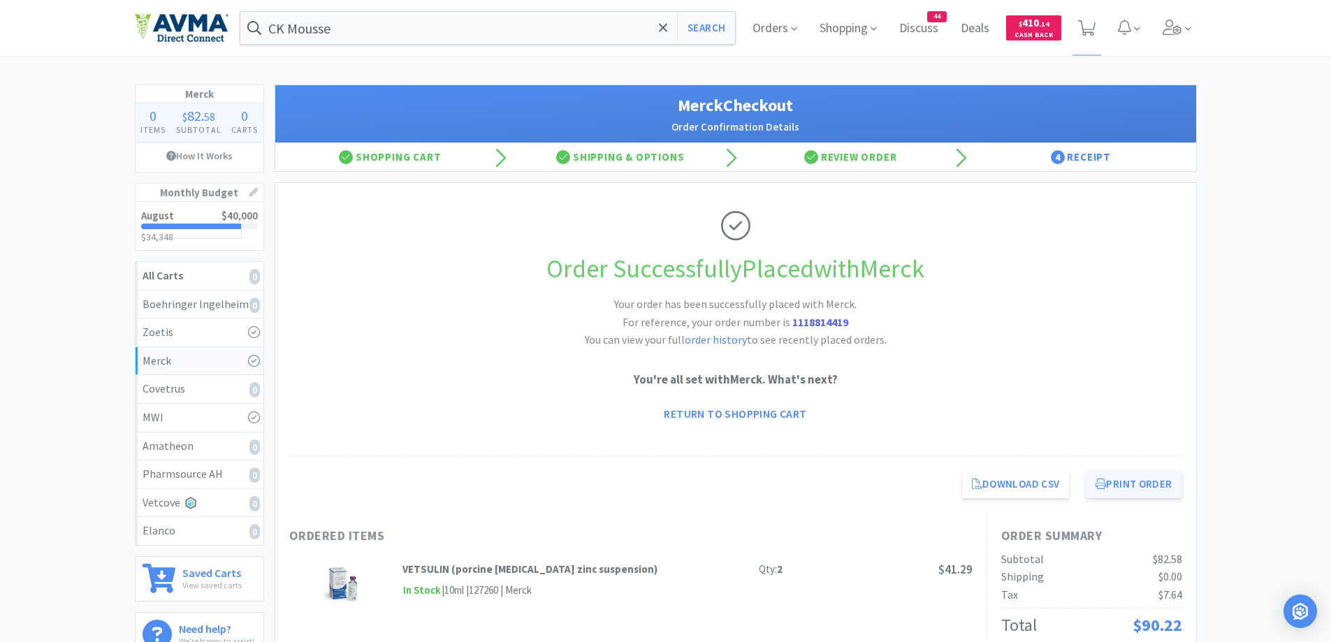
click at [1147, 491] on button "Print Order" at bounding box center [1134, 484] width 96 height 28
